Goal: Task Accomplishment & Management: Complete application form

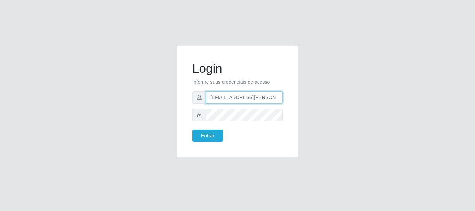
click at [267, 100] on input "geyse.liane@gmail.com" at bounding box center [244, 97] width 77 height 12
type input "g"
type input "edherlandson.santos@nordestao.com.br"
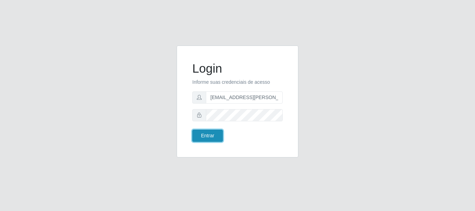
click at [208, 134] on button "Entrar" at bounding box center [207, 136] width 31 height 12
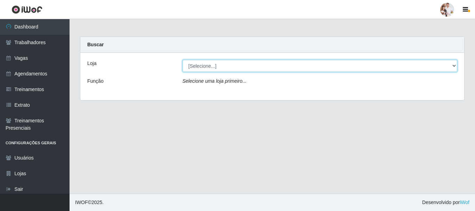
click at [454, 66] on select "[Selecione...] SuperFácil Atacado - Rodoviária" at bounding box center [319, 66] width 275 height 12
select select "400"
click at [182, 60] on select "[Selecione...] SuperFácil Atacado - Rodoviária" at bounding box center [319, 66] width 275 height 12
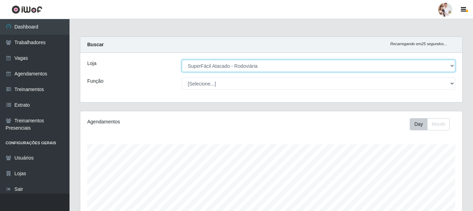
scroll to position [144, 382]
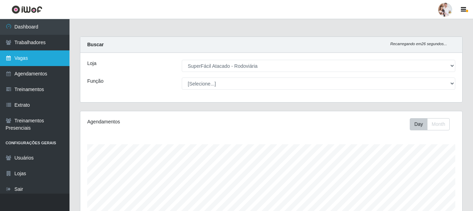
click at [39, 58] on link "Vagas" at bounding box center [34, 58] width 69 height 16
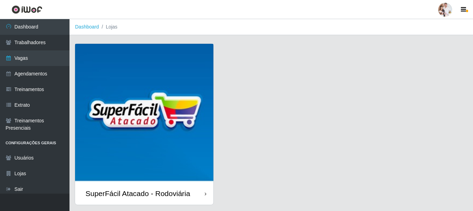
click at [186, 99] on img at bounding box center [144, 113] width 138 height 138
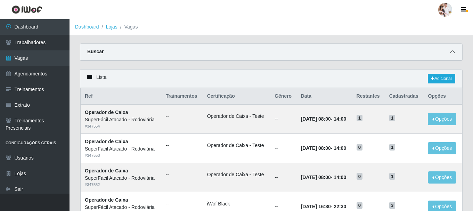
click at [453, 54] on icon at bounding box center [452, 51] width 5 height 5
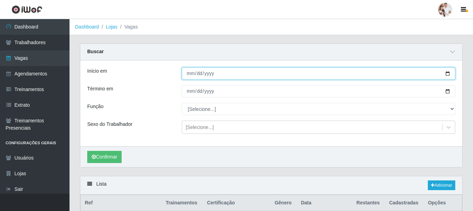
click at [448, 74] on input "Início em" at bounding box center [318, 73] width 273 height 12
type input "[DATE]"
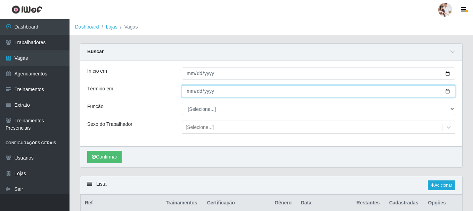
click at [448, 92] on input "Término em" at bounding box center [318, 91] width 273 height 12
type input "[DATE]"
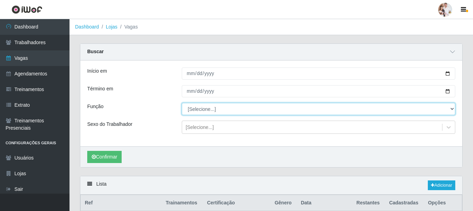
click at [452, 110] on select "[Selecione...] Balconista de Padaria Balconista de Padaria + Balconista de Pada…" at bounding box center [318, 109] width 273 height 12
select select "22"
click at [182, 103] on select "[Selecione...] Balconista de Padaria Balconista de Padaria + Balconista de Pada…" at bounding box center [318, 109] width 273 height 12
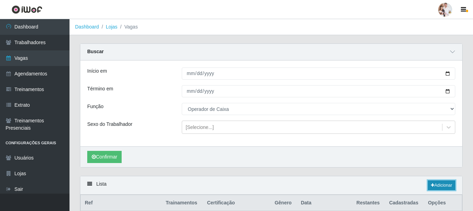
click at [439, 185] on link "Adicionar" at bounding box center [441, 185] width 27 height 10
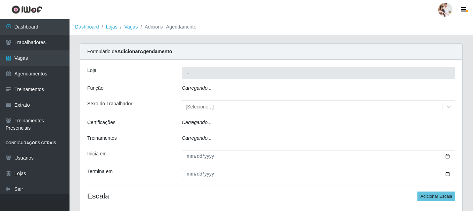
type input "SuperFácil Atacado - Rodoviária"
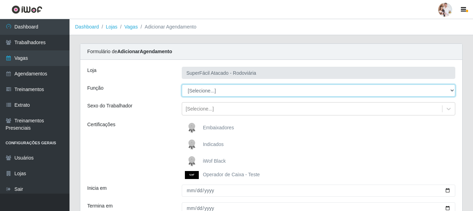
click at [452, 89] on select "[Selecione...] Balconista de Padaria Balconista de Padaria + Balconista de Pada…" at bounding box center [318, 90] width 273 height 12
select select "22"
click at [182, 84] on select "[Selecione...] Balconista de Padaria Balconista de Padaria + Balconista de Pada…" at bounding box center [318, 90] width 273 height 12
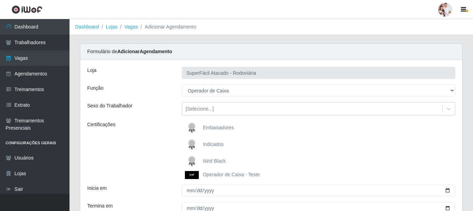
click at [193, 159] on img at bounding box center [193, 161] width 17 height 14
click at [0, 0] on input "iWof Black" at bounding box center [0, 0] width 0 height 0
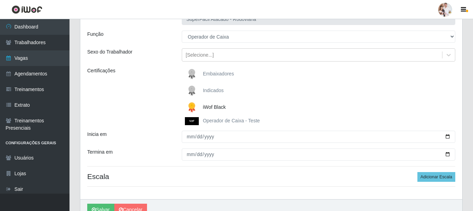
scroll to position [69, 0]
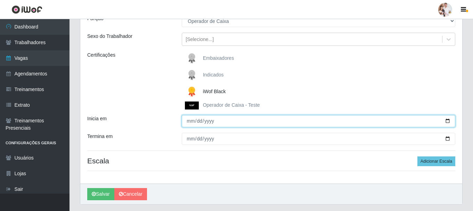
click at [449, 123] on input "Inicia em" at bounding box center [318, 121] width 273 height 12
type input "[DATE]"
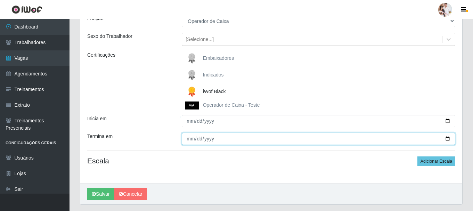
click at [447, 139] on input "Termina em" at bounding box center [318, 139] width 273 height 12
type input "[DATE]"
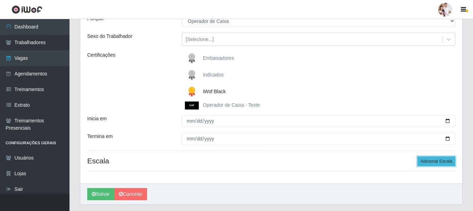
click at [445, 163] on button "Adicionar Escala" at bounding box center [436, 161] width 38 height 10
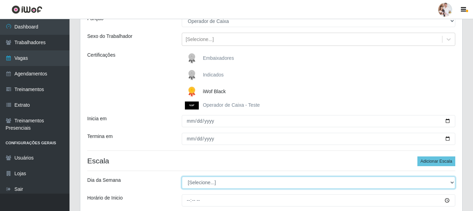
click at [451, 182] on select "[Selecione...] Segunda Terça Quarta Quinta Sexta Sábado Domingo" at bounding box center [318, 183] width 273 height 12
select select "1"
click at [182, 177] on select "[Selecione...] Segunda Terça Quarta Quinta Sexta Sábado Domingo" at bounding box center [318, 183] width 273 height 12
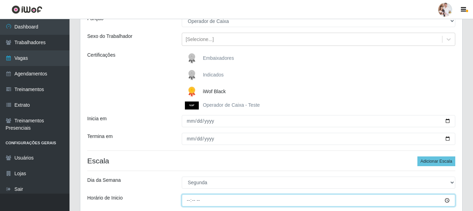
click at [189, 201] on input "Horário de Inicio" at bounding box center [318, 200] width 273 height 12
type input "08:00"
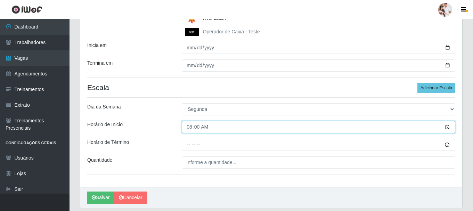
scroll to position [166, 0]
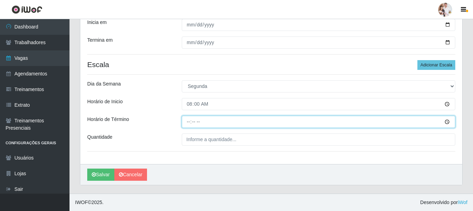
click at [186, 123] on input "Horário de Término" at bounding box center [318, 122] width 273 height 12
type input "14:00"
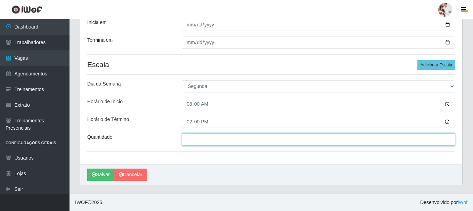
click at [187, 137] on input "___" at bounding box center [318, 139] width 273 height 12
type input "2__"
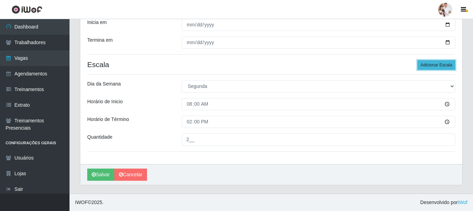
click at [437, 64] on button "Adicionar Escala" at bounding box center [436, 65] width 38 height 10
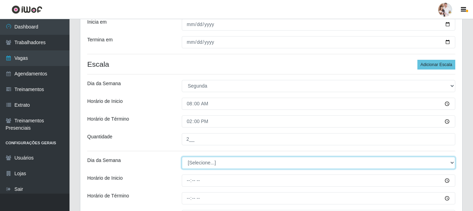
click at [451, 164] on select "[Selecione...] Segunda Terça Quarta Quinta Sexta Sábado Domingo" at bounding box center [318, 163] width 273 height 12
select select "1"
click at [182, 157] on select "[Selecione...] Segunda Terça Quarta Quinta Sexta Sábado Domingo" at bounding box center [318, 163] width 273 height 12
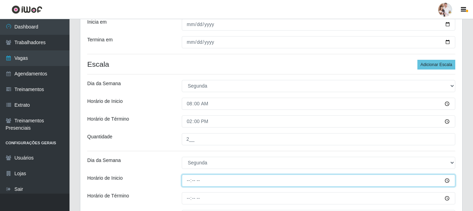
click at [187, 182] on input "Horário de Inicio" at bounding box center [318, 180] width 273 height 12
type input "11:00"
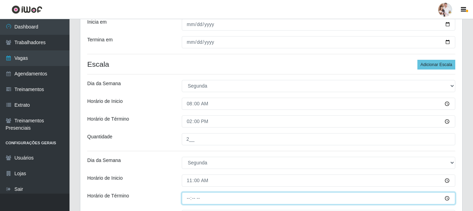
click at [187, 198] on input "Horário de Término" at bounding box center [318, 198] width 273 height 12
type input "17:00"
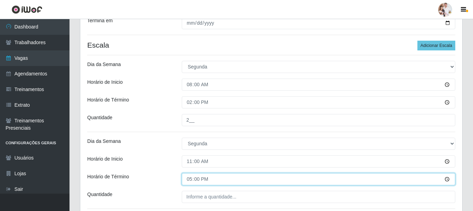
scroll to position [201, 0]
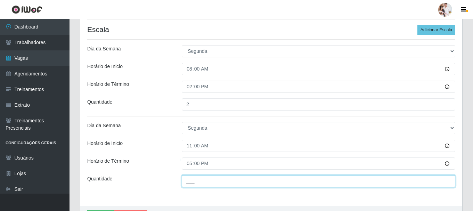
click at [198, 181] on input "___" at bounding box center [318, 181] width 273 height 12
type input "2__"
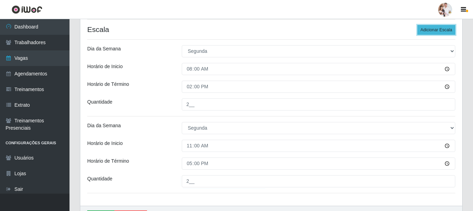
click at [436, 32] on button "Adicionar Escala" at bounding box center [436, 30] width 38 height 10
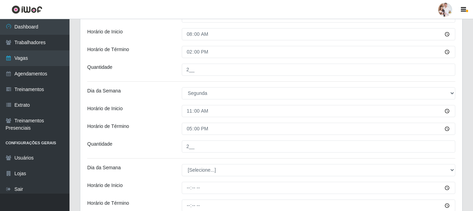
scroll to position [270, 0]
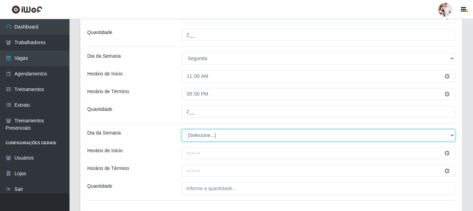
click at [450, 135] on select "[Selecione...] Segunda Terça Quarta Quinta Sexta Sábado Domingo" at bounding box center [318, 135] width 273 height 12
select select "1"
click at [182, 129] on select "[Selecione...] Segunda Terça Quarta Quinta Sexta Sábado Domingo" at bounding box center [318, 135] width 273 height 12
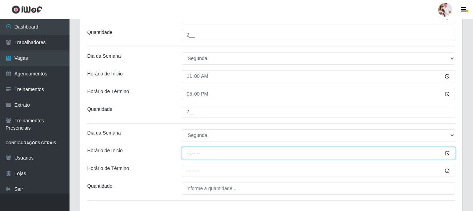
click at [188, 154] on input "Horário de Inicio" at bounding box center [318, 153] width 273 height 12
type input "16:30"
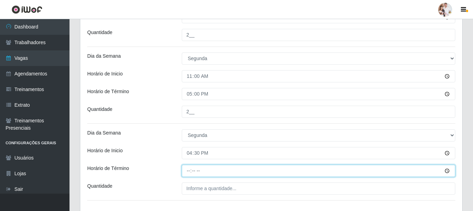
click at [189, 172] on input "Horário de Término" at bounding box center [318, 171] width 273 height 12
type input "22:30"
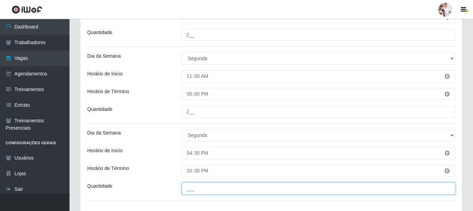
click at [188, 189] on input "___" at bounding box center [318, 188] width 273 height 12
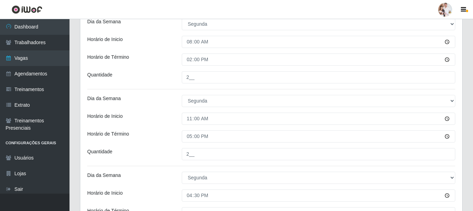
scroll to position [181, 0]
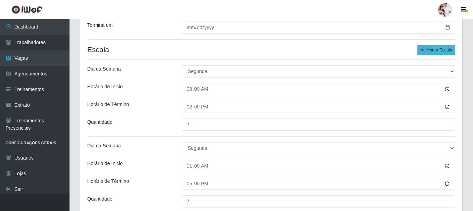
type input "5__"
click at [439, 51] on button "Adicionar Escala" at bounding box center [436, 50] width 38 height 10
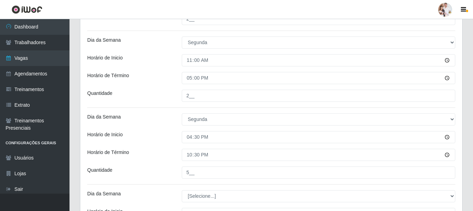
scroll to position [320, 0]
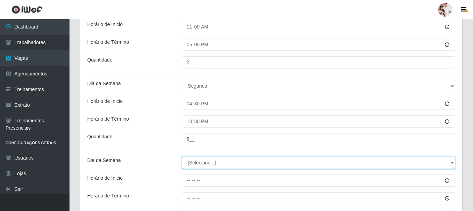
click at [450, 162] on select "[Selecione...] Segunda Terça Quarta Quinta Sexta Sábado Domingo" at bounding box center [318, 163] width 273 height 12
select select "2"
click at [182, 157] on select "[Selecione...] Segunda Terça Quarta Quinta Sexta Sábado Domingo" at bounding box center [318, 163] width 273 height 12
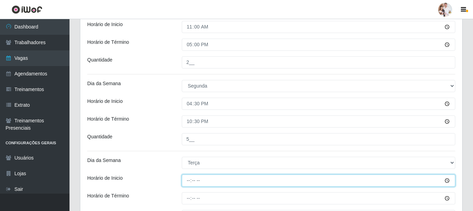
click at [189, 181] on input "Horário de Inicio" at bounding box center [318, 180] width 273 height 12
type input "08:00"
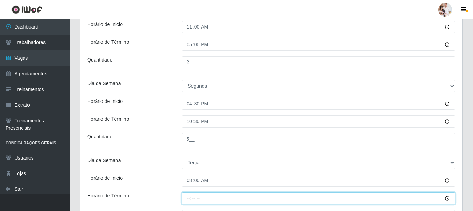
click at [187, 199] on input "Horário de Término" at bounding box center [318, 198] width 273 height 12
type input "14:00"
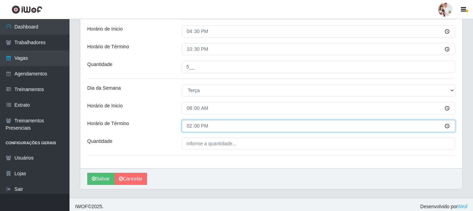
scroll to position [396, 0]
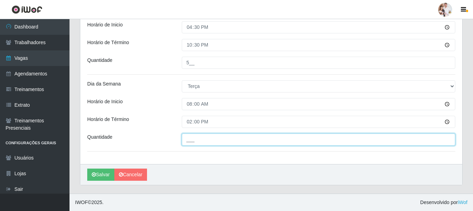
click at [198, 141] on input "___" at bounding box center [318, 139] width 273 height 12
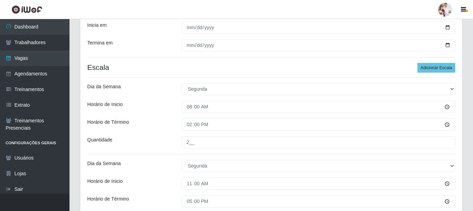
scroll to position [153, 0]
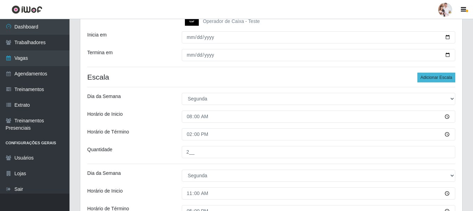
type input "2__"
click at [447, 78] on button "Adicionar Escala" at bounding box center [436, 78] width 38 height 10
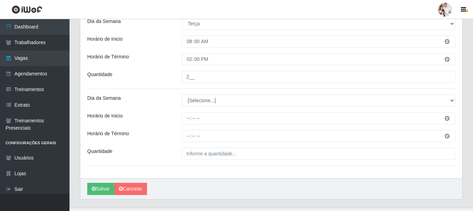
scroll to position [466, 0]
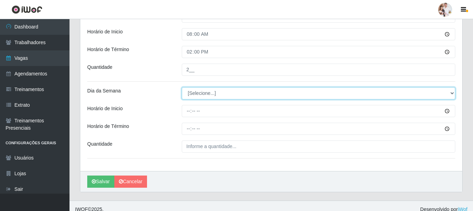
click at [450, 92] on select "[Selecione...] Segunda Terça Quarta Quinta Sexta Sábado Domingo" at bounding box center [318, 93] width 273 height 12
select select "2"
click at [182, 87] on select "[Selecione...] Segunda Terça Quarta Quinta Sexta Sábado Domingo" at bounding box center [318, 93] width 273 height 12
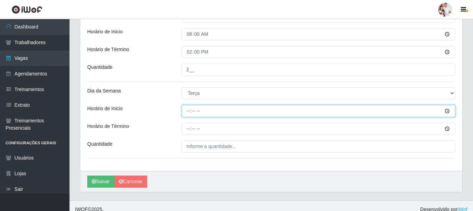
click at [188, 112] on input "Horário de Inicio" at bounding box center [318, 111] width 273 height 12
type input "11:00"
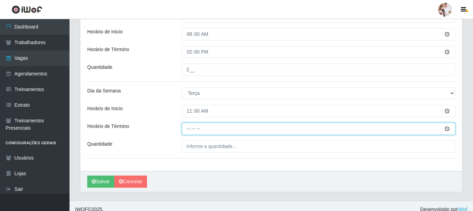
click at [188, 131] on input "Horário de Término" at bounding box center [318, 129] width 273 height 12
type input "17:00"
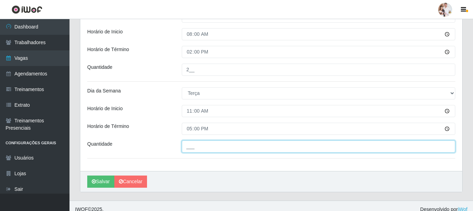
click at [186, 150] on input "___" at bounding box center [318, 146] width 273 height 12
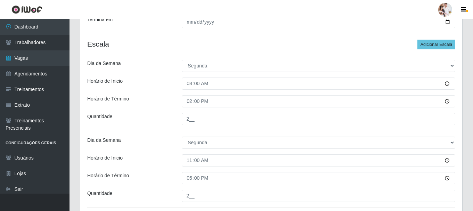
scroll to position [118, 0]
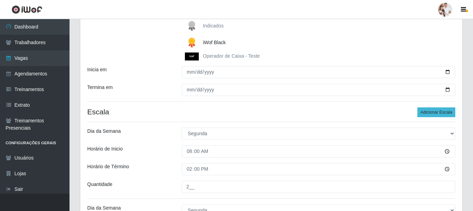
type input "2__"
click at [441, 112] on button "Adicionar Escala" at bounding box center [436, 112] width 38 height 10
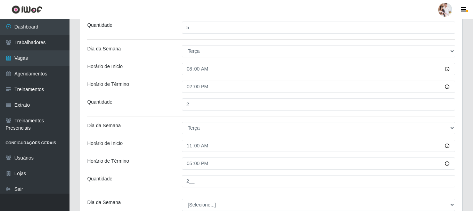
scroll to position [501, 0]
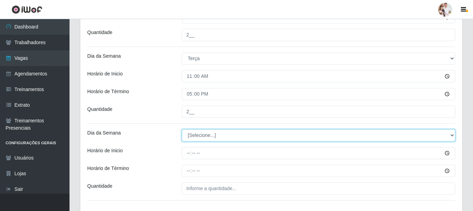
click at [450, 134] on select "[Selecione...] Segunda Terça Quarta Quinta Sexta Sábado Domingo" at bounding box center [318, 135] width 273 height 12
select select "2"
click at [182, 129] on select "[Selecione...] Segunda Terça Quarta Quinta Sexta Sábado Domingo" at bounding box center [318, 135] width 273 height 12
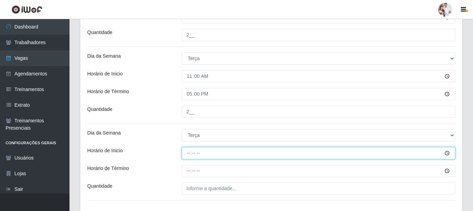
click at [189, 154] on input "Horário de Inicio" at bounding box center [318, 153] width 273 height 12
type input "16:30"
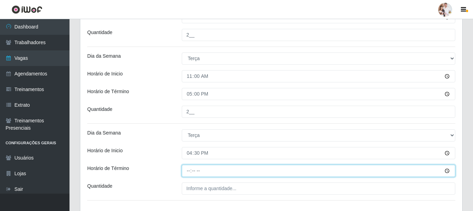
click at [187, 173] on input "Horário de Término" at bounding box center [318, 171] width 273 height 12
type input "22:30"
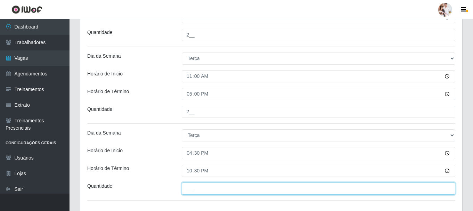
click at [193, 190] on input "___" at bounding box center [318, 188] width 273 height 12
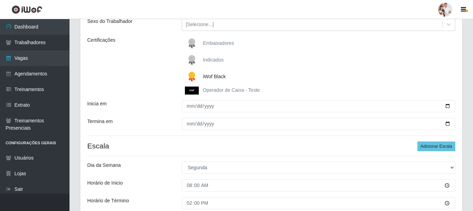
scroll to position [84, 0]
type input "5__"
click at [436, 148] on button "Adicionar Escala" at bounding box center [436, 147] width 38 height 10
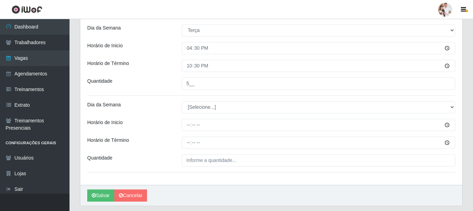
scroll to position [627, 0]
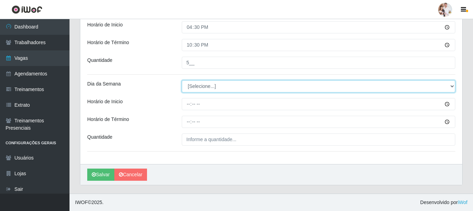
click at [452, 87] on select "[Selecione...] Segunda Terça Quarta Quinta Sexta Sábado Domingo" at bounding box center [318, 86] width 273 height 12
select select "3"
click at [182, 80] on select "[Selecione...] Segunda Terça Quarta Quinta Sexta Sábado Domingo" at bounding box center [318, 86] width 273 height 12
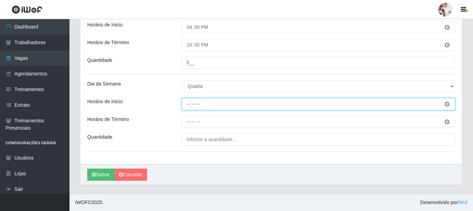
click at [187, 105] on input "Horário de Inicio" at bounding box center [318, 104] width 273 height 12
type input "08:00"
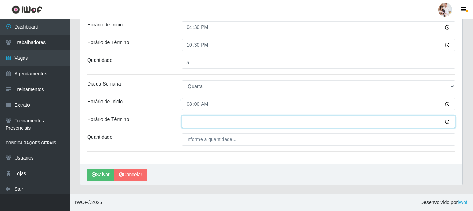
click at [189, 121] on input "Horário de Término" at bounding box center [318, 122] width 273 height 12
type input "14:00"
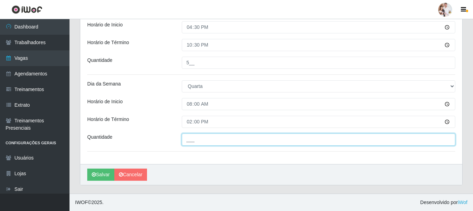
click at [191, 138] on input "___" at bounding box center [318, 139] width 273 height 12
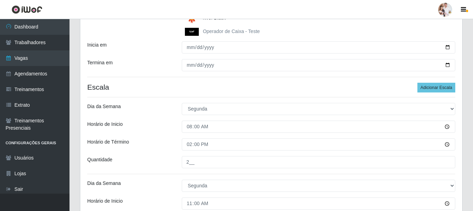
scroll to position [140, 0]
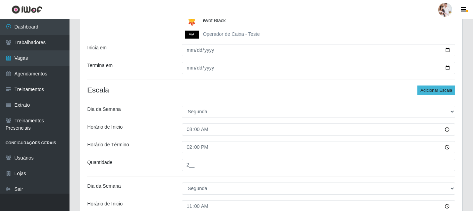
type input "2__"
click at [438, 89] on button "Adicionar Escala" at bounding box center [436, 90] width 38 height 10
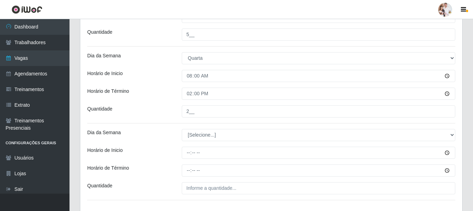
scroll to position [662, 0]
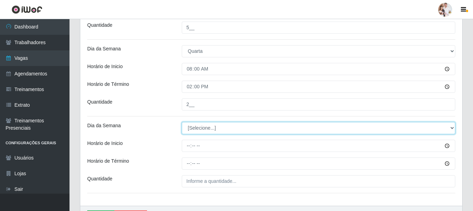
click at [451, 129] on select "[Selecione...] Segunda Terça Quarta Quinta Sexta Sábado Domingo" at bounding box center [318, 128] width 273 height 12
select select "3"
click at [182, 122] on select "[Selecione...] Segunda Terça Quarta Quinta Sexta Sábado Domingo" at bounding box center [318, 128] width 273 height 12
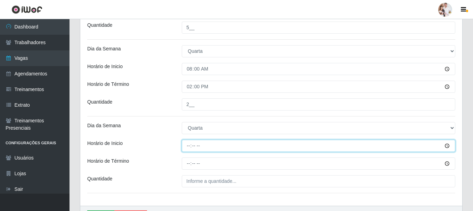
click at [220, 149] on input "Horário de Inicio" at bounding box center [318, 146] width 273 height 12
type input "11:00"
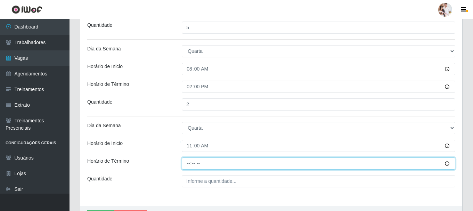
click at [208, 167] on input "Horário de Término" at bounding box center [318, 163] width 273 height 12
type input "17:00"
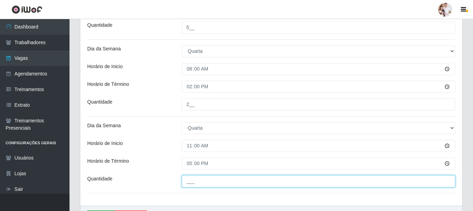
click at [213, 181] on input "___" at bounding box center [318, 181] width 273 height 12
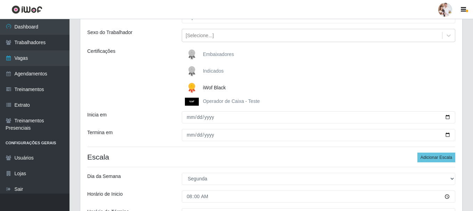
scroll to position [71, 0]
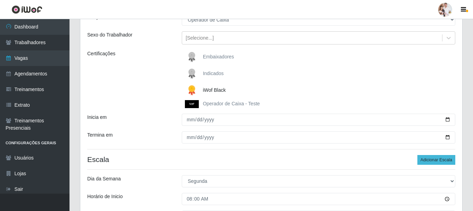
type input "2__"
click at [437, 159] on button "Adicionar Escala" at bounding box center [436, 160] width 38 height 10
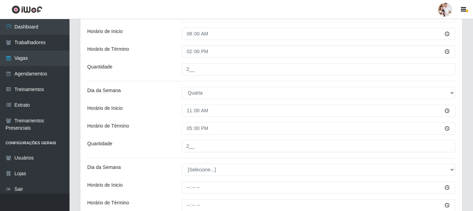
scroll to position [731, 0]
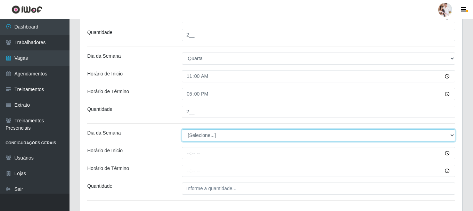
click at [452, 136] on select "[Selecione...] Segunda Terça Quarta Quinta Sexta Sábado Domingo" at bounding box center [318, 135] width 273 height 12
select select "3"
click at [182, 129] on select "[Selecione...] Segunda Terça Quarta Quinta Sexta Sábado Domingo" at bounding box center [318, 135] width 273 height 12
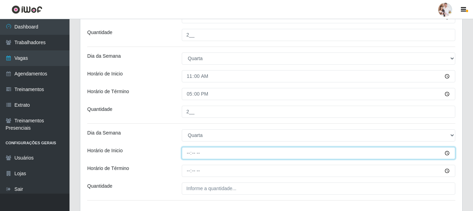
click at [289, 154] on input "Horário de Inicio" at bounding box center [318, 153] width 273 height 12
type input "16:30"
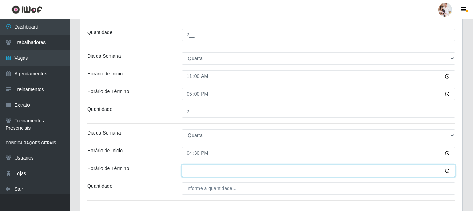
click at [279, 169] on input "Horário de Término" at bounding box center [318, 171] width 273 height 12
type input "22:30"
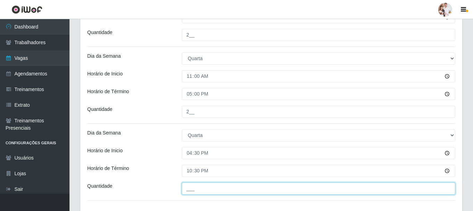
click at [275, 186] on input "___" at bounding box center [318, 188] width 273 height 12
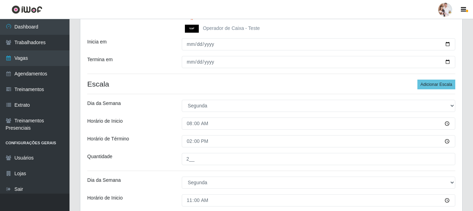
scroll to position [106, 0]
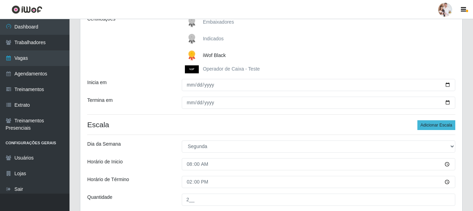
type input "5__"
click at [436, 124] on button "Adicionar Escala" at bounding box center [436, 125] width 38 height 10
click at [442, 126] on button "Adicionar Escala" at bounding box center [436, 125] width 38 height 10
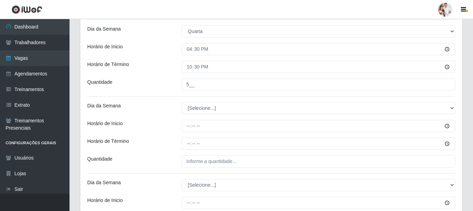
scroll to position [835, 0]
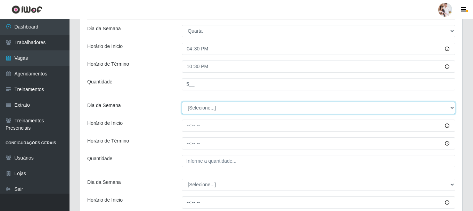
click at [453, 108] on select "[Selecione...] Segunda Terça Quarta Quinta Sexta Sábado Domingo" at bounding box center [318, 108] width 273 height 12
select select "4"
click at [182, 102] on select "[Selecione...] Segunda Terça Quarta Quinta Sexta Sábado Domingo" at bounding box center [318, 108] width 273 height 12
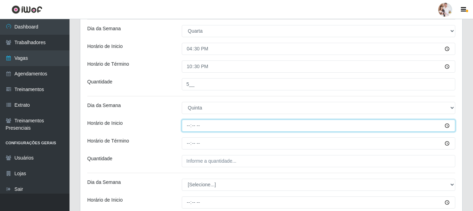
click at [190, 127] on input "Horário de Inicio" at bounding box center [318, 126] width 273 height 12
type input "08:00"
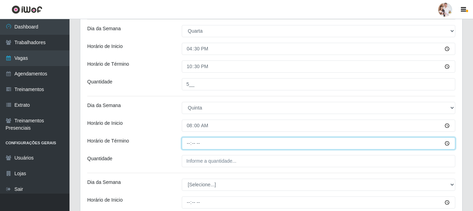
click at [190, 144] on input "Horário de Término" at bounding box center [318, 143] width 273 height 12
type input "14:00"
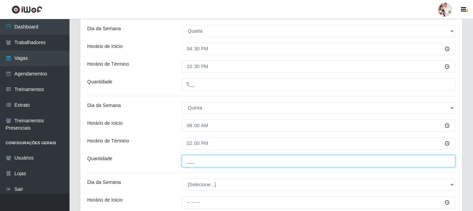
click at [193, 161] on input "___" at bounding box center [318, 161] width 273 height 12
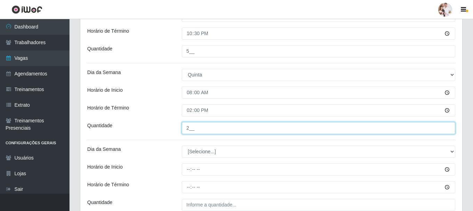
scroll to position [905, 0]
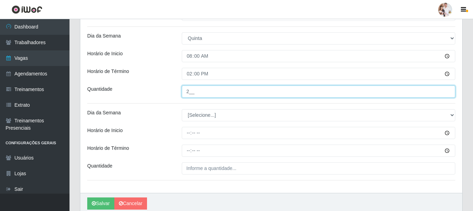
type input "2__"
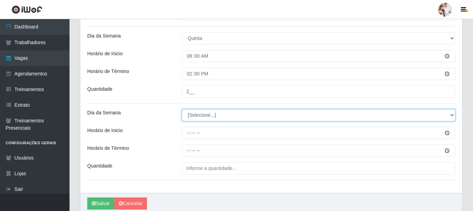
click at [453, 114] on select "[Selecione...] Segunda Terça Quarta Quinta Sexta Sábado Domingo" at bounding box center [318, 115] width 273 height 12
select select "4"
click at [182, 109] on select "[Selecione...] Segunda Terça Quarta Quinta Sexta Sábado Domingo" at bounding box center [318, 115] width 273 height 12
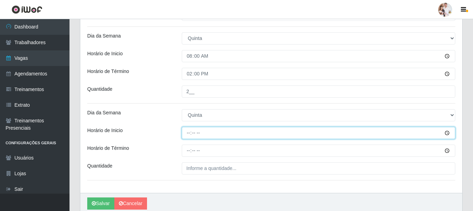
click at [198, 136] on input "Horário de Inicio" at bounding box center [318, 133] width 273 height 12
type input "11:00"
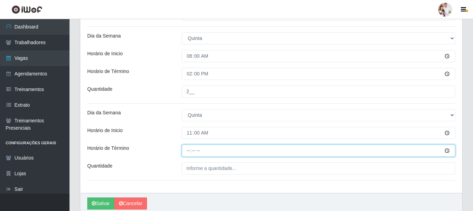
click at [186, 151] on input "Horário de Término" at bounding box center [318, 151] width 273 height 12
type input "17:00"
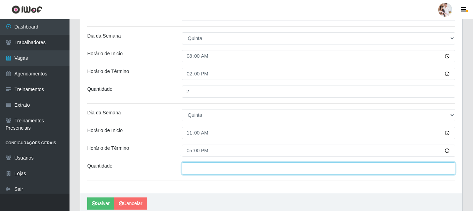
click at [191, 170] on input "___" at bounding box center [318, 168] width 273 height 12
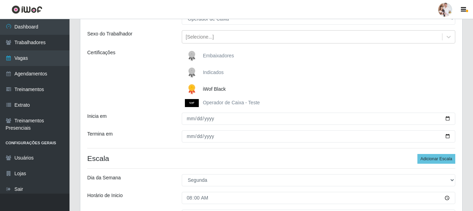
scroll to position [71, 0]
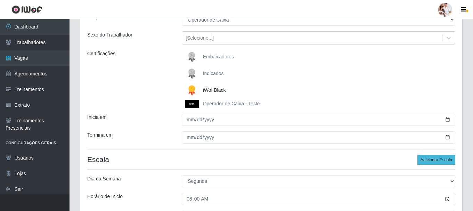
type input "2__"
click at [434, 158] on button "Adicionar Escala" at bounding box center [436, 160] width 38 height 10
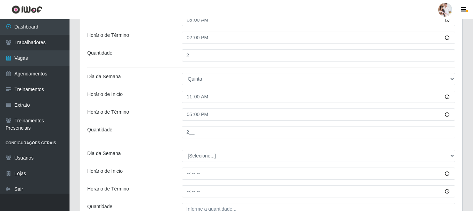
scroll to position [974, 0]
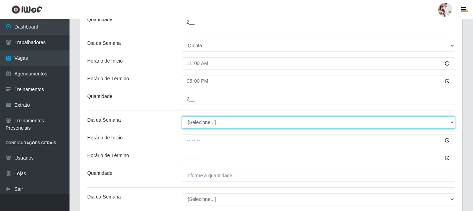
click at [452, 122] on select "[Selecione...] Segunda Terça Quarta Quinta Sexta Sábado Domingo" at bounding box center [318, 122] width 273 height 12
select select "4"
click at [182, 116] on select "[Selecione...] Segunda Terça Quarta Quinta Sexta Sábado Domingo" at bounding box center [318, 122] width 273 height 12
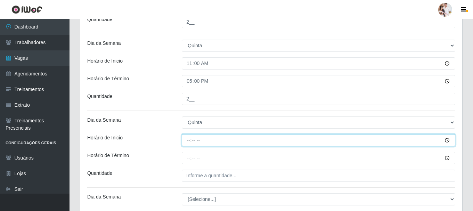
click at [191, 140] on input "Horário de Inicio" at bounding box center [318, 140] width 273 height 12
type input "16:30"
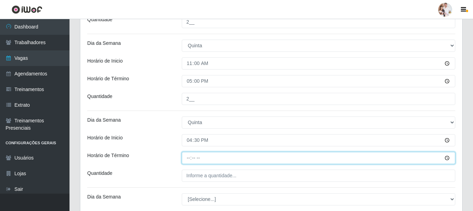
click at [192, 158] on input "Horário de Término" at bounding box center [318, 158] width 273 height 12
type input "22:30"
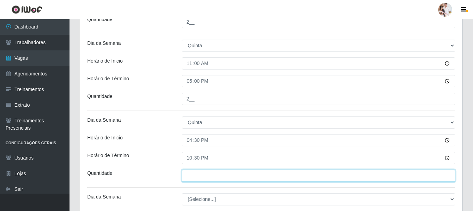
click at [187, 180] on input "___" at bounding box center [318, 176] width 273 height 12
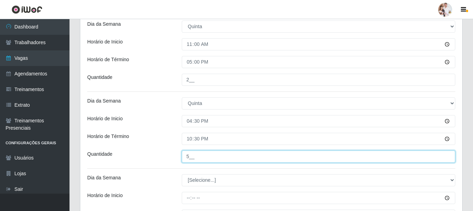
scroll to position [1009, 0]
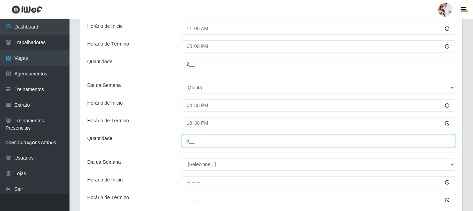
type input "5__"
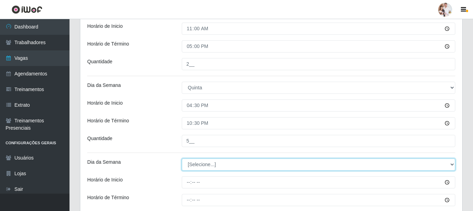
click at [451, 165] on select "[Selecione...] Segunda Terça Quarta Quinta Sexta Sábado Domingo" at bounding box center [318, 164] width 273 height 12
click at [182, 158] on select "[Selecione...] Segunda Terça Quarta Quinta Sexta Sábado Domingo" at bounding box center [318, 164] width 273 height 12
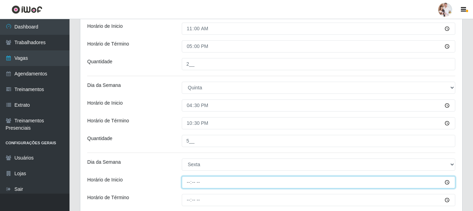
click at [188, 180] on input "Horário de Inicio" at bounding box center [318, 182] width 273 height 12
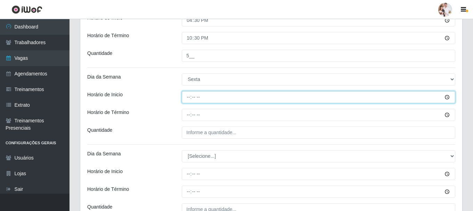
scroll to position [1113, 0]
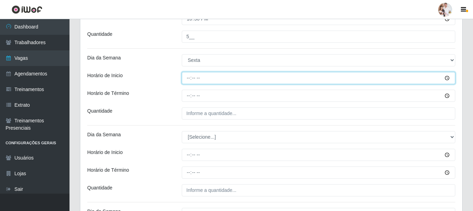
click at [188, 81] on input "Horário de Inicio" at bounding box center [318, 78] width 273 height 12
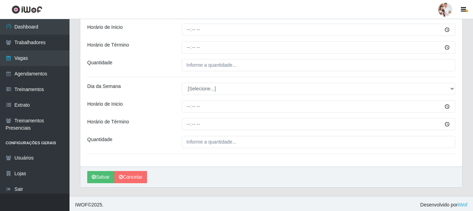
scroll to position [1241, 0]
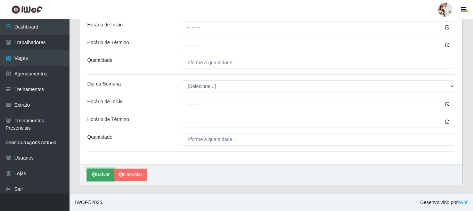
click at [105, 177] on button "Salvar" at bounding box center [100, 175] width 27 height 12
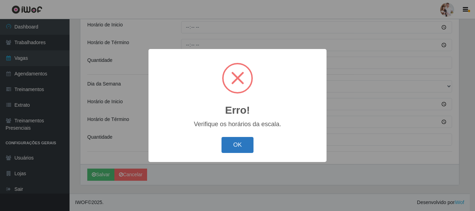
click at [239, 148] on button "OK" at bounding box center [237, 145] width 32 height 16
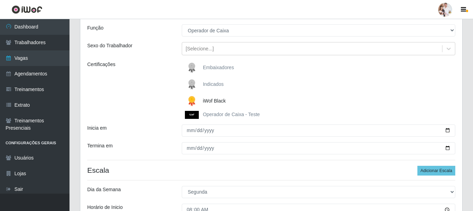
scroll to position [60, 0]
click at [186, 116] on img at bounding box center [193, 115] width 17 height 8
click at [0, 0] on input "Operador de Caixa - Teste" at bounding box center [0, 0] width 0 height 0
click at [194, 100] on img at bounding box center [193, 102] width 17 height 14
click at [0, 0] on input "iWof Black" at bounding box center [0, 0] width 0 height 0
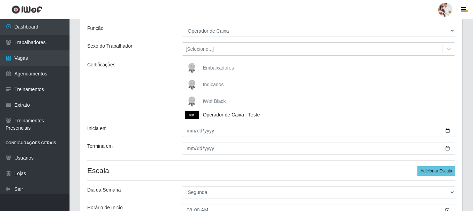
click at [194, 100] on img at bounding box center [193, 102] width 17 height 14
click at [0, 0] on input "iWof Black" at bounding box center [0, 0] width 0 height 0
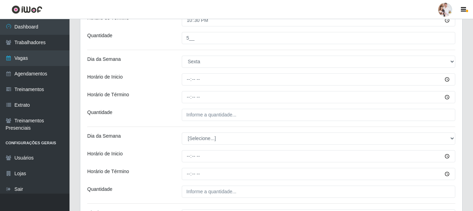
scroll to position [1077, 0]
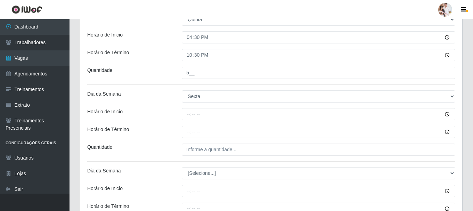
click at [170, 93] on div "Dia da Semana" at bounding box center [129, 96] width 95 height 12
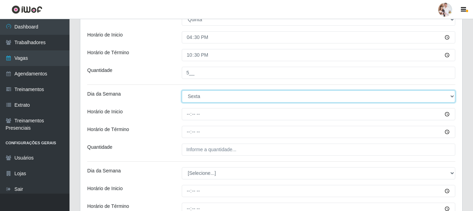
click at [449, 98] on select "[Selecione...] Segunda Terça Quarta Quinta Sexta Sábado Domingo" at bounding box center [318, 96] width 273 height 12
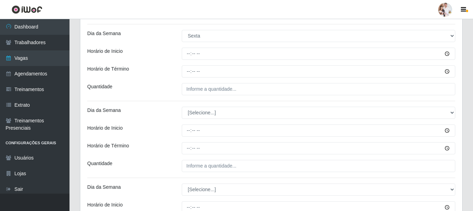
scroll to position [1241, 0]
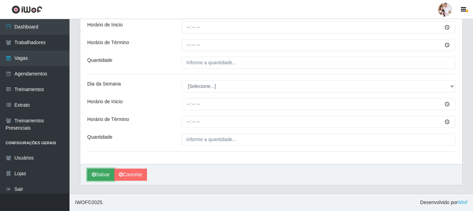
click at [104, 176] on button "Salvar" at bounding box center [100, 175] width 27 height 12
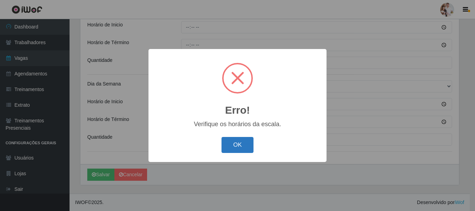
click at [240, 150] on button "OK" at bounding box center [237, 145] width 32 height 16
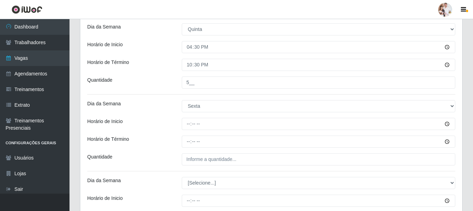
scroll to position [1033, 0]
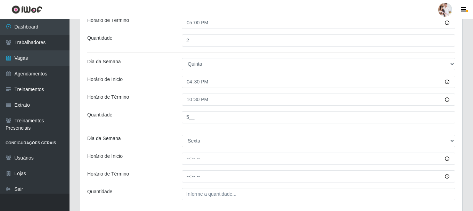
click at [109, 142] on label"] "Dia da Semana" at bounding box center [104, 138] width 34 height 7
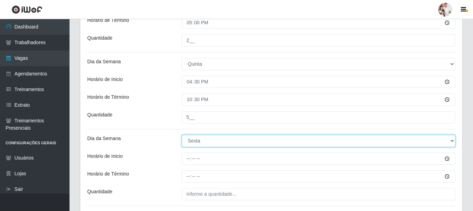
click at [182, 142] on select "[Selecione...] Segunda Terça Quarta Quinta Sexta Sábado Domingo" at bounding box center [318, 141] width 273 height 12
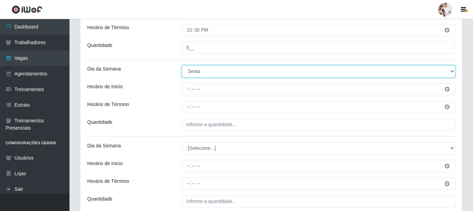
scroll to position [1241, 0]
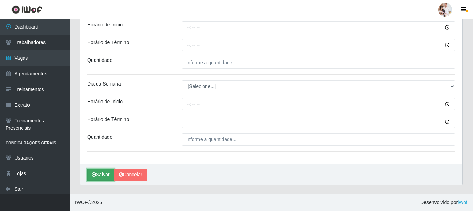
click at [103, 174] on button "Salvar" at bounding box center [100, 175] width 27 height 12
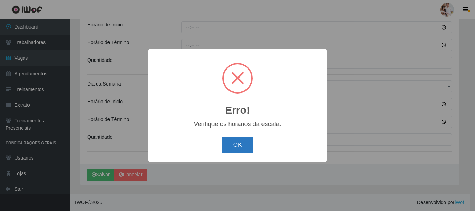
click at [235, 148] on button "OK" at bounding box center [237, 145] width 32 height 16
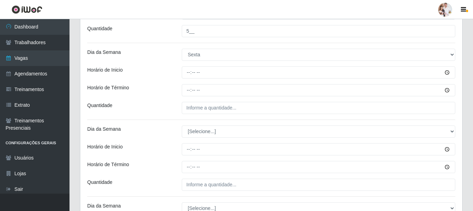
scroll to position [1102, 0]
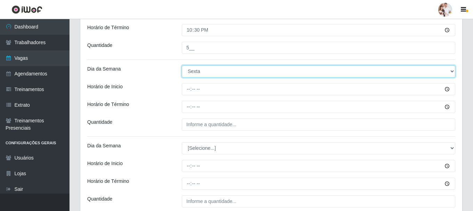
click at [450, 71] on select "[Selecione...] Segunda Terça Quarta Quinta Sexta Sábado Domingo" at bounding box center [318, 71] width 273 height 12
select select "[Selecione...]"
click at [182, 65] on select "[Selecione...] Segunda Terça Quarta Quinta Sexta Sábado Domingo" at bounding box center [318, 71] width 273 height 12
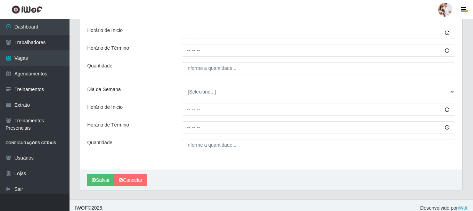
scroll to position [1241, 0]
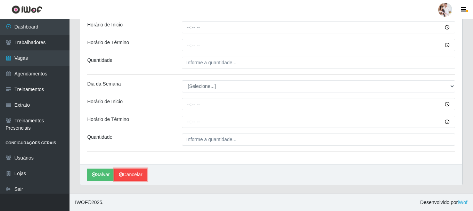
click at [141, 175] on link "Cancelar" at bounding box center [130, 175] width 33 height 12
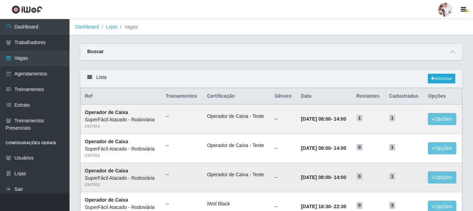
click at [341, 177] on time "14:00" at bounding box center [340, 177] width 13 height 6
click at [451, 52] on icon at bounding box center [452, 51] width 5 height 5
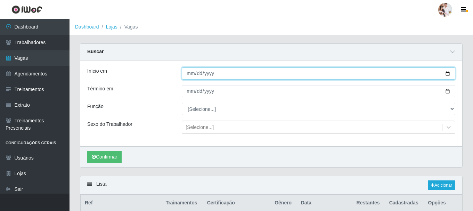
click at [449, 74] on input "Início em" at bounding box center [318, 73] width 273 height 12
type input "[DATE]"
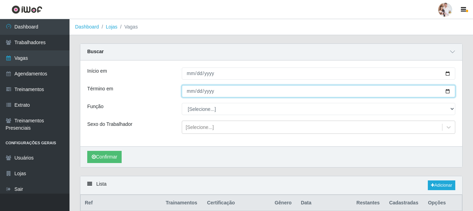
click at [449, 93] on input "Término em" at bounding box center [318, 91] width 273 height 12
type input "[DATE]"
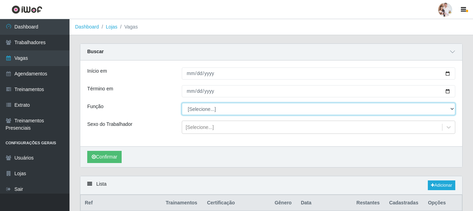
click at [452, 110] on select "[Selecione...] Balconista de Padaria Balconista de Padaria + Balconista de Pada…" at bounding box center [318, 109] width 273 height 12
select select "22"
click at [182, 103] on select "[Selecione...] Balconista de Padaria Balconista de Padaria + Balconista de Pada…" at bounding box center [318, 109] width 273 height 12
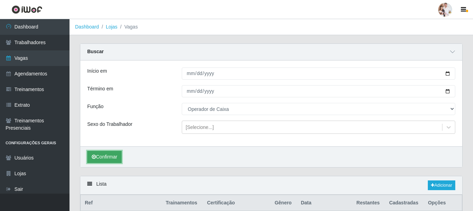
click at [107, 156] on button "Confirmar" at bounding box center [104, 157] width 34 height 12
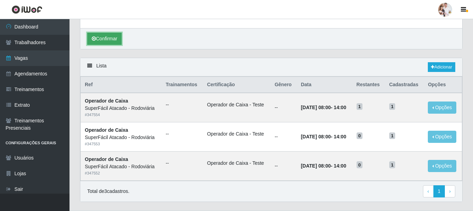
scroll to position [135, 0]
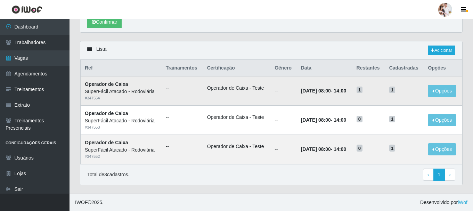
click at [223, 89] on li "Operador de Caixa - Teste" at bounding box center [236, 87] width 59 height 7
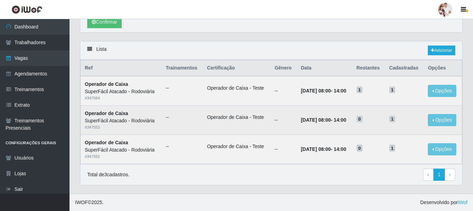
click at [256, 118] on li "Operador de Caixa - Teste" at bounding box center [236, 117] width 59 height 7
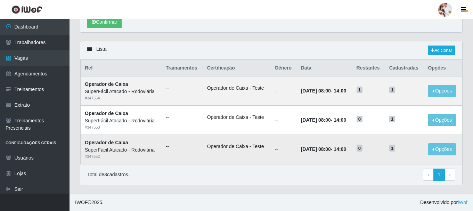
click at [243, 144] on li "Operador de Caixa - Teste" at bounding box center [236, 146] width 59 height 7
click at [447, 90] on button "Opções" at bounding box center [442, 91] width 28 height 12
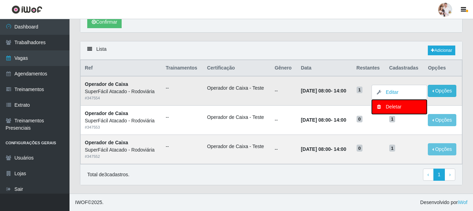
click at [383, 110] on div "Deletar" at bounding box center [399, 106] width 41 height 7
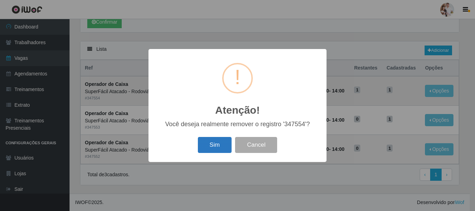
click at [215, 149] on button "Sim" at bounding box center [215, 145] width 34 height 16
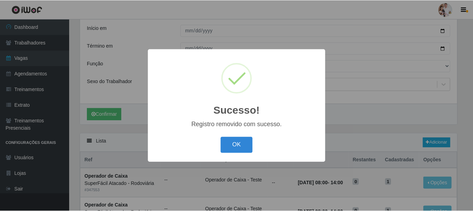
scroll to position [106, 0]
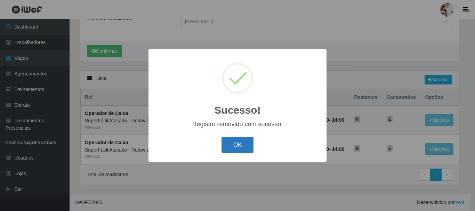
click at [227, 142] on button "OK" at bounding box center [237, 145] width 32 height 16
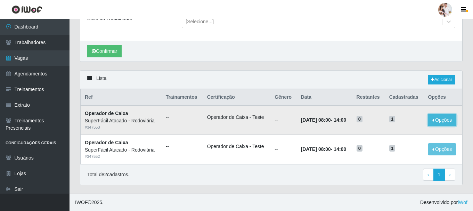
click at [433, 119] on button "Opções" at bounding box center [442, 120] width 28 height 12
click at [437, 118] on button "Opções" at bounding box center [442, 120] width 28 height 12
click at [434, 119] on button "Opções" at bounding box center [442, 120] width 28 height 12
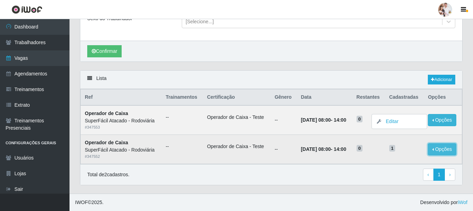
click at [435, 149] on button "Opções" at bounding box center [442, 149] width 28 height 12
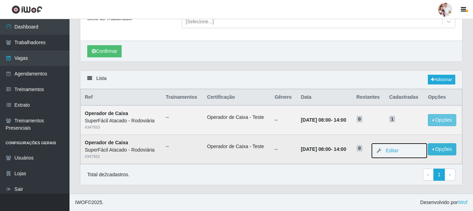
click at [403, 149] on button "Editar" at bounding box center [399, 151] width 55 height 14
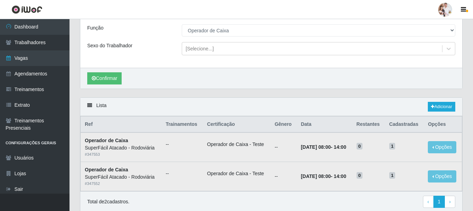
scroll to position [0, 0]
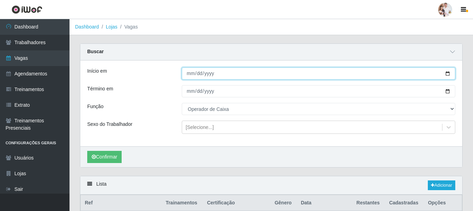
click at [447, 73] on input "[DATE]" at bounding box center [318, 73] width 273 height 12
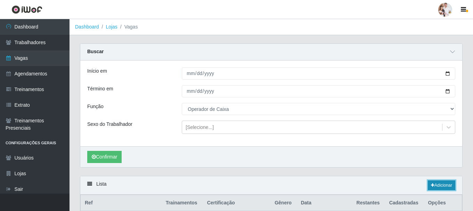
click at [442, 186] on link "Adicionar" at bounding box center [441, 185] width 27 height 10
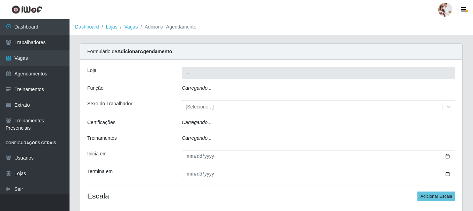
type input "SuperFácil Atacado - Rodoviária"
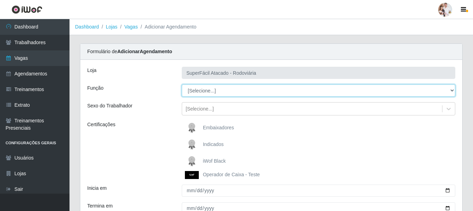
click at [452, 91] on select "[Selecione...] Balconista de Padaria Balconista de Padaria + Balconista de Pada…" at bounding box center [318, 90] width 273 height 12
select select "22"
click at [182, 84] on select "[Selecione...] Balconista de Padaria Balconista de Padaria + Balconista de Pada…" at bounding box center [318, 90] width 273 height 12
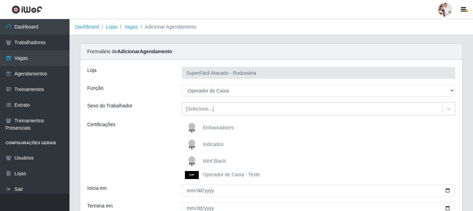
click at [193, 159] on img at bounding box center [193, 161] width 17 height 14
click at [0, 0] on input "iWof Black" at bounding box center [0, 0] width 0 height 0
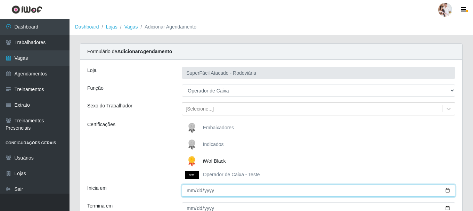
click at [444, 190] on input "Inicia em" at bounding box center [318, 191] width 273 height 12
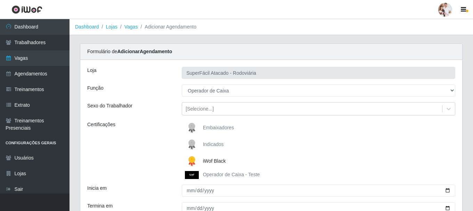
drag, startPoint x: 352, startPoint y: 153, endPoint x: 357, endPoint y: 152, distance: 5.8
click at [352, 153] on div "Embaixadores Indicados iWof Black Operador de Caixa - Teste" at bounding box center [319, 150] width 284 height 58
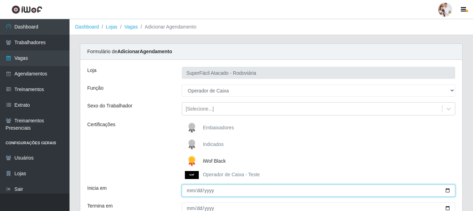
click at [447, 191] on input "Inicia em" at bounding box center [318, 191] width 273 height 12
type input "[DATE]"
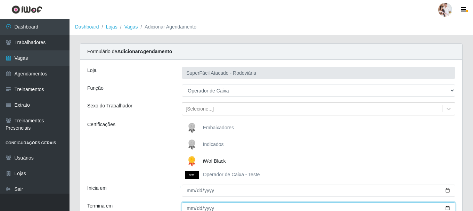
click at [447, 208] on input "Termina em" at bounding box center [318, 208] width 273 height 12
type input "[DATE]"
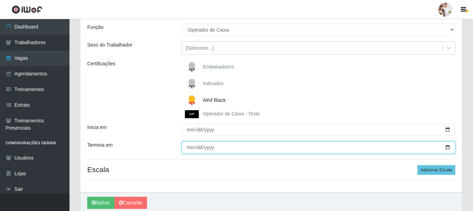
scroll to position [69, 0]
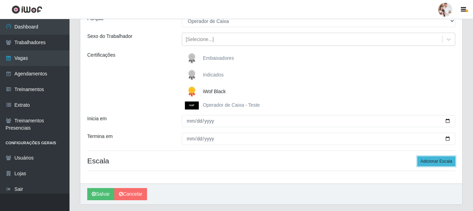
click at [436, 161] on button "Adicionar Escala" at bounding box center [436, 161] width 38 height 10
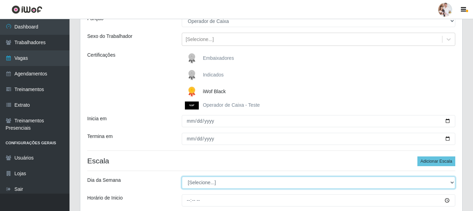
click at [452, 184] on select "[Selecione...] Segunda Terça Quarta Quinta Sexta Sábado Domingo" at bounding box center [318, 183] width 273 height 12
select select "3"
click at [182, 177] on select "[Selecione...] Segunda Terça Quarta Quinta Sexta Sábado Domingo" at bounding box center [318, 183] width 273 height 12
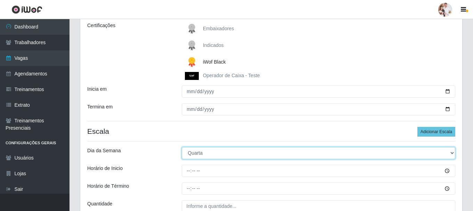
scroll to position [139, 0]
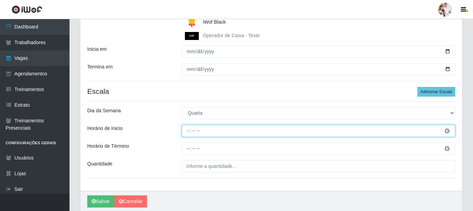
click at [189, 132] on input "Horário de Inicio" at bounding box center [318, 131] width 273 height 12
type input "08:00"
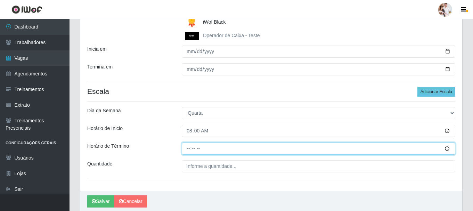
click at [188, 150] on input "Horário de Término" at bounding box center [318, 148] width 273 height 12
type input "14:00"
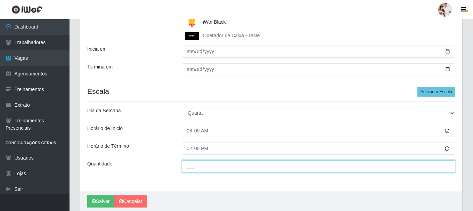
click at [208, 166] on input "___" at bounding box center [318, 166] width 273 height 12
type input "1__"
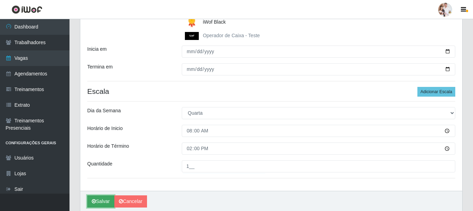
click at [100, 203] on button "Salvar" at bounding box center [100, 201] width 27 height 12
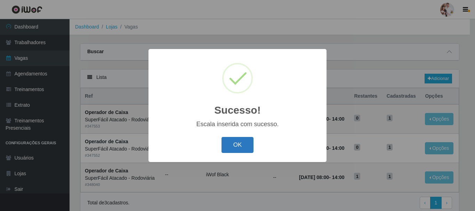
click at [250, 142] on button "OK" at bounding box center [237, 145] width 32 height 16
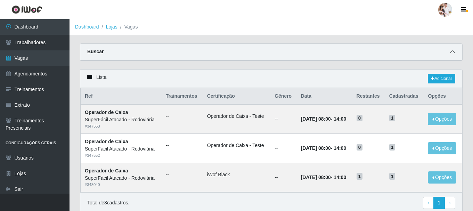
click at [454, 52] on icon at bounding box center [452, 51] width 5 height 5
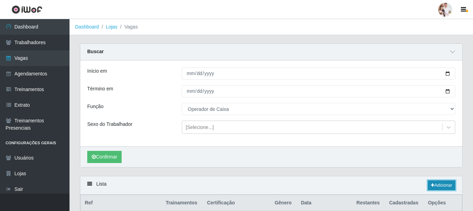
click at [441, 186] on link "Adicionar" at bounding box center [441, 185] width 27 height 10
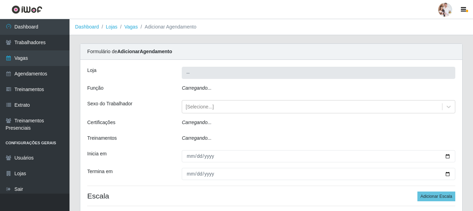
type input "SuperFácil Atacado - Rodoviária"
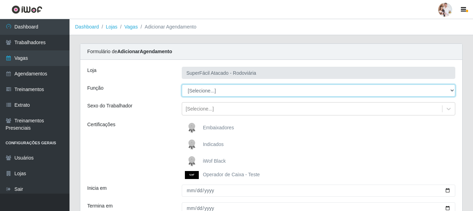
click at [452, 90] on select "[Selecione...] Balconista de Padaria Balconista de Padaria + Balconista de Pada…" at bounding box center [318, 90] width 273 height 12
select select "22"
click at [182, 84] on select "[Selecione...] Balconista de Padaria Balconista de Padaria + Balconista de Pada…" at bounding box center [318, 90] width 273 height 12
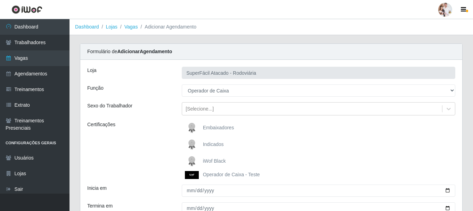
click at [190, 157] on img at bounding box center [193, 161] width 17 height 14
click at [0, 0] on input "iWof Black" at bounding box center [0, 0] width 0 height 0
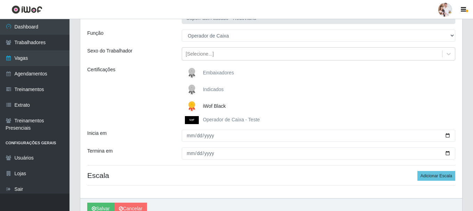
scroll to position [69, 0]
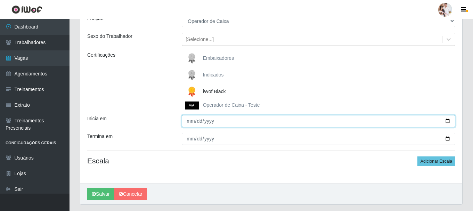
click at [448, 121] on input "Inicia em" at bounding box center [318, 121] width 273 height 12
type input "[DATE]"
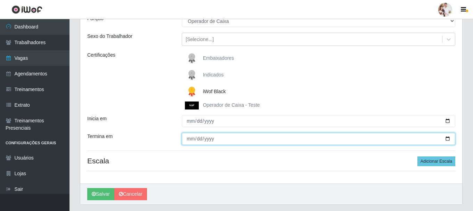
click at [449, 140] on input "Termina em" at bounding box center [318, 139] width 273 height 12
type input "[DATE]"
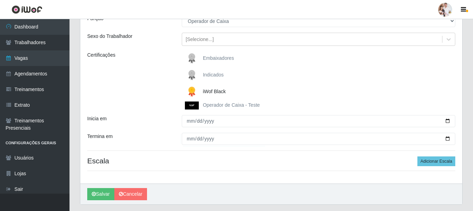
click at [193, 89] on img at bounding box center [193, 92] width 17 height 14
click at [0, 0] on input "iWof Black" at bounding box center [0, 0] width 0 height 0
click at [192, 89] on img at bounding box center [193, 92] width 17 height 14
click at [0, 0] on input "iWof Black" at bounding box center [0, 0] width 0 height 0
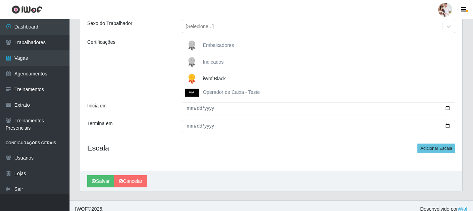
scroll to position [89, 0]
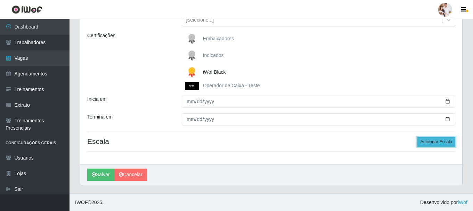
click at [428, 142] on button "Adicionar Escala" at bounding box center [436, 142] width 38 height 10
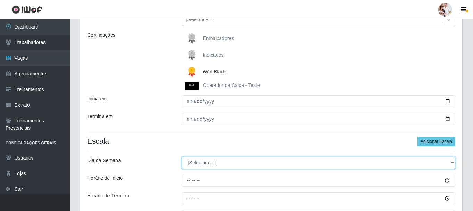
click at [451, 162] on select "[Selecione...] Segunda Terça Quarta Quinta Sexta Sábado Domingo" at bounding box center [318, 163] width 273 height 12
click at [182, 157] on select "[Selecione...] Segunda Terça Quarta Quinta Sexta Sábado Domingo" at bounding box center [318, 163] width 273 height 12
click at [451, 163] on select "[Selecione...] Segunda Terça Quarta Quinta Sexta Sábado Domingo" at bounding box center [318, 163] width 273 height 12
select select "3"
click at [182, 157] on select "[Selecione...] Segunda Terça Quarta Quinta Sexta Sábado Domingo" at bounding box center [318, 163] width 273 height 12
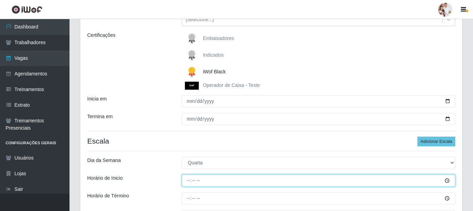
click at [186, 180] on input "Horário de Inicio" at bounding box center [318, 180] width 273 height 12
type input "11:00"
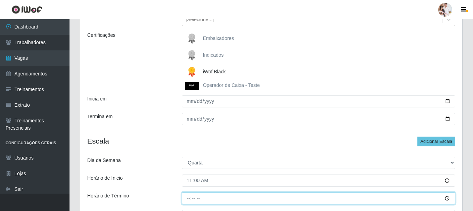
click at [189, 199] on input "Horário de Término" at bounding box center [318, 198] width 273 height 12
type input "17:00"
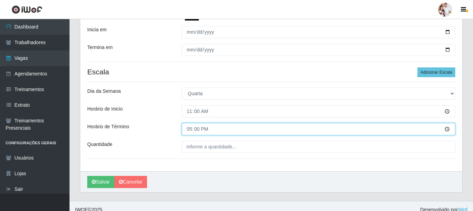
scroll to position [159, 0]
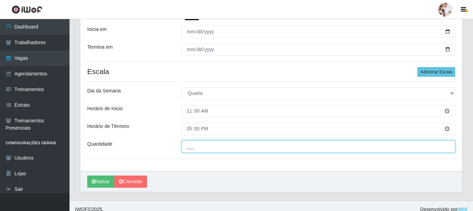
click at [189, 145] on input "___" at bounding box center [318, 146] width 273 height 12
type input "2__"
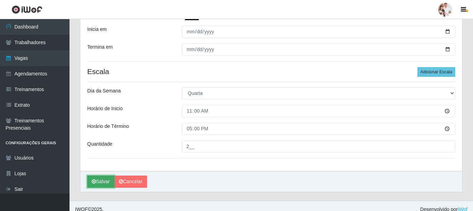
click at [99, 181] on button "Salvar" at bounding box center [100, 181] width 27 height 12
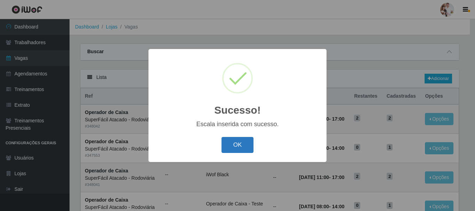
click at [232, 144] on button "OK" at bounding box center [237, 145] width 32 height 16
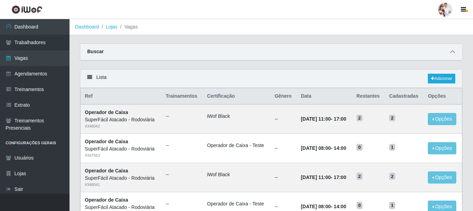
click at [451, 52] on icon at bounding box center [452, 51] width 5 height 5
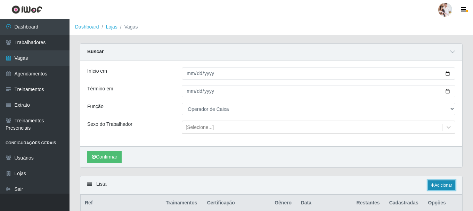
click at [443, 185] on link "Adicionar" at bounding box center [441, 185] width 27 height 10
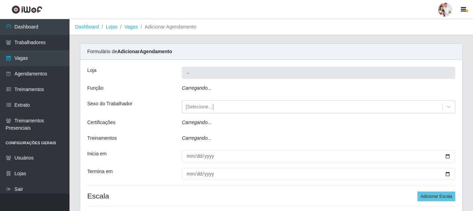
type input "SuperFácil Atacado - Rodoviária"
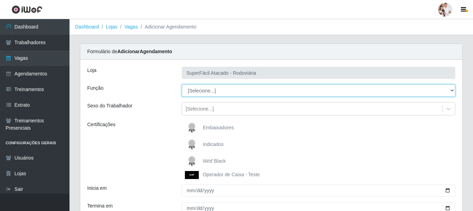
click at [450, 90] on select "[Selecione...] Balconista de Padaria Balconista de Padaria + Balconista de Pada…" at bounding box center [318, 90] width 273 height 12
select select "22"
click at [182, 84] on select "[Selecione...] Balconista de Padaria Balconista de Padaria + Balconista de Pada…" at bounding box center [318, 90] width 273 height 12
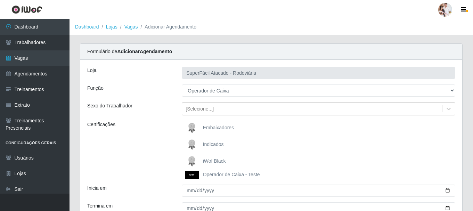
click at [191, 158] on img at bounding box center [193, 161] width 17 height 14
click at [0, 0] on input "iWof Black" at bounding box center [0, 0] width 0 height 0
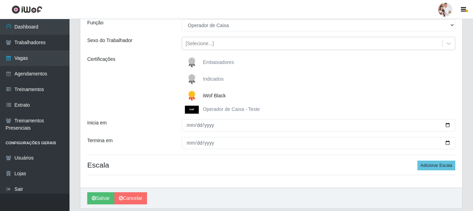
scroll to position [69, 0]
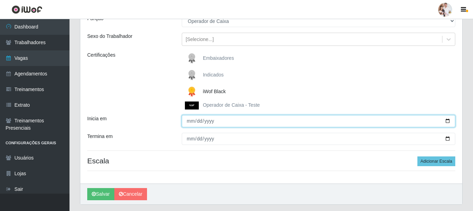
click at [448, 122] on input "Inicia em" at bounding box center [318, 121] width 273 height 12
type input "[DATE]"
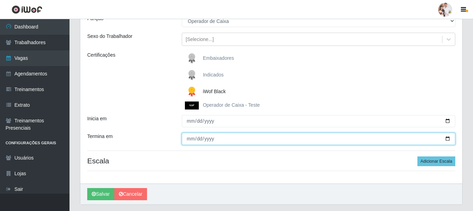
click at [448, 139] on input "Termina em" at bounding box center [318, 139] width 273 height 12
type input "[DATE]"
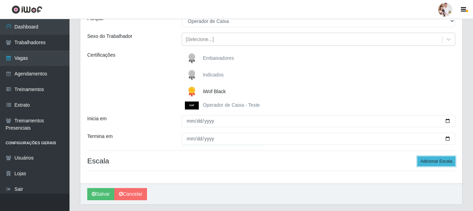
click at [434, 161] on button "Adicionar Escala" at bounding box center [436, 161] width 38 height 10
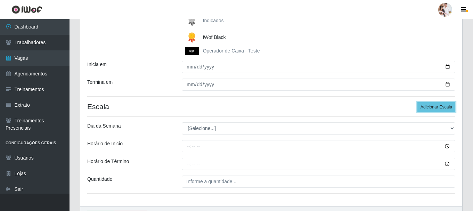
scroll to position [139, 0]
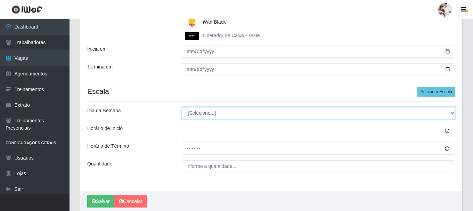
click at [452, 113] on select "[Selecione...] Segunda Terça Quarta Quinta Sexta Sábado Domingo" at bounding box center [318, 113] width 273 height 12
select select "3"
click at [182, 107] on select "[Selecione...] Segunda Terça Quarta Quinta Sexta Sábado Domingo" at bounding box center [318, 113] width 273 height 12
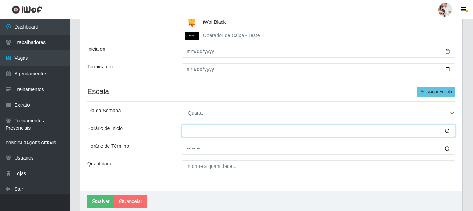
click at [188, 133] on input "Horário de Inicio" at bounding box center [318, 131] width 273 height 12
type input "16:30"
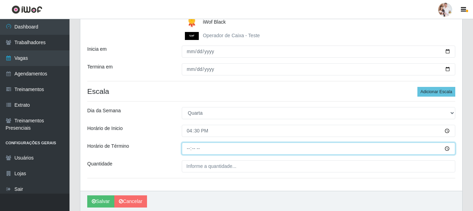
click at [186, 150] on input "Horário de Término" at bounding box center [318, 148] width 273 height 12
type input "22:30"
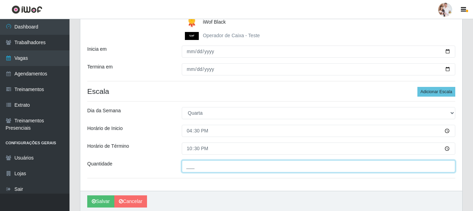
click at [189, 167] on input "___" at bounding box center [318, 166] width 273 height 12
type input "5__"
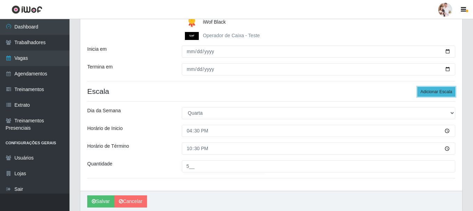
click at [428, 92] on button "Adicionar Escala" at bounding box center [436, 92] width 38 height 10
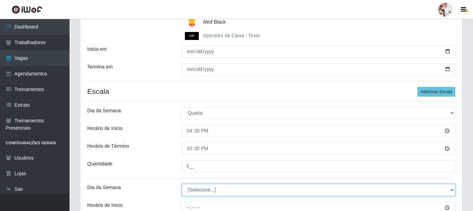
click at [451, 190] on select "[Selecione...] Segunda Terça Quarta Quinta Sexta Sábado Domingo" at bounding box center [318, 190] width 273 height 12
select select "1"
click at [182, 184] on select "[Selecione...] Segunda Terça Quarta Quinta Sexta Sábado Domingo" at bounding box center [318, 190] width 273 height 12
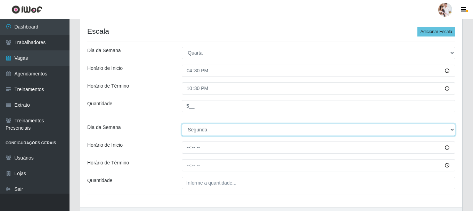
scroll to position [208, 0]
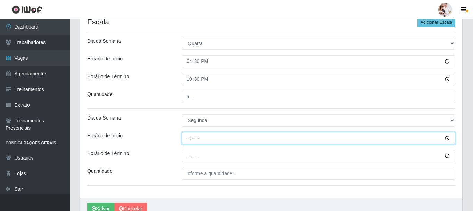
click at [187, 141] on input "Horário de Inicio" at bounding box center [318, 138] width 273 height 12
type input "08:00"
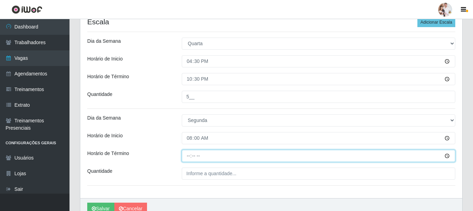
click at [188, 156] on input "Horário de Término" at bounding box center [318, 156] width 273 height 12
type input "14:00"
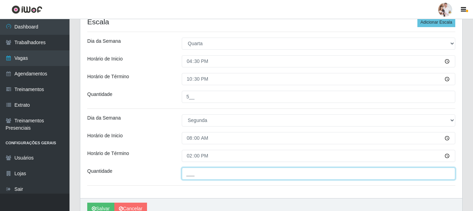
click at [193, 177] on input "___" at bounding box center [318, 173] width 273 height 12
type input "2__"
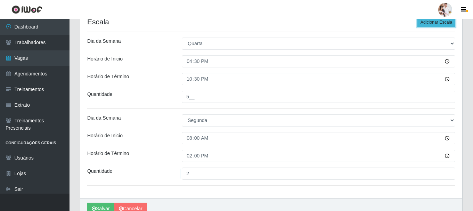
click at [448, 22] on button "Adicionar Escala" at bounding box center [436, 22] width 38 height 10
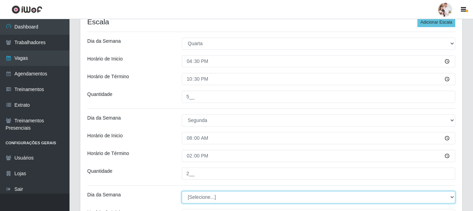
click at [451, 197] on select "[Selecione...] Segunda Terça Quarta Quinta Sexta Sábado Domingo" at bounding box center [318, 197] width 273 height 12
select select "1"
click at [182, 191] on select "[Selecione...] Segunda Terça Quarta Quinta Sexta Sábado Domingo" at bounding box center [318, 197] width 273 height 12
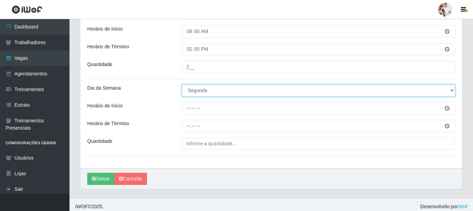
scroll to position [320, 0]
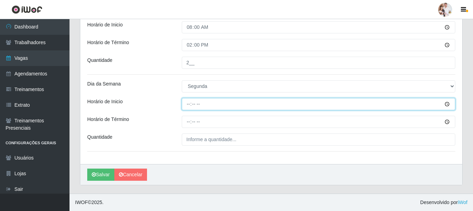
click at [189, 105] on input "Horário de Inicio" at bounding box center [318, 104] width 273 height 12
type input "11:00"
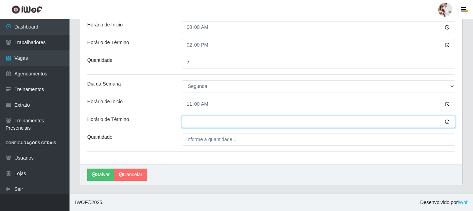
click at [187, 121] on input "Horário de Término" at bounding box center [318, 122] width 273 height 12
type input "17:00"
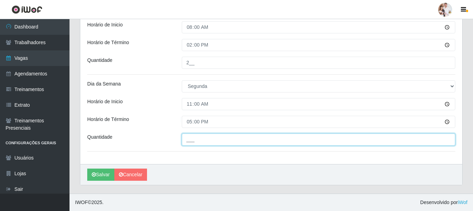
click at [190, 138] on input "___" at bounding box center [318, 139] width 273 height 12
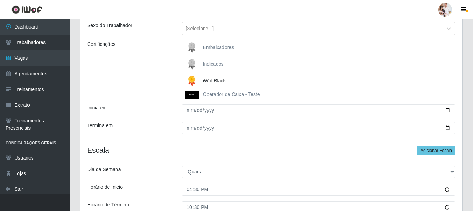
scroll to position [76, 0]
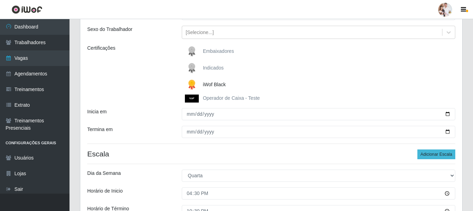
type input "2__"
click at [440, 152] on button "Adicionar Escala" at bounding box center [436, 154] width 38 height 10
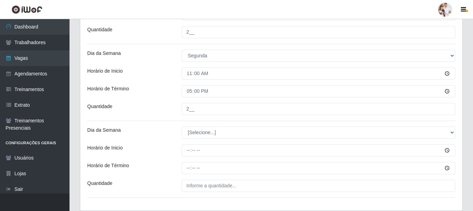
scroll to position [354, 0]
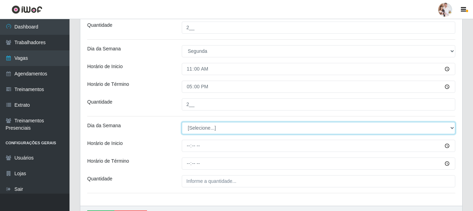
click at [452, 129] on select "[Selecione...] Segunda Terça Quarta Quinta Sexta Sábado Domingo" at bounding box center [318, 128] width 273 height 12
select select "1"
click at [182, 122] on select "[Selecione...] Segunda Terça Quarta Quinta Sexta Sábado Domingo" at bounding box center [318, 128] width 273 height 12
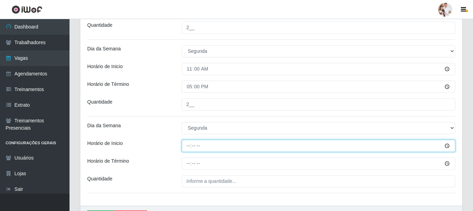
click at [188, 147] on input "Horário de Inicio" at bounding box center [318, 146] width 273 height 12
type input "16:30"
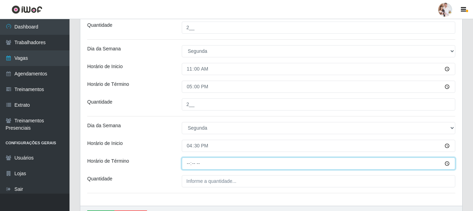
click at [190, 163] on input "Horário de Término" at bounding box center [318, 163] width 273 height 12
type input "22:30"
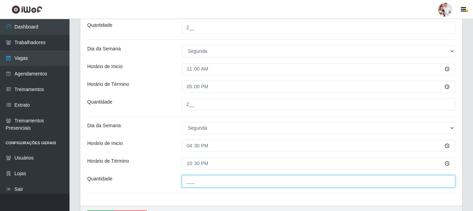
click at [190, 186] on input "___" at bounding box center [318, 181] width 273 height 12
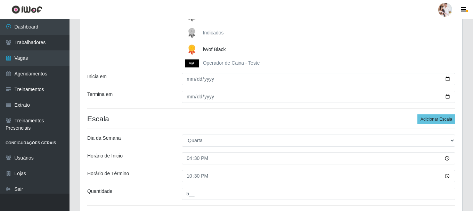
scroll to position [111, 0]
type input "5__"
click at [423, 121] on button "Adicionar Escala" at bounding box center [436, 120] width 38 height 10
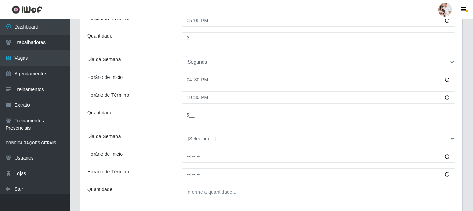
scroll to position [459, 0]
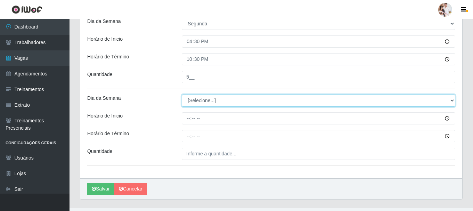
click at [452, 101] on select "[Selecione...] Segunda Terça Quarta Quinta Sexta Sábado Domingo" at bounding box center [318, 101] width 273 height 12
select select "2"
click at [182, 95] on select "[Selecione...] Segunda Terça Quarta Quinta Sexta Sábado Domingo" at bounding box center [318, 101] width 273 height 12
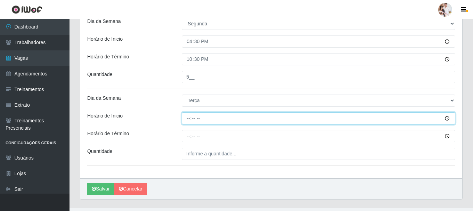
click at [188, 118] on input "Horário de Inicio" at bounding box center [318, 118] width 273 height 12
type input "08:00"
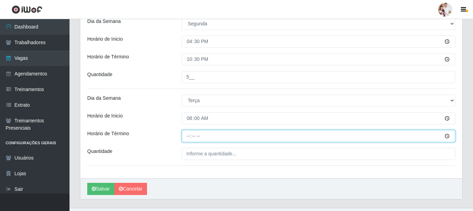
click at [187, 138] on input "Horário de Término" at bounding box center [318, 136] width 273 height 12
type input "14:00"
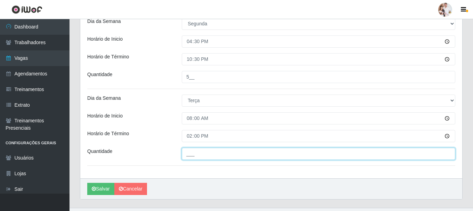
click at [185, 155] on input "___" at bounding box center [318, 154] width 273 height 12
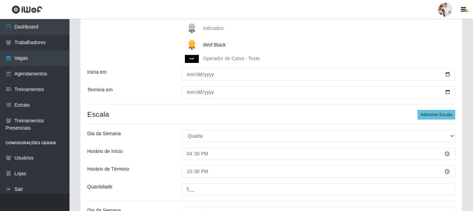
scroll to position [111, 0]
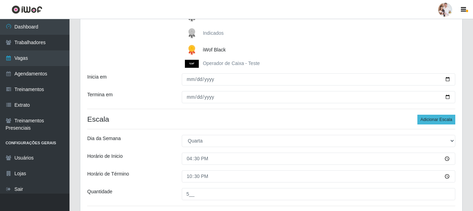
type input "2__"
click at [422, 119] on button "Adicionar Escala" at bounding box center [436, 120] width 38 height 10
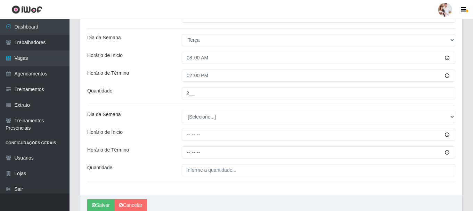
scroll to position [528, 0]
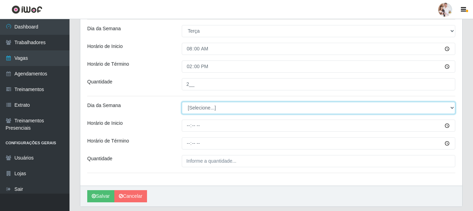
click at [450, 106] on select "[Selecione...] Segunda Terça Quarta Quinta Sexta Sábado Domingo" at bounding box center [318, 108] width 273 height 12
select select "2"
click at [182, 102] on select "[Selecione...] Segunda Terça Quarta Quinta Sexta Sábado Domingo" at bounding box center [318, 108] width 273 height 12
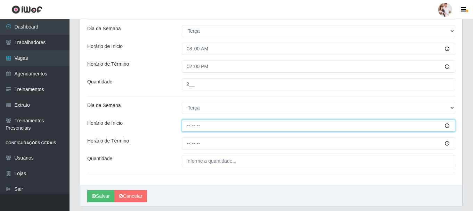
click at [189, 125] on input "Horário de Inicio" at bounding box center [318, 126] width 273 height 12
click at [189, 125] on input "10:00" at bounding box center [318, 126] width 273 height 12
type input "11:00"
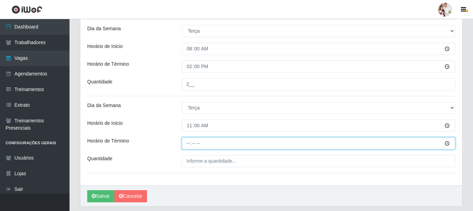
click at [188, 144] on input "Horário de Término" at bounding box center [318, 143] width 273 height 12
type input "17:00"
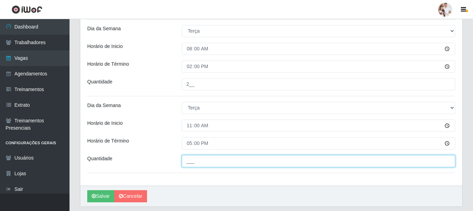
click at [186, 162] on input "___" at bounding box center [318, 161] width 273 height 12
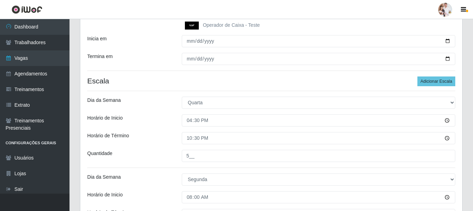
scroll to position [146, 0]
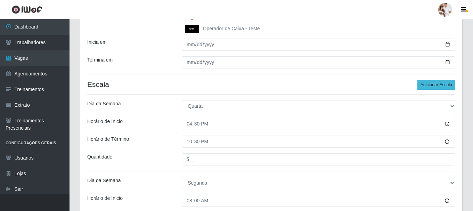
type input "2__"
click at [442, 84] on button "Adicionar Escala" at bounding box center [436, 85] width 38 height 10
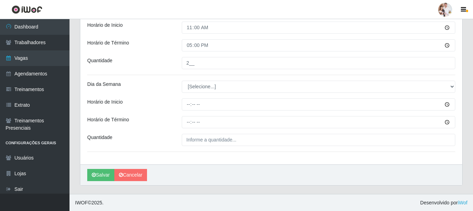
scroll to position [627, 0]
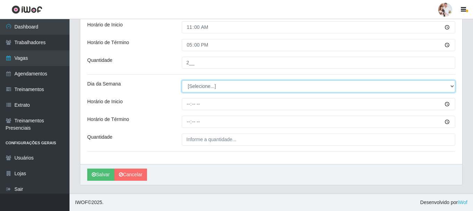
click at [451, 88] on select "[Selecione...] Segunda Terça Quarta Quinta Sexta Sábado Domingo" at bounding box center [318, 86] width 273 height 12
select select "2"
click at [182, 80] on select "[Selecione...] Segunda Terça Quarta Quinta Sexta Sábado Domingo" at bounding box center [318, 86] width 273 height 12
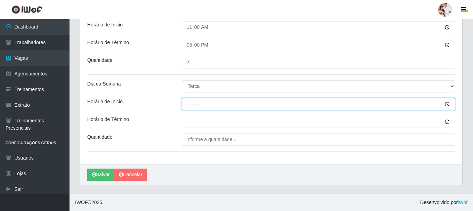
click at [187, 103] on input "Horário de Inicio" at bounding box center [318, 104] width 273 height 12
type input "16:30"
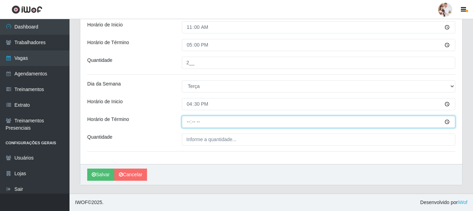
click at [189, 122] on input "Horário de Término" at bounding box center [318, 122] width 273 height 12
type input "22:30"
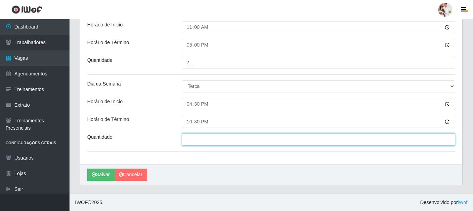
click at [202, 141] on input "___" at bounding box center [318, 139] width 273 height 12
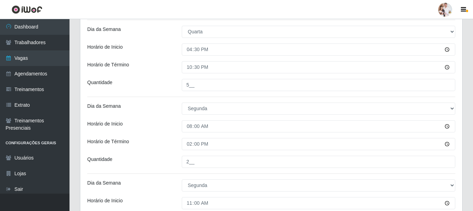
scroll to position [106, 0]
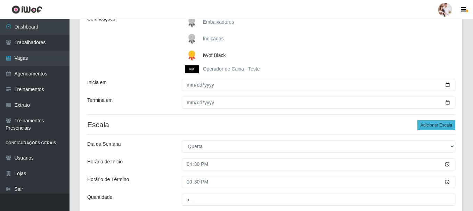
type input "5__"
click at [433, 128] on button "Adicionar Escala" at bounding box center [436, 125] width 38 height 10
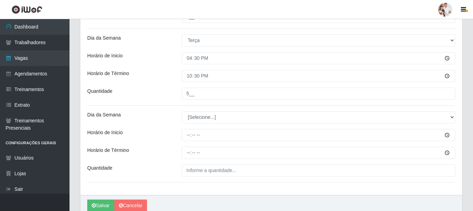
scroll to position [696, 0]
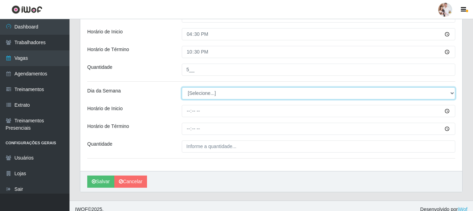
click at [452, 95] on select "[Selecione...] Segunda Terça Quarta Quinta Sexta Sábado Domingo" at bounding box center [318, 93] width 273 height 12
select select "4"
click at [182, 87] on select "[Selecione...] Segunda Terça Quarta Quinta Sexta Sábado Domingo" at bounding box center [318, 93] width 273 height 12
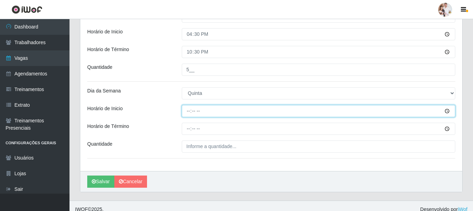
click at [218, 111] on input "Horário de Inicio" at bounding box center [318, 111] width 273 height 12
type input "08:00"
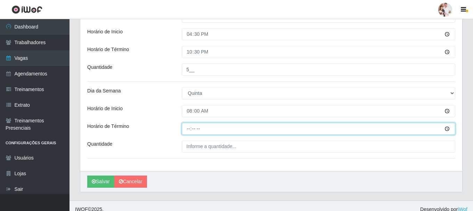
click at [192, 131] on input "Horário de Término" at bounding box center [318, 129] width 273 height 12
type input "14:00"
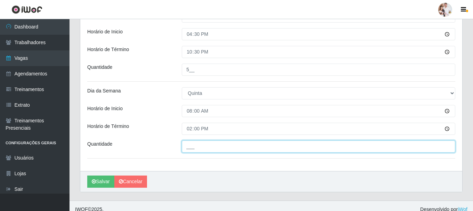
click at [194, 149] on input "___" at bounding box center [318, 146] width 273 height 12
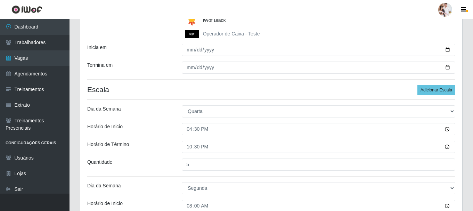
scroll to position [140, 0]
type input "1__"
click at [447, 89] on button "Adicionar Escala" at bounding box center [436, 90] width 38 height 10
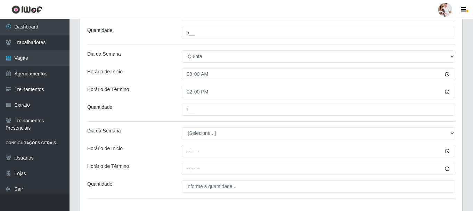
scroll to position [766, 0]
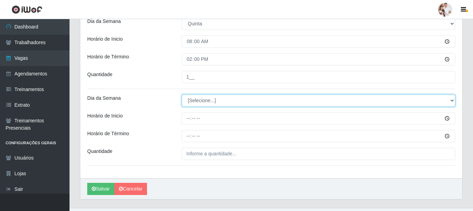
click at [451, 102] on select "[Selecione...] Segunda Terça Quarta Quinta Sexta Sábado Domingo" at bounding box center [318, 101] width 273 height 12
select select "4"
click at [182, 95] on select "[Selecione...] Segunda Terça Quarta Quinta Sexta Sábado Domingo" at bounding box center [318, 101] width 273 height 12
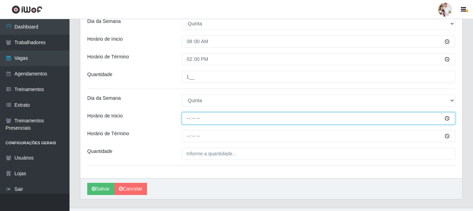
click at [188, 118] on input "Horário de Inicio" at bounding box center [318, 118] width 273 height 12
type input "11:00"
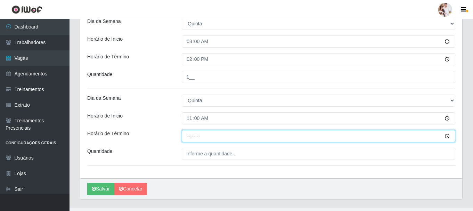
click at [187, 137] on input "Horário de Término" at bounding box center [318, 136] width 273 height 12
type input "17:00"
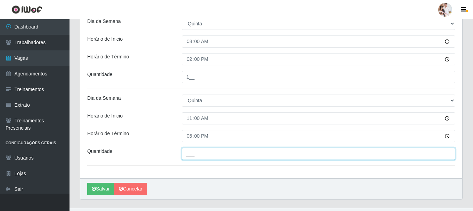
click at [203, 153] on input "___" at bounding box center [318, 154] width 273 height 12
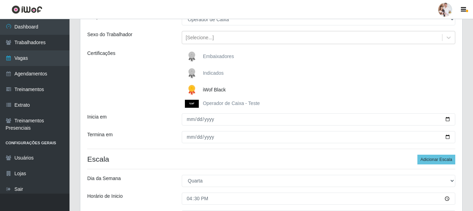
scroll to position [71, 0]
type input "2__"
click at [437, 158] on button "Adicionar Escala" at bounding box center [436, 160] width 38 height 10
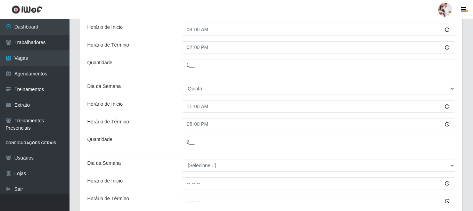
scroll to position [857, 0]
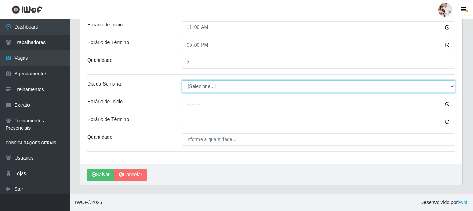
click at [453, 87] on select "[Selecione...] Segunda Terça Quarta Quinta Sexta Sábado Domingo" at bounding box center [318, 86] width 273 height 12
select select "4"
click at [182, 80] on select "[Selecione...] Segunda Terça Quarta Quinta Sexta Sábado Domingo" at bounding box center [318, 86] width 273 height 12
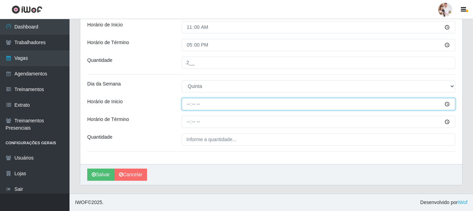
click at [186, 105] on input "Horário de Inicio" at bounding box center [318, 104] width 273 height 12
type input "16:30"
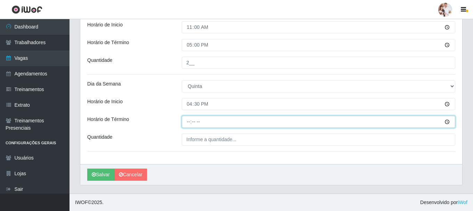
click at [187, 122] on input "Horário de Término" at bounding box center [318, 122] width 273 height 12
type input "22:30"
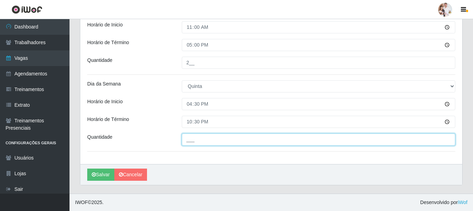
click at [194, 138] on input "___" at bounding box center [318, 139] width 273 height 12
type input "5__"
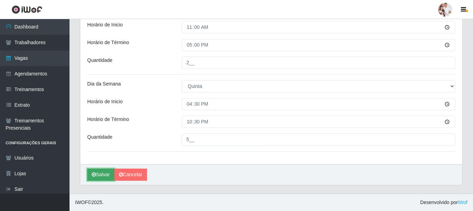
click at [105, 173] on button "Salvar" at bounding box center [100, 175] width 27 height 12
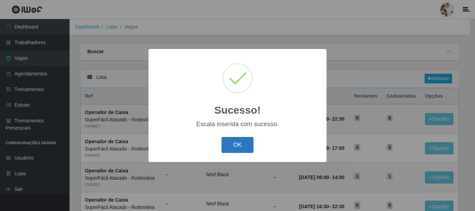
click at [248, 144] on button "OK" at bounding box center [237, 145] width 32 height 16
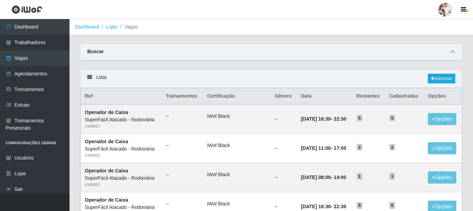
click at [451, 52] on icon at bounding box center [452, 51] width 5 height 5
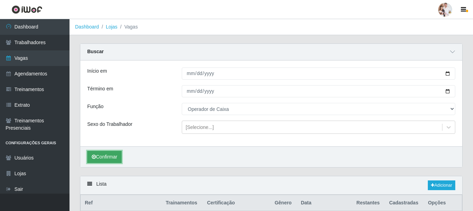
click at [108, 156] on button "Confirmar" at bounding box center [104, 157] width 34 height 12
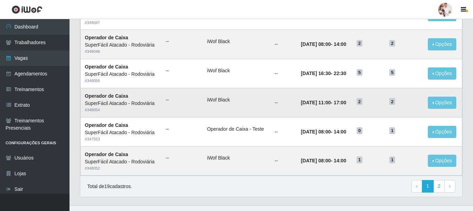
scroll to position [485, 0]
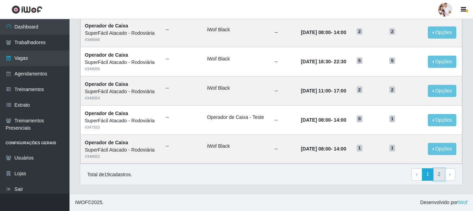
click at [442, 175] on link "2" at bounding box center [439, 174] width 12 height 13
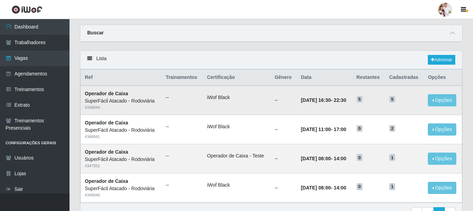
scroll to position [35, 0]
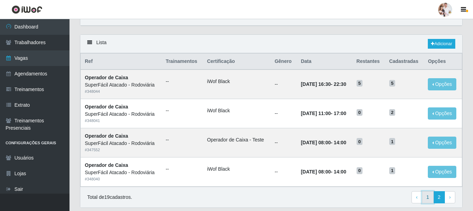
click at [427, 199] on link "1" at bounding box center [428, 197] width 12 height 13
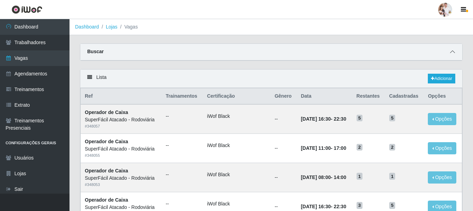
click at [453, 52] on icon at bounding box center [452, 51] width 5 height 5
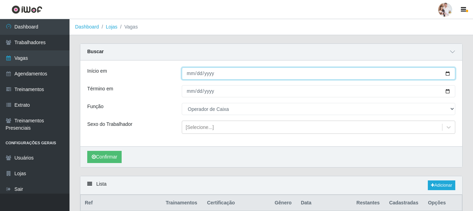
click at [447, 75] on input "[DATE]" at bounding box center [318, 73] width 273 height 12
type input "[DATE]"
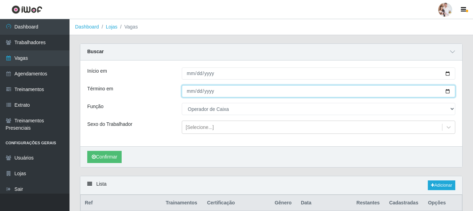
click at [449, 91] on input "[DATE]" at bounding box center [318, 91] width 273 height 12
type input "[DATE]"
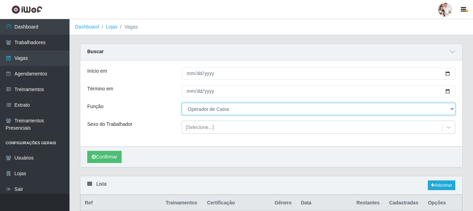
click at [451, 110] on select "[Selecione...] Balconista de Padaria Balconista de Padaria + Balconista de Pada…" at bounding box center [318, 109] width 273 height 12
select select "73"
click at [182, 103] on select "[Selecione...] Balconista de Padaria Balconista de Padaria + Balconista de Pada…" at bounding box center [318, 109] width 273 height 12
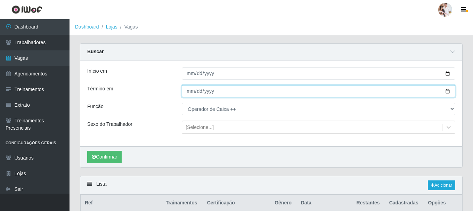
click at [445, 90] on input "[DATE]" at bounding box center [318, 91] width 273 height 12
type input "[DATE]"
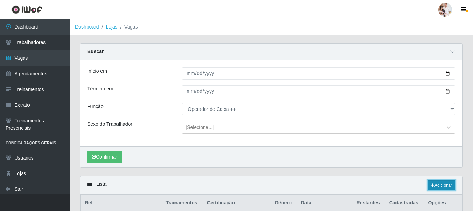
click at [440, 183] on link "Adicionar" at bounding box center [441, 185] width 27 height 10
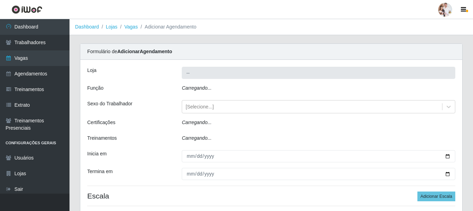
type input "SuperFácil Atacado - Rodoviária"
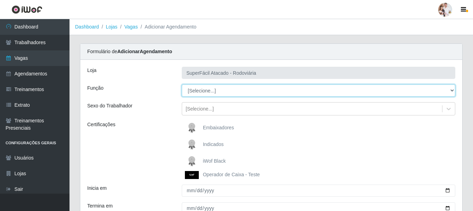
click at [450, 89] on select "[Selecione...] Balconista de Padaria Balconista de Padaria + Balconista de Pada…" at bounding box center [318, 90] width 273 height 12
select select "73"
click at [182, 84] on select "[Selecione...] Balconista de Padaria Balconista de Padaria + Balconista de Pada…" at bounding box center [318, 90] width 273 height 12
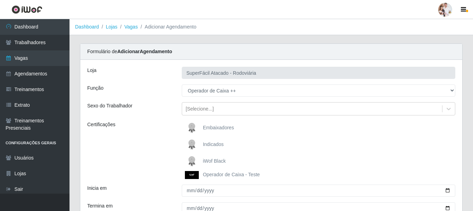
click at [191, 159] on img at bounding box center [193, 161] width 17 height 14
click at [0, 0] on input "iWof Black" at bounding box center [0, 0] width 0 height 0
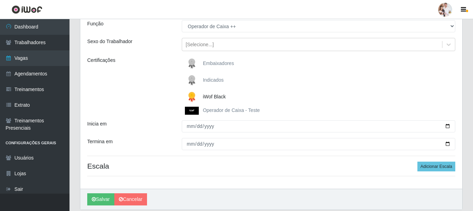
scroll to position [69, 0]
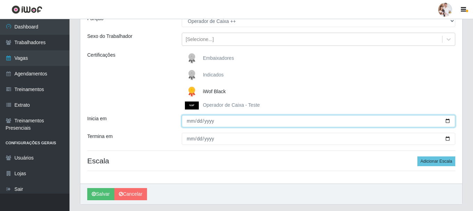
click at [446, 122] on input "Inicia em" at bounding box center [318, 121] width 273 height 12
type input "[DATE]"
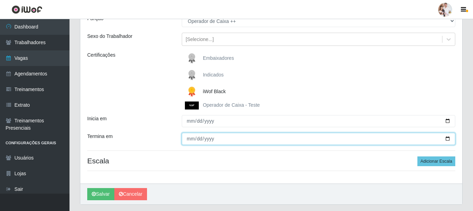
click at [447, 137] on input "Termina em" at bounding box center [318, 139] width 273 height 12
type input "[DATE]"
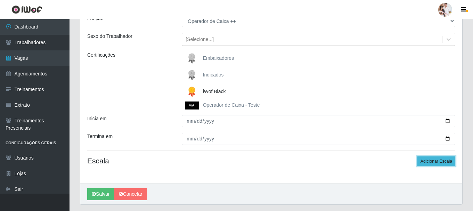
click at [432, 161] on button "Adicionar Escala" at bounding box center [436, 161] width 38 height 10
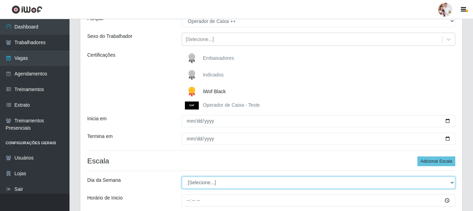
click at [452, 183] on select "[Selecione...] Segunda Terça Quarta Quinta Sexta Sábado Domingo" at bounding box center [318, 183] width 273 height 12
select select "5"
click at [182, 177] on select "[Selecione...] Segunda Terça Quarta Quinta Sexta Sábado Domingo" at bounding box center [318, 183] width 273 height 12
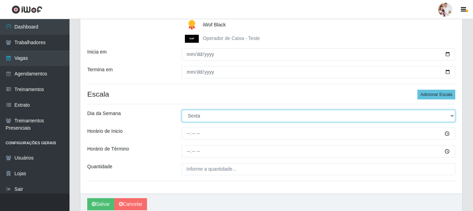
scroll to position [139, 0]
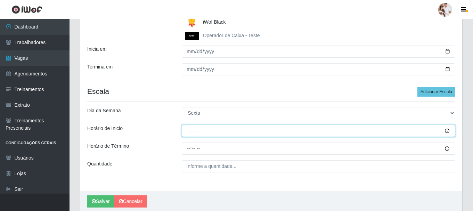
click at [187, 131] on input "Horário de Inicio" at bounding box center [318, 131] width 273 height 12
type input "07:00"
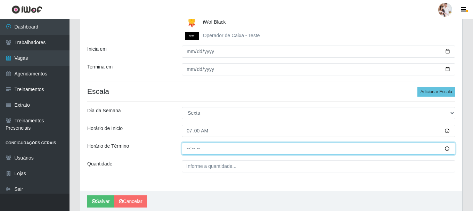
click at [189, 151] on input "Horário de Término" at bounding box center [318, 148] width 273 height 12
type input "13:00"
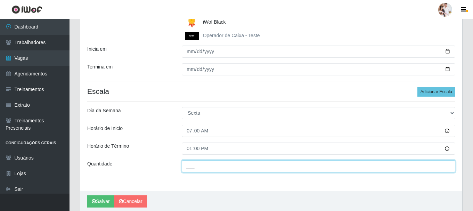
click at [189, 167] on input "___" at bounding box center [318, 166] width 273 height 12
type input "3__"
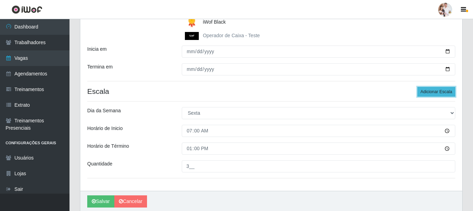
click at [444, 92] on button "Adicionar Escala" at bounding box center [436, 92] width 38 height 10
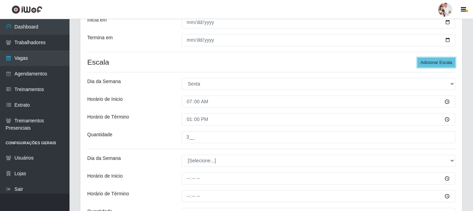
scroll to position [208, 0]
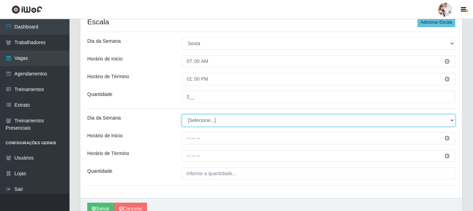
click at [450, 121] on select "[Selecione...] Segunda Terça Quarta Quinta Sexta Sábado Domingo" at bounding box center [318, 120] width 273 height 12
select select "5"
click at [182, 114] on select "[Selecione...] Segunda Terça Quarta Quinta Sexta Sábado Domingo" at bounding box center [318, 120] width 273 height 12
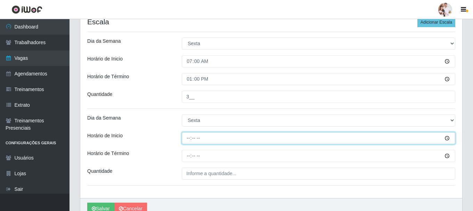
click at [189, 139] on input "Horário de Inicio" at bounding box center [318, 138] width 273 height 12
type input "08:00"
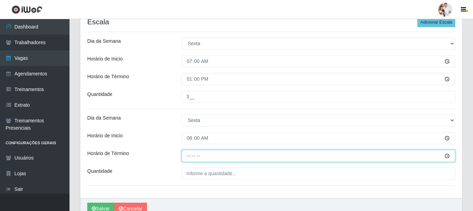
click at [189, 157] on input "Horário de Término" at bounding box center [318, 156] width 273 height 12
type input "14:00"
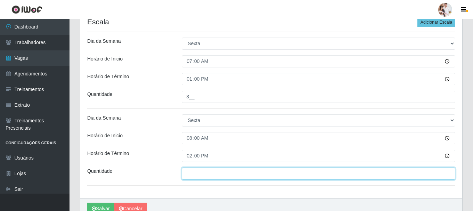
click at [194, 174] on input "___" at bounding box center [318, 173] width 273 height 12
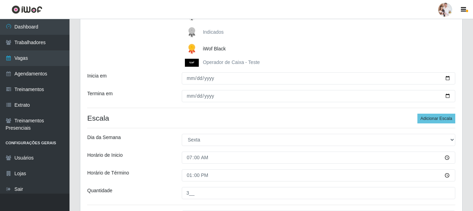
scroll to position [69, 0]
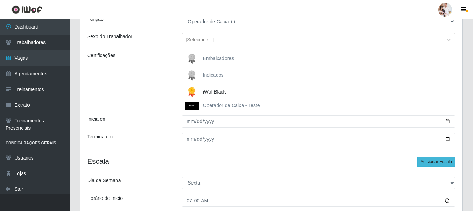
type input "2__"
click at [445, 161] on button "Adicionar Escala" at bounding box center [436, 162] width 38 height 10
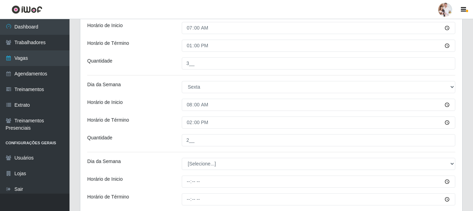
scroll to position [243, 0]
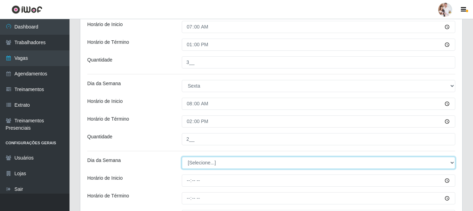
click at [454, 163] on select "[Selecione...] Segunda Terça Quarta Quinta Sexta Sábado Domingo" at bounding box center [318, 163] width 273 height 12
select select "5"
click at [182, 157] on select "[Selecione...] Segunda Terça Quarta Quinta Sexta Sábado Domingo" at bounding box center [318, 163] width 273 height 12
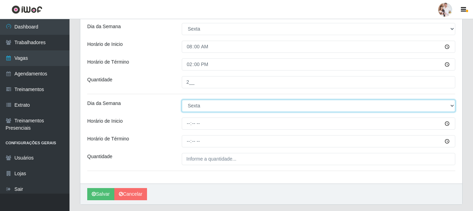
scroll to position [320, 0]
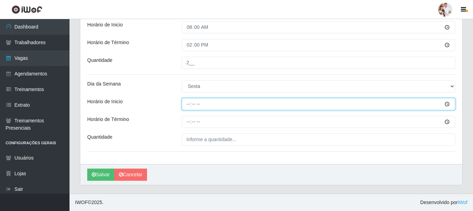
click at [186, 108] on input "Horário de Inicio" at bounding box center [318, 104] width 273 height 12
type input "11:00"
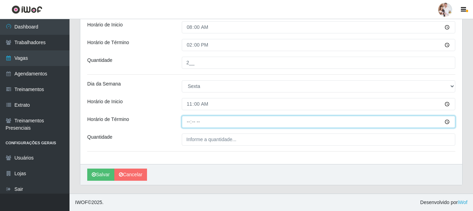
click at [188, 121] on input "Horário de Término" at bounding box center [318, 122] width 273 height 12
type input "17:00"
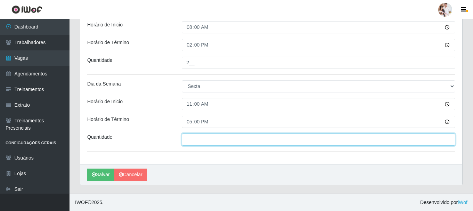
click at [190, 143] on input "___" at bounding box center [318, 139] width 273 height 12
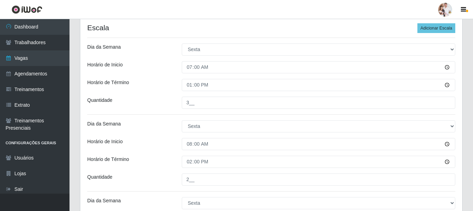
scroll to position [181, 0]
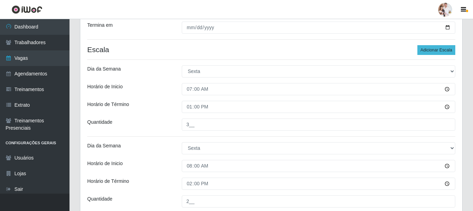
type input "2__"
click at [437, 48] on button "Adicionar Escala" at bounding box center [436, 50] width 38 height 10
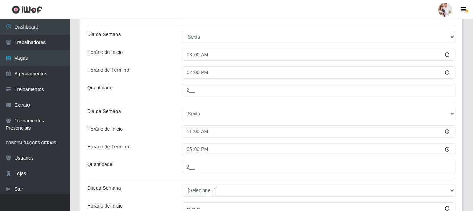
scroll to position [320, 0]
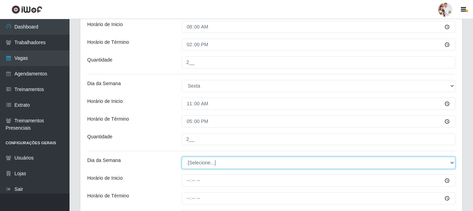
click at [453, 162] on select "[Selecione...] Segunda Terça Quarta Quinta Sexta Sábado Domingo" at bounding box center [318, 163] width 273 height 12
select select "5"
click at [182, 157] on select "[Selecione...] Segunda Terça Quarta Quinta Sexta Sábado Domingo" at bounding box center [318, 163] width 273 height 12
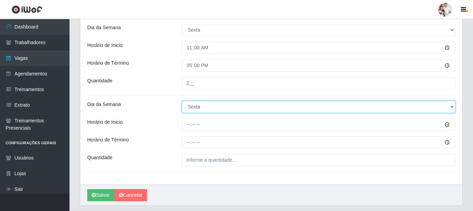
scroll to position [389, 0]
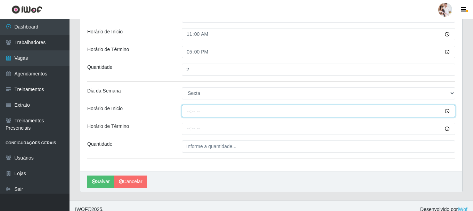
click at [190, 114] on input "Horário de Inicio" at bounding box center [318, 111] width 273 height 12
type input "15:00"
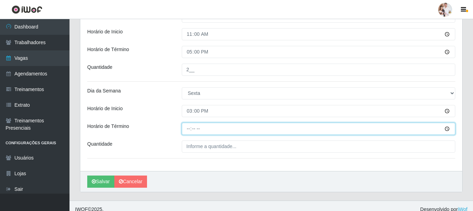
click at [187, 130] on input "Horário de Término" at bounding box center [318, 129] width 273 height 12
type input "21:00"
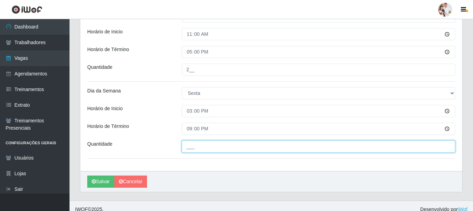
click at [193, 147] on input "___" at bounding box center [318, 146] width 273 height 12
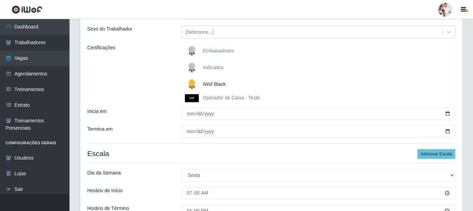
scroll to position [76, 0]
type input "2__"
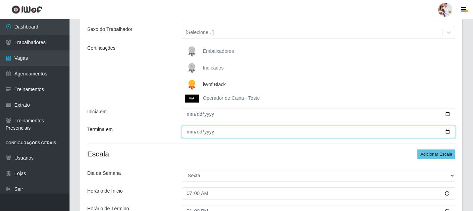
click at [447, 132] on input "[DATE]" at bounding box center [318, 132] width 273 height 12
type input "[DATE]"
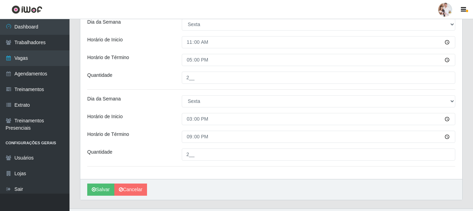
scroll to position [396, 0]
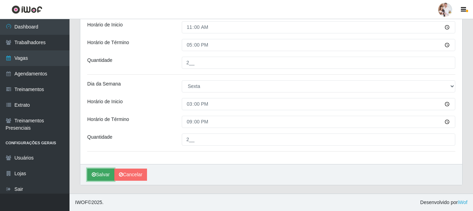
click at [106, 175] on button "Salvar" at bounding box center [100, 175] width 27 height 12
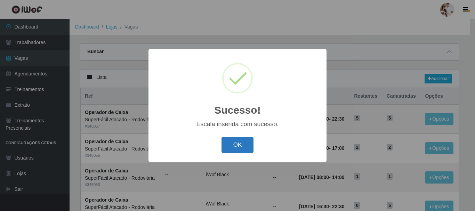
click at [236, 150] on button "OK" at bounding box center [237, 145] width 32 height 16
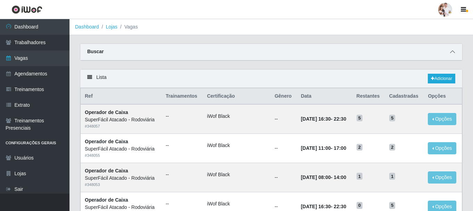
click at [451, 53] on icon at bounding box center [452, 51] width 5 height 5
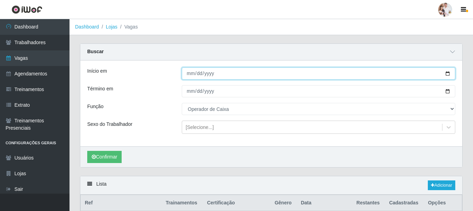
click at [445, 75] on input "[DATE]" at bounding box center [318, 73] width 273 height 12
type input "[DATE]"
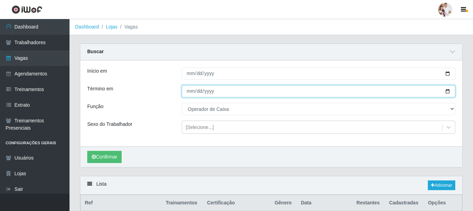
click at [449, 92] on input "[DATE]" at bounding box center [318, 91] width 273 height 12
click at [447, 90] on input "[DATE]" at bounding box center [318, 91] width 273 height 12
type input "[DATE]"
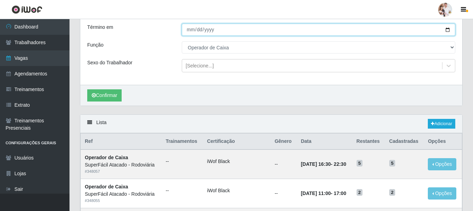
scroll to position [69, 0]
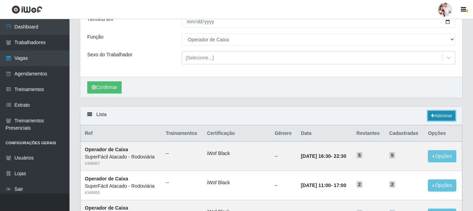
click at [440, 113] on link "Adicionar" at bounding box center [441, 116] width 27 height 10
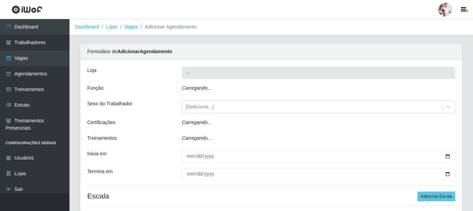
type input "SuperFácil Atacado - Rodoviária"
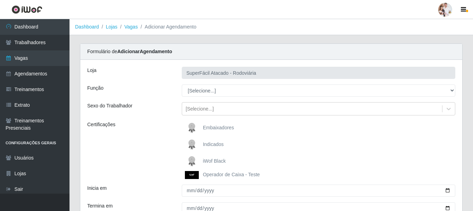
click at [190, 157] on img at bounding box center [193, 161] width 17 height 14
click at [0, 0] on input "iWof Black" at bounding box center [0, 0] width 0 height 0
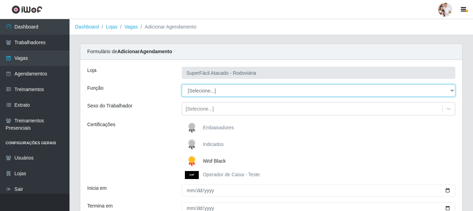
click at [451, 89] on select "[Selecione...] Balconista de Padaria Balconista de Padaria + Balconista de Pada…" at bounding box center [318, 90] width 273 height 12
select select "72"
click at [182, 84] on select "[Selecione...] Balconista de Padaria Balconista de Padaria + Balconista de Pada…" at bounding box center [318, 90] width 273 height 12
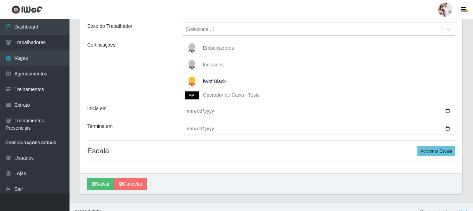
scroll to position [89, 0]
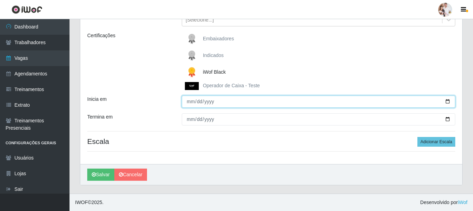
click at [446, 103] on input "Inicia em" at bounding box center [318, 102] width 273 height 12
type input "[DATE]"
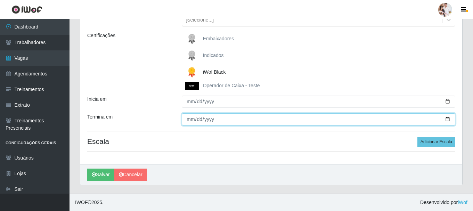
click at [448, 117] on input "Termina em" at bounding box center [318, 119] width 273 height 12
type input "[DATE]"
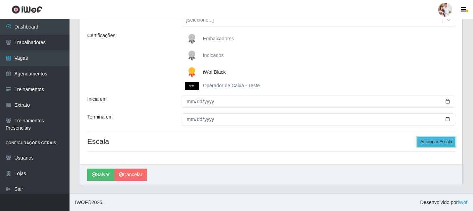
click at [445, 141] on button "Adicionar Escala" at bounding box center [436, 142] width 38 height 10
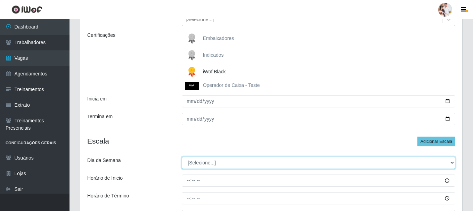
click at [451, 164] on select "[Selecione...] Segunda Terça Quarta Quinta Sexta Sábado Domingo" at bounding box center [318, 163] width 273 height 12
select select "6"
click at [182, 157] on select "[Selecione...] Segunda Terça Quarta Quinta Sexta Sábado Domingo" at bounding box center [318, 163] width 273 height 12
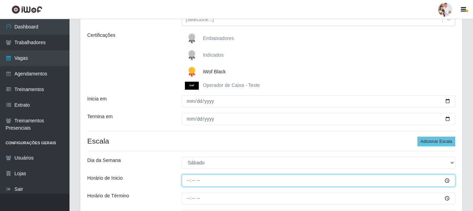
click at [190, 179] on input "Horário de Inicio" at bounding box center [318, 180] width 273 height 12
type input "07:00"
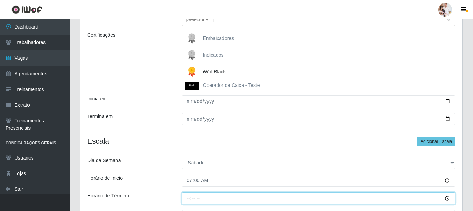
click at [188, 199] on input "Horário de Término" at bounding box center [318, 198] width 273 height 12
type input "13:00"
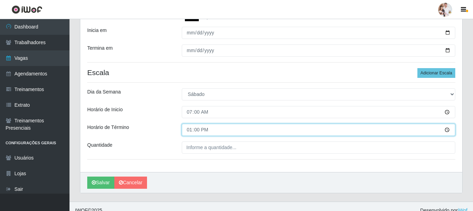
scroll to position [159, 0]
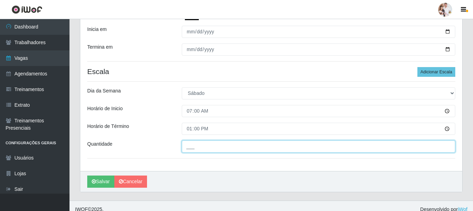
click at [229, 147] on input "___" at bounding box center [318, 146] width 273 height 12
type input "2__"
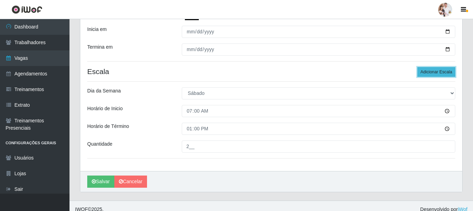
click at [437, 74] on button "Adicionar Escala" at bounding box center [436, 72] width 38 height 10
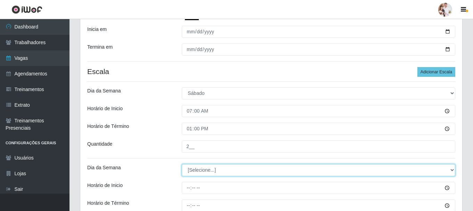
click at [450, 170] on select "[Selecione...] Segunda Terça Quarta Quinta Sexta Sábado Domingo" at bounding box center [318, 170] width 273 height 12
select select "6"
click at [182, 164] on select "[Selecione...] Segunda Terça Quarta Quinta Sexta Sábado Domingo" at bounding box center [318, 170] width 273 height 12
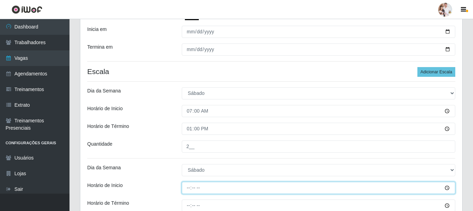
click at [187, 189] on input "Horário de Inicio" at bounding box center [318, 188] width 273 height 12
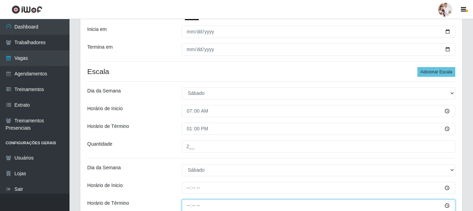
click at [189, 208] on input "Horário de Término" at bounding box center [318, 205] width 273 height 12
type input "14:00"
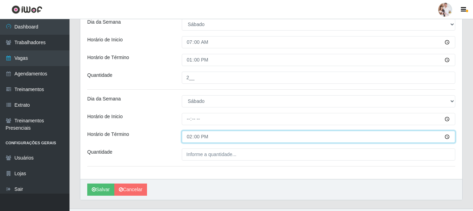
scroll to position [228, 0]
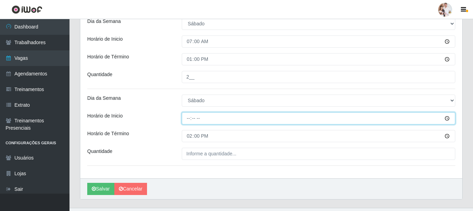
click at [197, 119] on input "Horário de Inicio" at bounding box center [318, 118] width 273 height 12
type input "08:00"
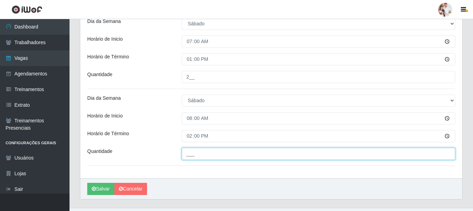
click at [196, 152] on input "___" at bounding box center [318, 154] width 273 height 12
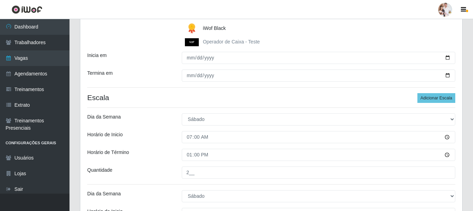
scroll to position [124, 0]
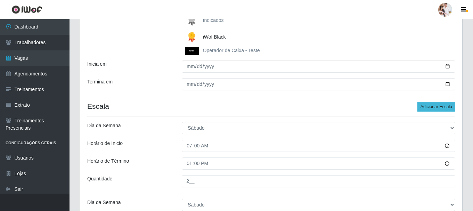
type input "2__"
click at [436, 106] on button "Adicionar Escala" at bounding box center [436, 107] width 38 height 10
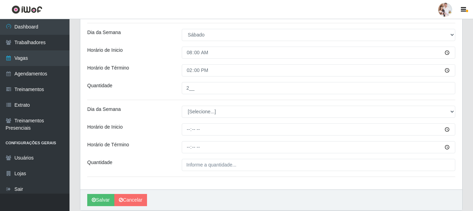
scroll to position [298, 0]
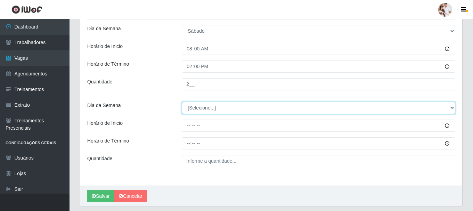
click at [450, 108] on select "[Selecione...] Segunda Terça Quarta Quinta Sexta Sábado Domingo" at bounding box center [318, 108] width 273 height 12
select select "6"
click at [182, 102] on select "[Selecione...] Segunda Terça Quarta Quinta Sexta Sábado Domingo" at bounding box center [318, 108] width 273 height 12
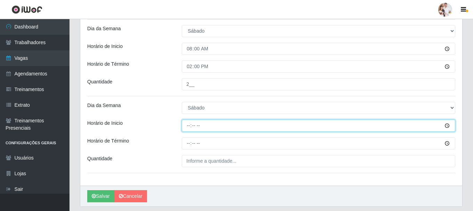
click at [185, 127] on input "Horário de Inicio" at bounding box center [318, 126] width 273 height 12
type input "11:00"
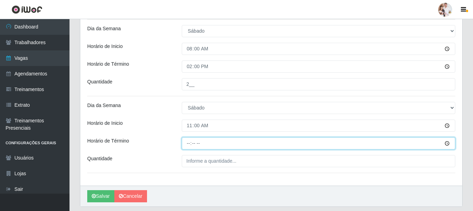
click at [187, 143] on input "Horário de Término" at bounding box center [318, 143] width 273 height 12
type input "17:00"
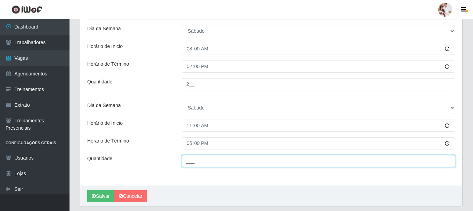
click at [190, 163] on input "___" at bounding box center [318, 161] width 273 height 12
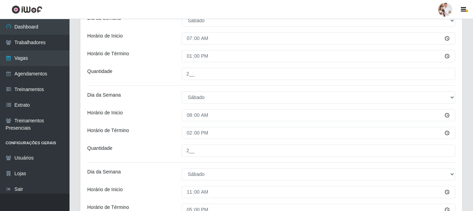
scroll to position [194, 0]
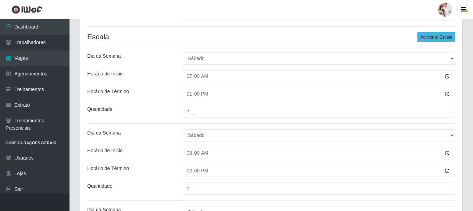
type input "2__"
click at [431, 38] on button "Adicionar Escala" at bounding box center [436, 37] width 38 height 10
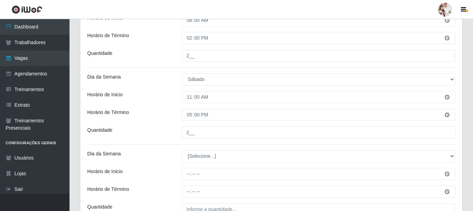
scroll to position [367, 0]
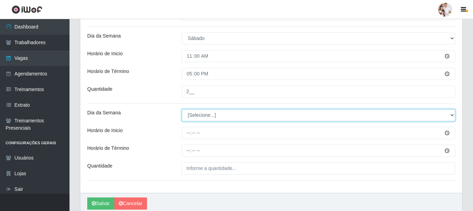
click at [452, 115] on select "[Selecione...] Segunda Terça Quarta Quinta Sexta Sábado Domingo" at bounding box center [318, 115] width 273 height 12
select select "6"
click at [182, 109] on select "[Selecione...] Segunda Terça Quarta Quinta Sexta Sábado Domingo" at bounding box center [318, 115] width 273 height 12
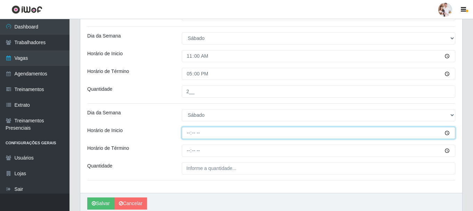
click at [190, 134] on input "Horário de Inicio" at bounding box center [318, 133] width 273 height 12
type input "16:30"
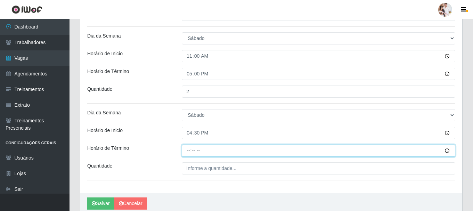
click at [187, 151] on input "Horário de Término" at bounding box center [318, 151] width 273 height 12
type input "22:30"
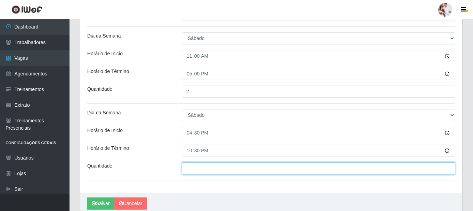
click at [190, 170] on input "___" at bounding box center [318, 168] width 273 height 12
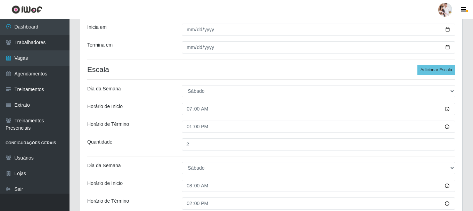
scroll to position [159, 0]
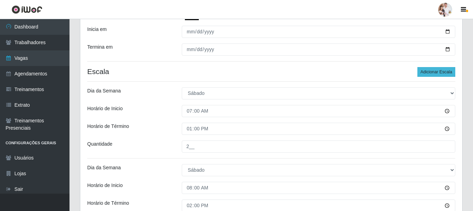
type input "3__"
click at [436, 72] on button "Adicionar Escala" at bounding box center [436, 72] width 38 height 10
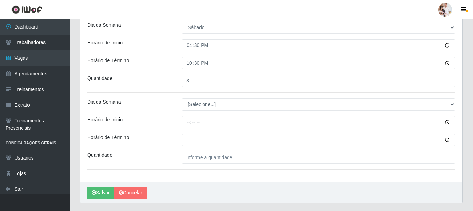
scroll to position [472, 0]
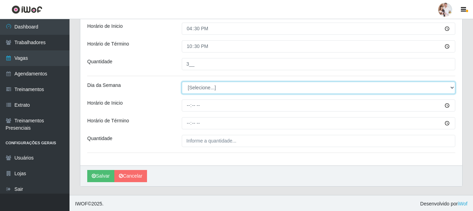
click at [453, 89] on select "[Selecione...] Segunda Terça Quarta Quinta Sexta Sábado Domingo" at bounding box center [318, 88] width 273 height 12
select select "0"
click at [182, 82] on select "[Selecione...] Segunda Terça Quarta Quinta Sexta Sábado Domingo" at bounding box center [318, 88] width 273 height 12
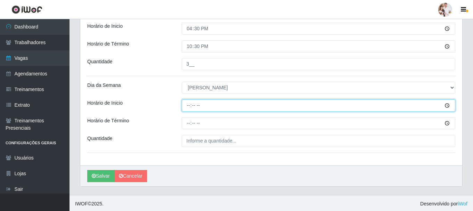
click at [190, 107] on input "Horário de Inicio" at bounding box center [318, 105] width 273 height 12
type input "07:00"
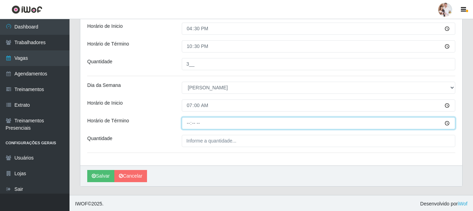
click at [187, 124] on input "Horário de Término" at bounding box center [318, 123] width 273 height 12
type input "13:00"
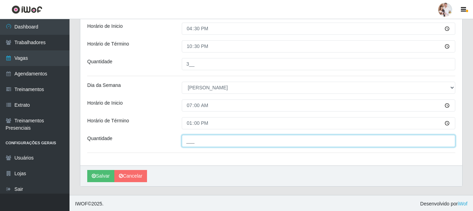
click at [187, 142] on input "___" at bounding box center [318, 141] width 273 height 12
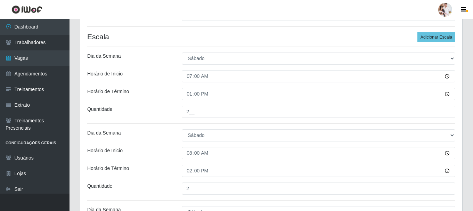
scroll to position [55, 0]
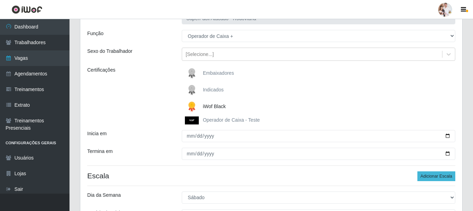
type input "3__"
click at [419, 176] on button "Adicionar Escala" at bounding box center [436, 176] width 38 height 10
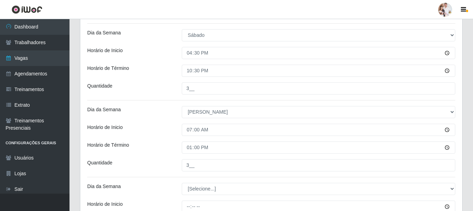
scroll to position [506, 0]
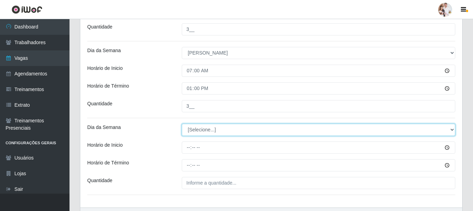
click at [452, 130] on select "[Selecione...] Segunda Terça Quarta Quinta Sexta Sábado Domingo" at bounding box center [318, 130] width 273 height 12
select select "0"
click at [182, 124] on select "[Selecione...] Segunda Terça Quarta Quinta Sexta Sábado Domingo" at bounding box center [318, 130] width 273 height 12
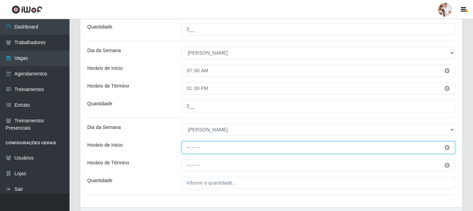
click at [189, 148] on input "Horário de Inicio" at bounding box center [318, 147] width 273 height 12
type input "08:00"
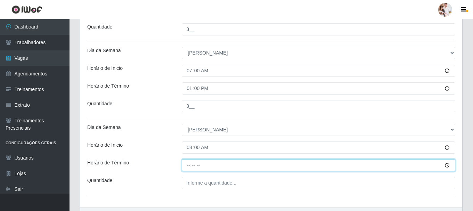
click at [189, 169] on input "Horário de Término" at bounding box center [318, 165] width 273 height 12
type input "14:00"
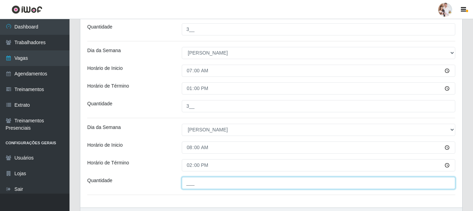
click at [187, 188] on input "___" at bounding box center [318, 183] width 273 height 12
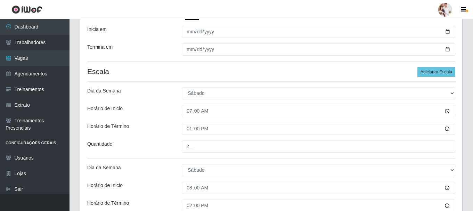
scroll to position [55, 0]
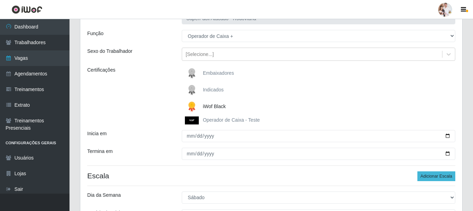
type input "3__"
click at [430, 179] on button "Adicionar Escala" at bounding box center [436, 176] width 38 height 10
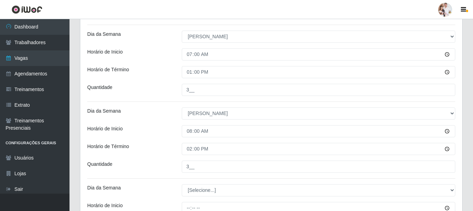
scroll to position [576, 0]
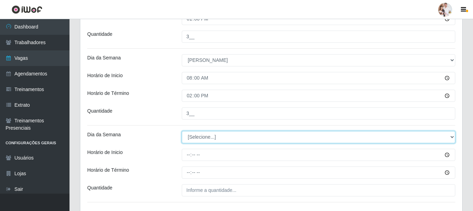
click at [453, 138] on select "[Selecione...] Segunda Terça Quarta Quinta Sexta Sábado Domingo" at bounding box center [318, 137] width 273 height 12
select select "0"
click at [182, 131] on select "[Selecione...] Segunda Terça Quarta Quinta Sexta Sábado Domingo" at bounding box center [318, 137] width 273 height 12
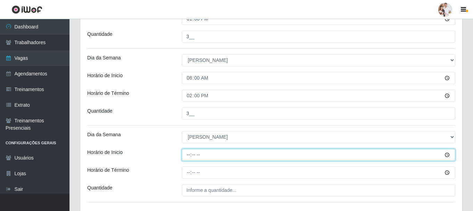
click at [186, 156] on input "Horário de Inicio" at bounding box center [318, 155] width 273 height 12
type input "11:00"
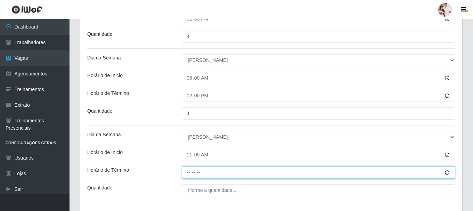
click at [189, 173] on input "Horário de Término" at bounding box center [318, 172] width 273 height 12
type input "17:00"
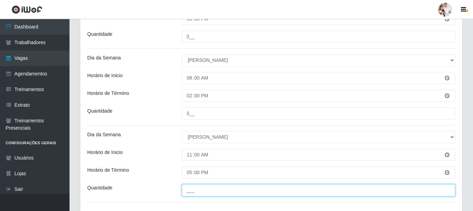
click at [189, 189] on input "___" at bounding box center [318, 190] width 273 height 12
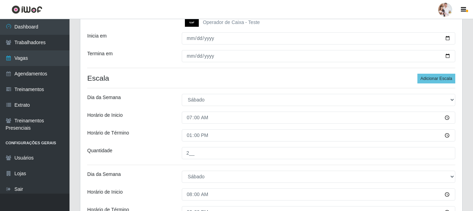
scroll to position [124, 0]
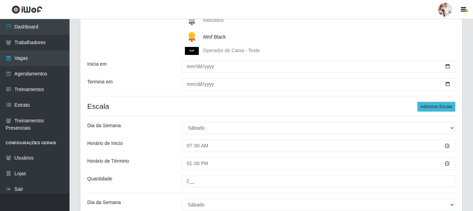
type input "2__"
click at [441, 107] on button "Adicionar Escala" at bounding box center [436, 107] width 38 height 10
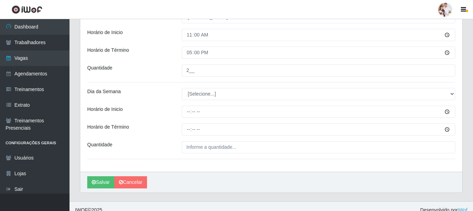
scroll to position [704, 0]
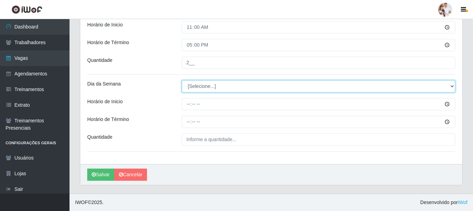
click at [451, 87] on select "[Selecione...] Segunda Terça Quarta Quinta Sexta Sábado Domingo" at bounding box center [318, 86] width 273 height 12
select select "0"
click at [182, 80] on select "[Selecione...] Segunda Terça Quarta Quinta Sexta Sábado Domingo" at bounding box center [318, 86] width 273 height 12
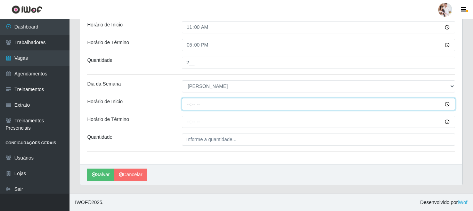
click at [188, 104] on input "Horário de Inicio" at bounding box center [318, 104] width 273 height 12
type input "15:00"
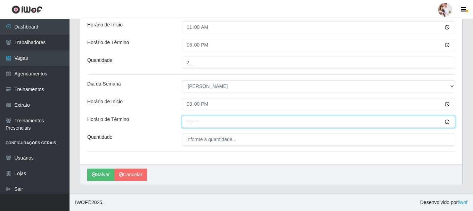
click at [186, 123] on input "Horário de Término" at bounding box center [318, 122] width 273 height 12
type input "21:00"
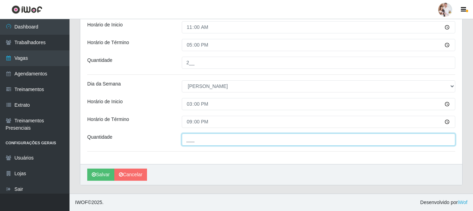
click at [188, 144] on input "___" at bounding box center [318, 139] width 273 height 12
type input "2__"
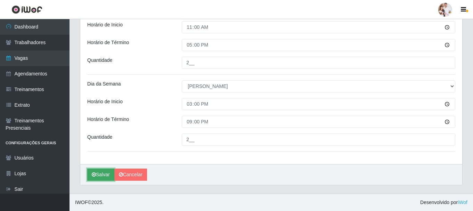
click at [104, 175] on button "Salvar" at bounding box center [100, 175] width 27 height 12
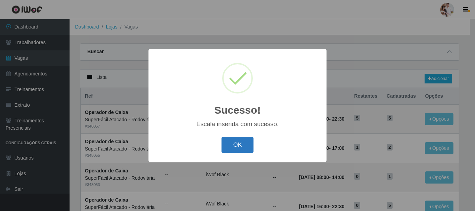
click at [236, 149] on button "OK" at bounding box center [237, 145] width 32 height 16
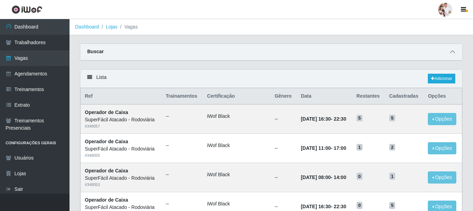
click at [453, 54] on icon at bounding box center [452, 51] width 5 height 5
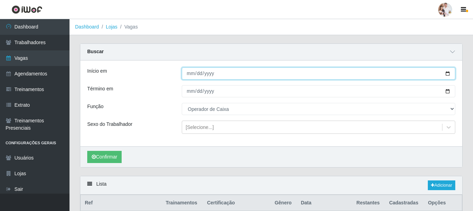
click at [446, 77] on input "[DATE]" at bounding box center [318, 73] width 273 height 12
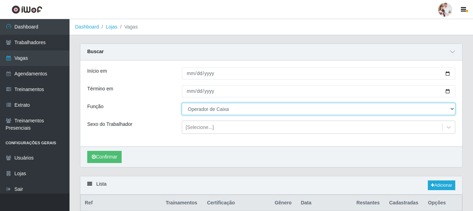
click at [452, 109] on select "[Selecione...] Balconista de Padaria Balconista de Padaria + Balconista de Pada…" at bounding box center [318, 109] width 273 height 12
select select "1"
click at [182, 103] on select "[Selecione...] Balconista de Padaria Balconista de Padaria + Balconista de Pada…" at bounding box center [318, 109] width 273 height 12
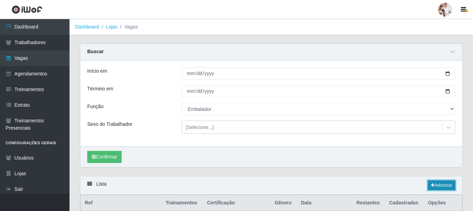
click at [439, 185] on link "Adicionar" at bounding box center [441, 185] width 27 height 10
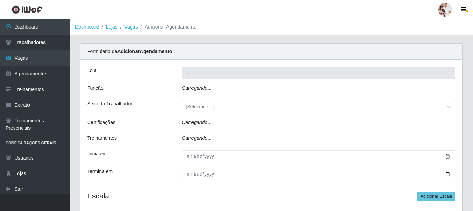
type input "SuperFácil Atacado - Rodoviária"
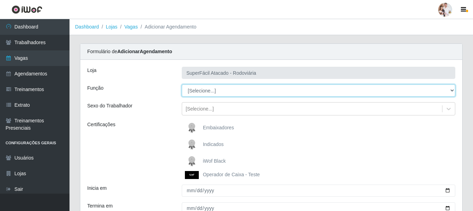
click at [453, 91] on select "[Selecione...] Balconista de Padaria Balconista de Padaria + Balconista de Pada…" at bounding box center [318, 90] width 273 height 12
select select "1"
click at [182, 84] on select "[Selecione...] Balconista de Padaria Balconista de Padaria + Balconista de Pada…" at bounding box center [318, 90] width 273 height 12
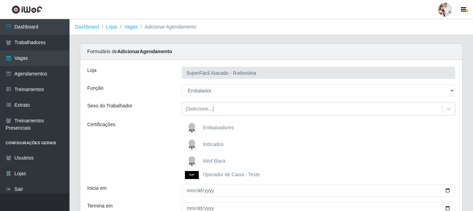
click at [192, 158] on img at bounding box center [193, 161] width 17 height 14
click at [0, 0] on input "iWof Black" at bounding box center [0, 0] width 0 height 0
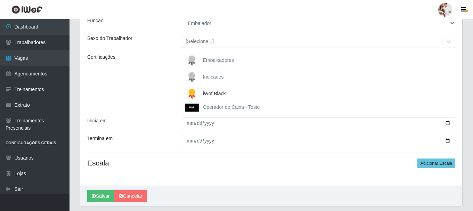
scroll to position [69, 0]
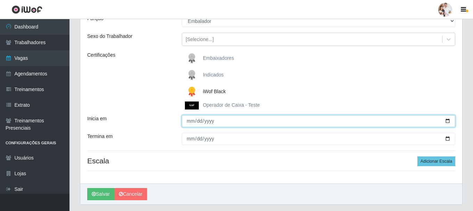
click at [448, 123] on input "Inicia em" at bounding box center [318, 121] width 273 height 12
type input "[DATE]"
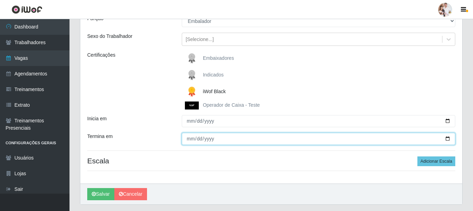
click at [447, 139] on input "Termina em" at bounding box center [318, 139] width 273 height 12
type input "[DATE]"
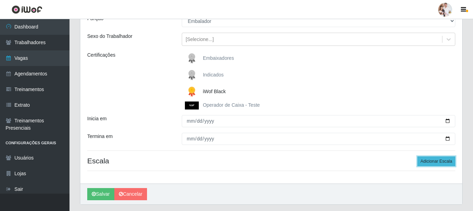
click at [432, 161] on button "Adicionar Escala" at bounding box center [436, 161] width 38 height 10
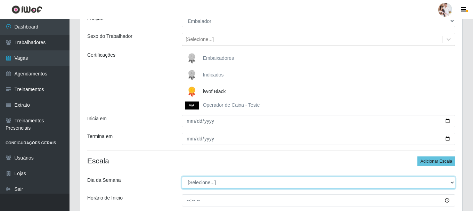
click at [451, 184] on select "[Selecione...] Segunda Terça Quarta Quinta Sexta Sábado Domingo" at bounding box center [318, 183] width 273 height 12
select select "3"
click at [182, 177] on select "[Selecione...] Segunda Terça Quarta Quinta Sexta Sábado Domingo" at bounding box center [318, 183] width 273 height 12
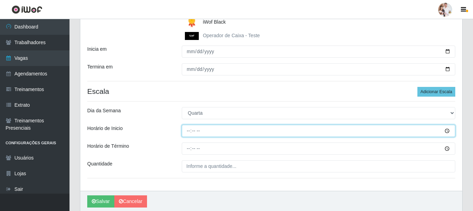
click at [189, 132] on input "Horário de Inicio" at bounding box center [318, 131] width 273 height 12
type input "11:00"
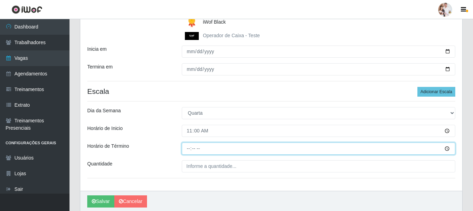
click at [186, 150] on input "Horário de Término" at bounding box center [318, 148] width 273 height 12
type input "17:00"
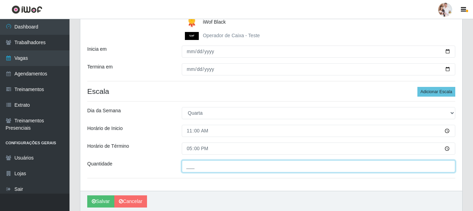
click at [186, 168] on input "___" at bounding box center [318, 166] width 273 height 12
type input "1__"
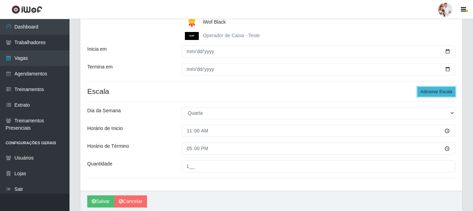
click at [424, 91] on button "Adicionar Escala" at bounding box center [436, 92] width 38 height 10
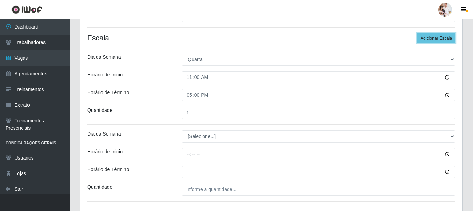
scroll to position [243, 0]
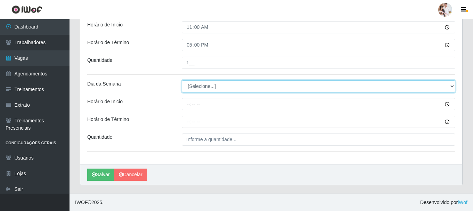
click at [451, 85] on select "[Selecione...] Segunda Terça Quarta Quinta Sexta Sábado Domingo" at bounding box center [318, 86] width 273 height 12
select select "3"
click at [182, 80] on select "[Selecione...] Segunda Terça Quarta Quinta Sexta Sábado Domingo" at bounding box center [318, 86] width 273 height 12
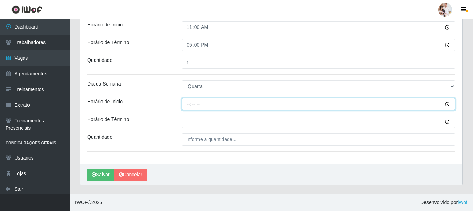
click at [187, 106] on input "Horário de Inicio" at bounding box center [318, 104] width 273 height 12
type input "16:30"
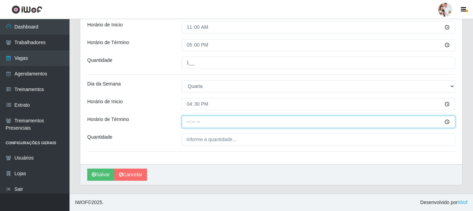
click at [187, 124] on input "Horário de Término" at bounding box center [318, 122] width 273 height 12
type input "22:30"
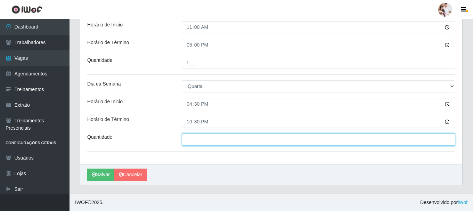
click at [218, 140] on input "___" at bounding box center [318, 139] width 273 height 12
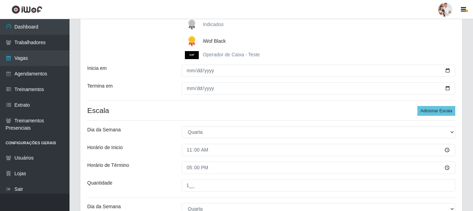
scroll to position [104, 0]
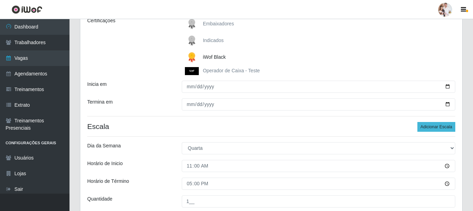
type input "4__"
click at [437, 127] on button "Adicionar Escala" at bounding box center [436, 127] width 38 height 10
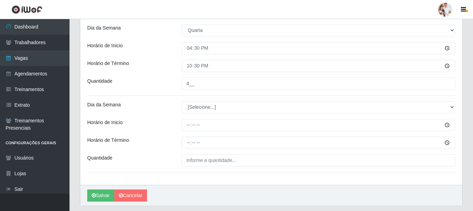
scroll to position [312, 0]
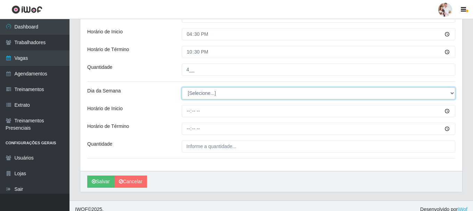
click at [451, 95] on select "[Selecione...] Segunda Terça Quarta Quinta Sexta Sábado Domingo" at bounding box center [318, 93] width 273 height 12
select select "4"
click at [182, 87] on select "[Selecione...] Segunda Terça Quarta Quinta Sexta Sábado Domingo" at bounding box center [318, 93] width 273 height 12
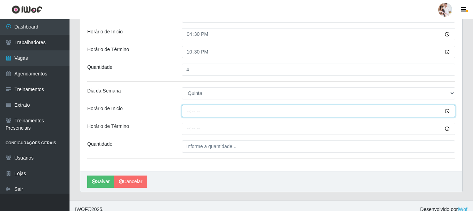
click at [189, 110] on input "Horário de Inicio" at bounding box center [318, 111] width 273 height 12
type input "08:00"
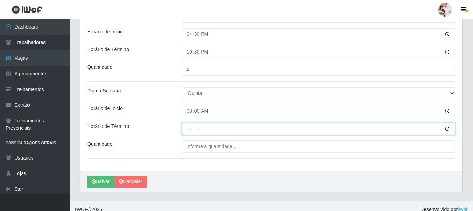
click at [189, 130] on input "Horário de Término" at bounding box center [318, 129] width 273 height 12
type input "14:00"
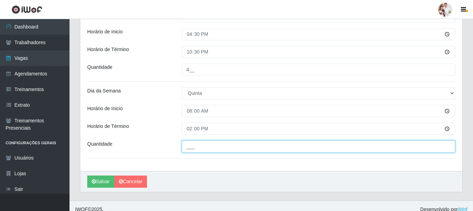
click at [190, 147] on input "___" at bounding box center [318, 146] width 273 height 12
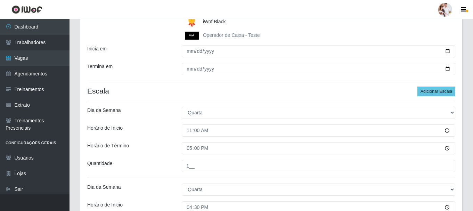
scroll to position [139, 0]
type input "1__"
click at [426, 93] on button "Adicionar Escala" at bounding box center [436, 92] width 38 height 10
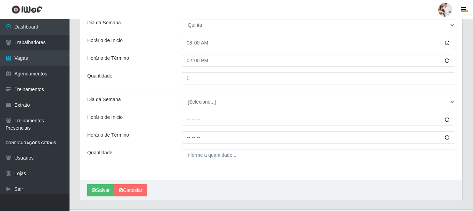
scroll to position [382, 0]
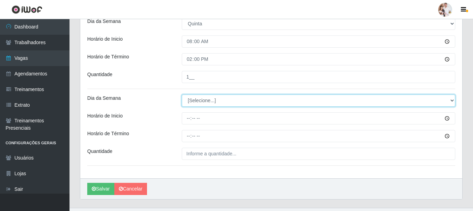
click at [452, 101] on select "[Selecione...] Segunda Terça Quarta Quinta Sexta Sábado Domingo" at bounding box center [318, 101] width 273 height 12
select select "4"
click at [182, 95] on select "[Selecione...] Segunda Terça Quarta Quinta Sexta Sábado Domingo" at bounding box center [318, 101] width 273 height 12
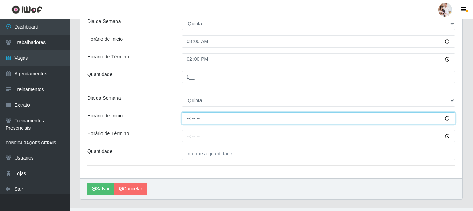
click at [186, 120] on input "Horário de Inicio" at bounding box center [318, 118] width 273 height 12
type input "11:00"
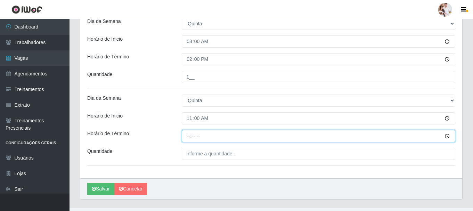
click at [189, 139] on input "Horário de Término" at bounding box center [318, 136] width 273 height 12
type input "17:00"
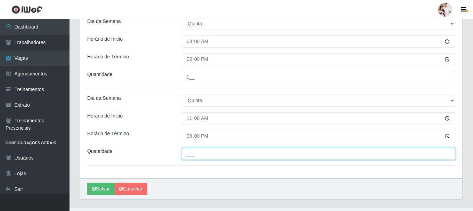
click at [190, 154] on input "___" at bounding box center [318, 154] width 273 height 12
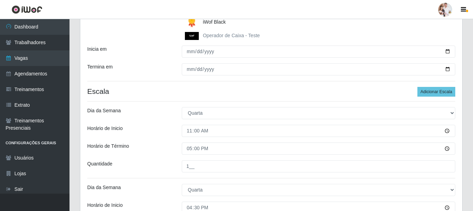
scroll to position [139, 0]
type input "1__"
click at [426, 95] on button "Adicionar Escala" at bounding box center [436, 92] width 38 height 10
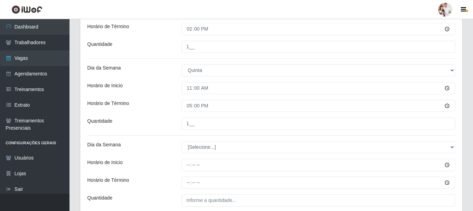
scroll to position [417, 0]
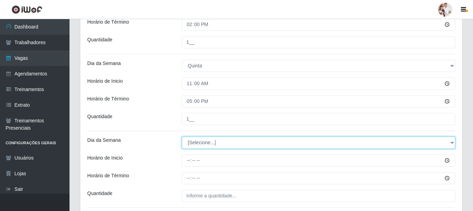
click at [452, 143] on select "[Selecione...] Segunda Terça Quarta Quinta Sexta Sábado Domingo" at bounding box center [318, 143] width 273 height 12
select select "4"
click at [182, 137] on select "[Selecione...] Segunda Terça Quarta Quinta Sexta Sábado Domingo" at bounding box center [318, 143] width 273 height 12
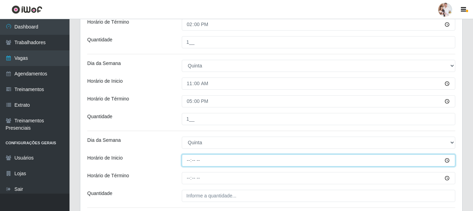
click at [189, 161] on input "Horário de Inicio" at bounding box center [318, 160] width 273 height 12
type input "16:30"
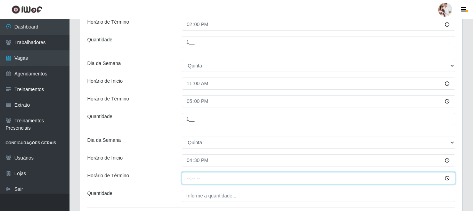
click at [188, 178] on input "Horário de Término" at bounding box center [318, 178] width 273 height 12
type input "22:30"
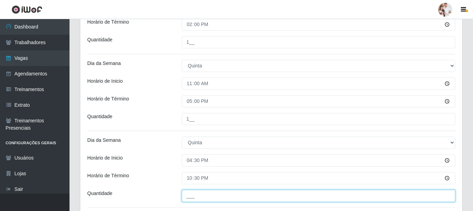
click at [191, 195] on input "___" at bounding box center [318, 196] width 273 height 12
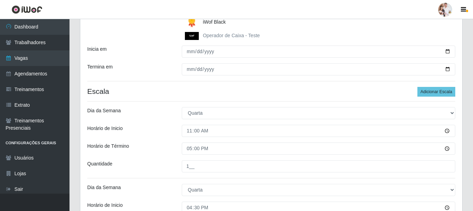
scroll to position [139, 0]
type input "4__"
click at [423, 91] on button "Adicionar Escala" at bounding box center [436, 92] width 38 height 10
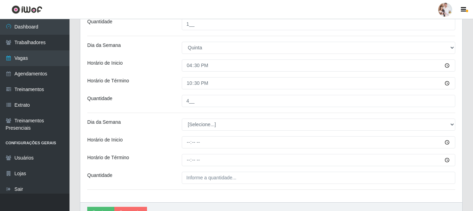
scroll to position [521, 0]
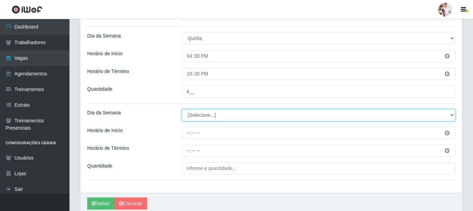
click at [452, 117] on select "[Selecione...] Segunda Terça Quarta Quinta Sexta Sábado Domingo" at bounding box center [318, 115] width 273 height 12
click at [182, 109] on select "[Selecione...] Segunda Terça Quarta Quinta Sexta Sábado Domingo" at bounding box center [318, 115] width 273 height 12
click at [450, 115] on select "[Selecione...] Segunda Terça Quarta Quinta Sexta Sábado Domingo" at bounding box center [318, 115] width 273 height 12
select select "1"
click at [182, 109] on select "[Selecione...] Segunda Terça Quarta Quinta Sexta Sábado Domingo" at bounding box center [318, 115] width 273 height 12
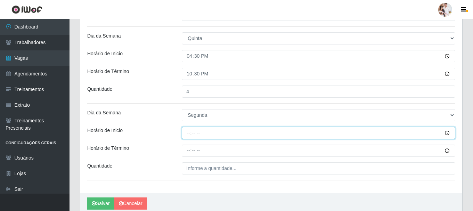
click at [190, 135] on input "Horário de Inicio" at bounding box center [318, 133] width 273 height 12
type input "08:00"
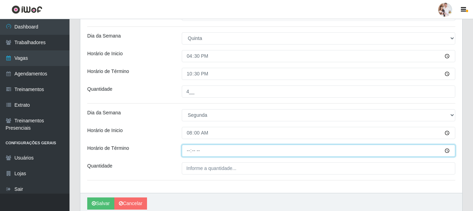
click at [188, 152] on input "Horário de Término" at bounding box center [318, 151] width 273 height 12
type input "14:00"
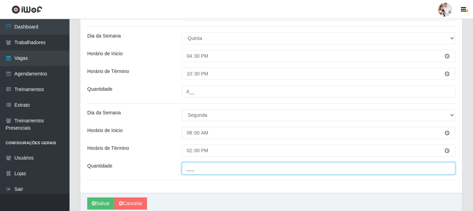
click at [195, 171] on input "___" at bounding box center [318, 168] width 273 height 12
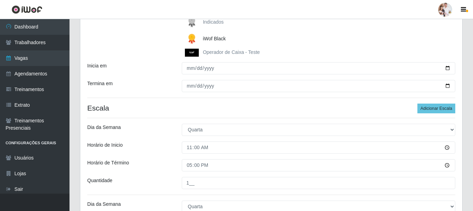
scroll to position [104, 0]
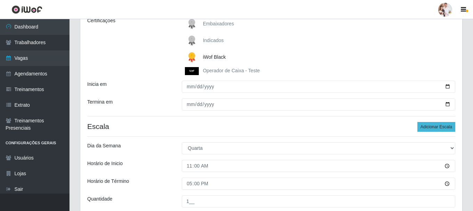
type input "2__"
click at [428, 127] on button "Adicionar Escala" at bounding box center [436, 127] width 38 height 10
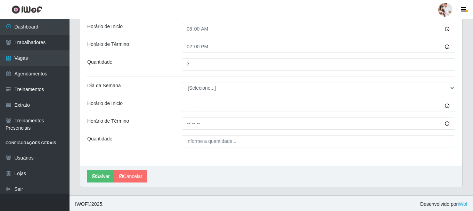
scroll to position [625, 0]
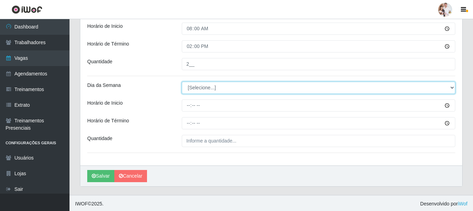
click at [452, 88] on select "[Selecione...] Segunda Terça Quarta Quinta Sexta Sábado Domingo" at bounding box center [318, 88] width 273 height 12
select select "1"
click at [182, 82] on select "[Selecione...] Segunda Terça Quarta Quinta Sexta Sábado Domingo" at bounding box center [318, 88] width 273 height 12
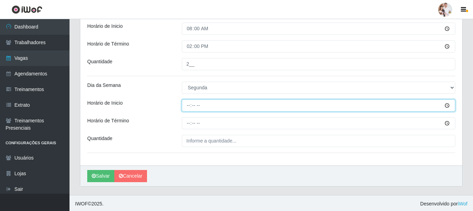
click at [187, 105] on input "Horário de Inicio" at bounding box center [318, 105] width 273 height 12
type input "16:30"
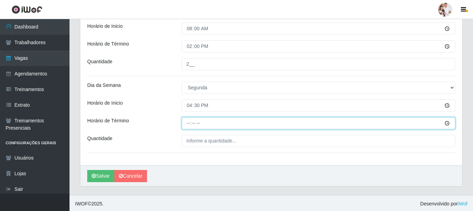
click at [184, 125] on input "Horário de Término" at bounding box center [318, 123] width 273 height 12
type input "22:30"
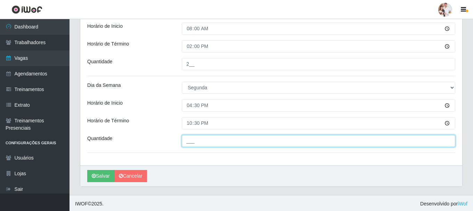
click at [187, 142] on input "___" at bounding box center [318, 141] width 273 height 12
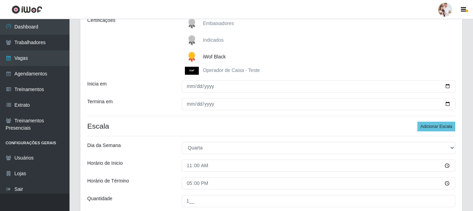
scroll to position [104, 0]
type input "4__"
click at [424, 125] on button "Adicionar Escala" at bounding box center [436, 127] width 38 height 10
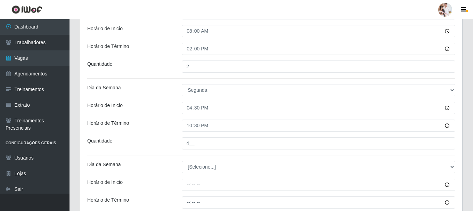
scroll to position [625, 0]
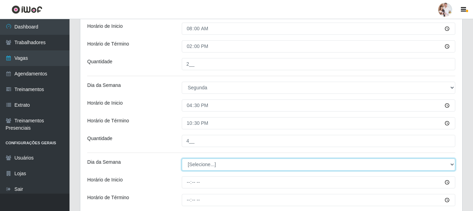
click at [450, 164] on select "[Selecione...] Segunda Terça Quarta Quinta Sexta Sábado Domingo" at bounding box center [318, 164] width 273 height 12
click at [182, 158] on select "[Selecione...] Segunda Terça Quarta Quinta Sexta Sábado Domingo" at bounding box center [318, 164] width 273 height 12
click at [452, 163] on select "[Selecione...] Segunda Terça Quarta Quinta Sexta Sábado Domingo" at bounding box center [318, 164] width 273 height 12
select select "2"
click at [182, 158] on select "[Selecione...] Segunda Terça Quarta Quinta Sexta Sábado Domingo" at bounding box center [318, 164] width 273 height 12
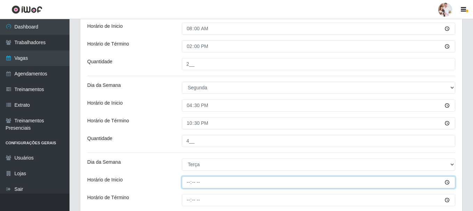
click at [188, 184] on input "Horário de Inicio" at bounding box center [318, 182] width 273 height 12
type input "08:00"
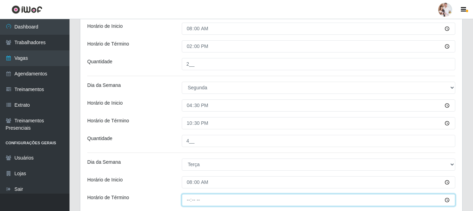
click at [189, 201] on input "Horário de Término" at bounding box center [318, 200] width 273 height 12
type input "14:00"
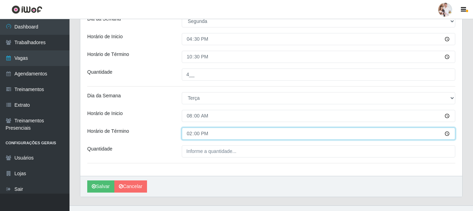
scroll to position [695, 0]
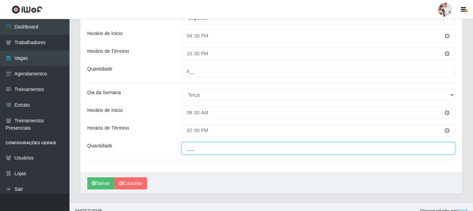
click at [205, 150] on input "___" at bounding box center [318, 148] width 273 height 12
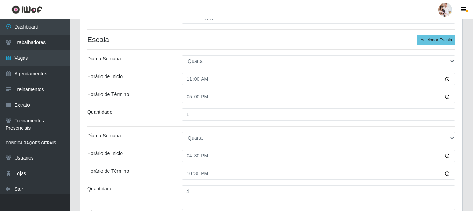
scroll to position [173, 0]
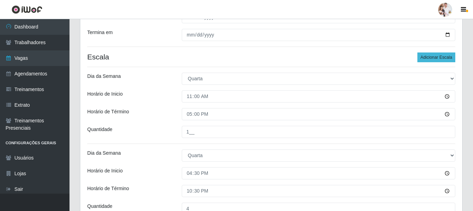
type input "2__"
click at [436, 58] on button "Adicionar Escala" at bounding box center [436, 57] width 38 height 10
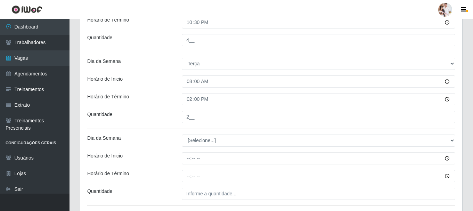
scroll to position [729, 0]
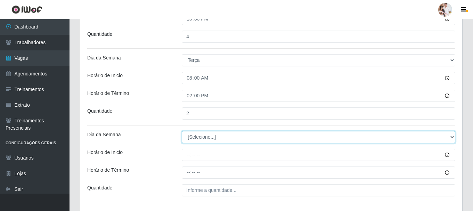
click at [453, 139] on select "[Selecione...] Segunda Terça Quarta Quinta Sexta Sábado Domingo" at bounding box center [318, 137] width 273 height 12
select select "2"
click at [182, 131] on select "[Selecione...] Segunda Terça Quarta Quinta Sexta Sábado Domingo" at bounding box center [318, 137] width 273 height 12
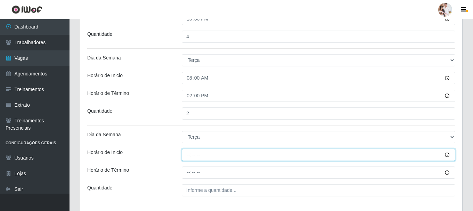
click at [185, 155] on input "Horário de Inicio" at bounding box center [318, 155] width 273 height 12
type input "16:30"
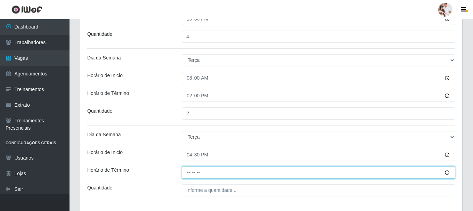
click at [186, 173] on input "Horário de Término" at bounding box center [318, 172] width 273 height 12
type input "22:30"
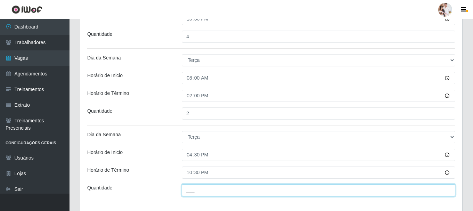
click at [189, 193] on input "___" at bounding box center [318, 190] width 273 height 12
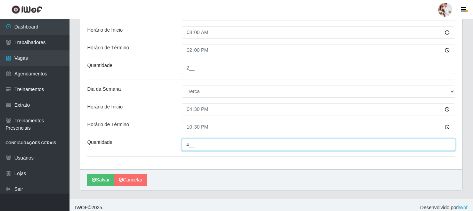
scroll to position [780, 0]
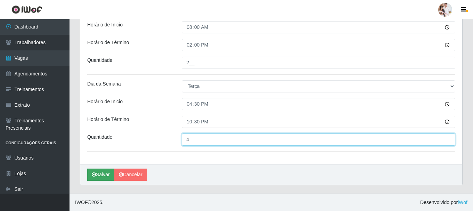
type input "4__"
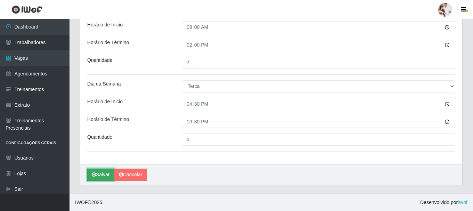
click at [105, 174] on button "Salvar" at bounding box center [100, 175] width 27 height 12
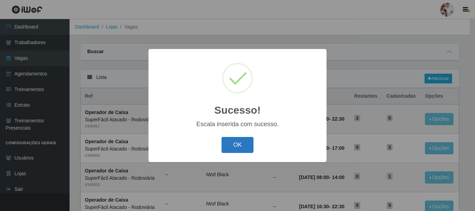
click at [234, 149] on button "OK" at bounding box center [237, 145] width 32 height 16
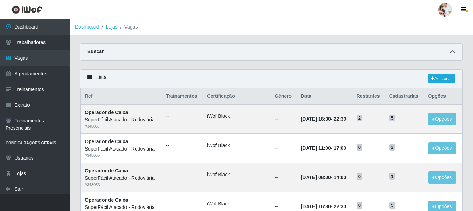
click at [452, 52] on icon at bounding box center [452, 51] width 5 height 5
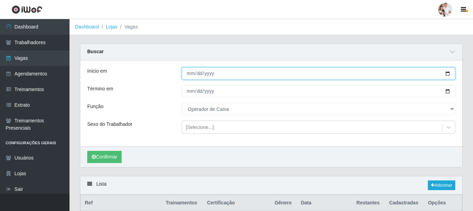
click at [447, 73] on input "[DATE]" at bounding box center [318, 73] width 273 height 12
type input "[DATE]"
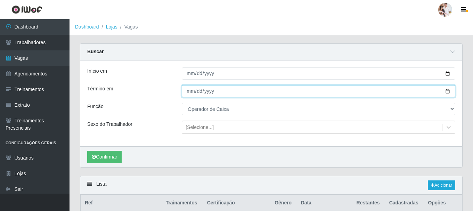
click at [449, 92] on input "[DATE]" at bounding box center [318, 91] width 273 height 12
type input "[DATE]"
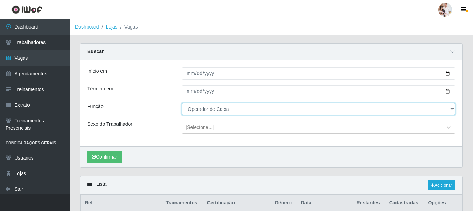
click at [452, 109] on select "[Selecione...] Balconista de Padaria Balconista de Padaria + Balconista de Pada…" at bounding box center [318, 109] width 273 height 12
select select "71"
click at [182, 103] on select "[Selecione...] Balconista de Padaria Balconista de Padaria + Balconista de Pada…" at bounding box center [318, 109] width 273 height 12
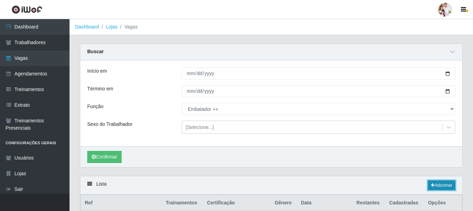
click at [452, 184] on link "Adicionar" at bounding box center [441, 185] width 27 height 10
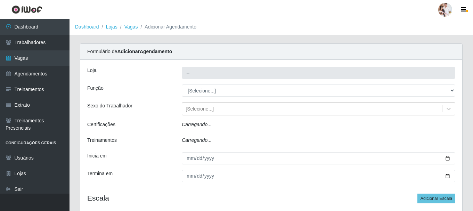
type input "SuperFácil Atacado - Rodoviária"
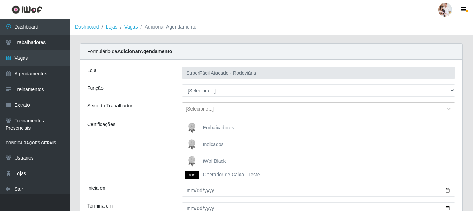
click at [193, 158] on img at bounding box center [193, 161] width 17 height 14
click at [0, 0] on input "iWof Black" at bounding box center [0, 0] width 0 height 0
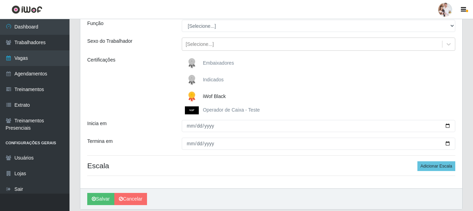
scroll to position [69, 0]
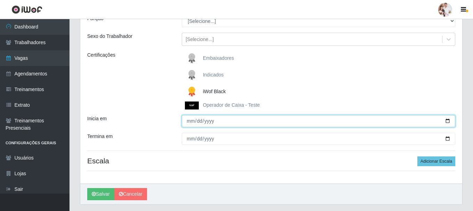
click at [447, 122] on input "Inicia em" at bounding box center [318, 121] width 273 height 12
type input "[DATE]"
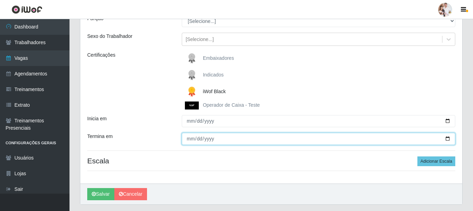
click at [447, 138] on input "Termina em" at bounding box center [318, 139] width 273 height 12
type input "[DATE]"
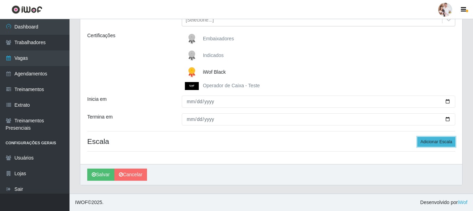
click at [426, 139] on button "Adicionar Escala" at bounding box center [436, 142] width 38 height 10
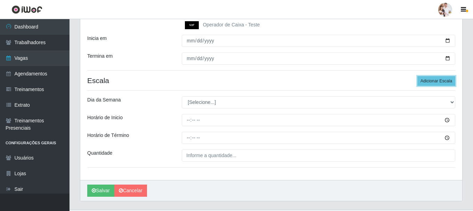
scroll to position [166, 0]
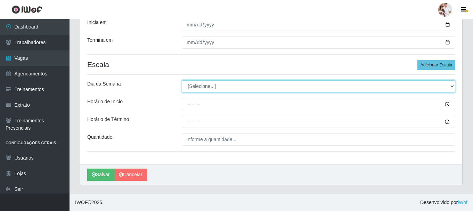
click at [448, 87] on select "[Selecione...] Segunda Terça Quarta Quinta Sexta Sábado Domingo" at bounding box center [318, 86] width 273 height 12
select select "5"
click at [182, 80] on select "[Selecione...] Segunda Terça Quarta Quinta Sexta Sábado Domingo" at bounding box center [318, 86] width 273 height 12
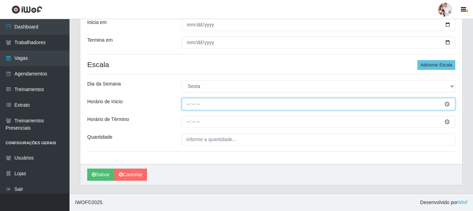
click at [206, 108] on input "Horário de Inicio" at bounding box center [318, 104] width 273 height 12
type input "08:00"
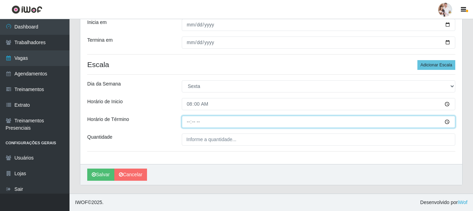
click at [200, 126] on input "Horário de Término" at bounding box center [318, 122] width 273 height 12
type input "14:00"
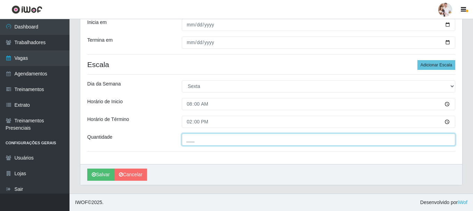
click at [195, 143] on input "___" at bounding box center [318, 139] width 273 height 12
type input "2__"
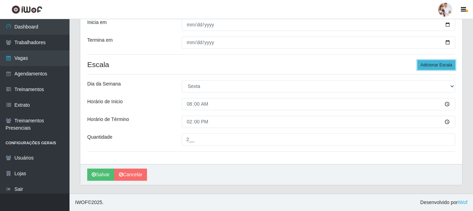
click at [445, 65] on button "Adicionar Escala" at bounding box center [436, 65] width 38 height 10
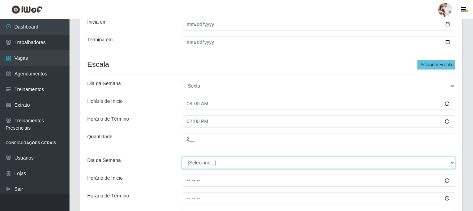
click at [449, 163] on select "[Selecione...] Segunda Terça Quarta Quinta Sexta Sábado Domingo" at bounding box center [318, 163] width 273 height 12
select select "5"
click at [182, 157] on select "[Selecione...] Segunda Terça Quarta Quinta Sexta Sábado Domingo" at bounding box center [318, 163] width 273 height 12
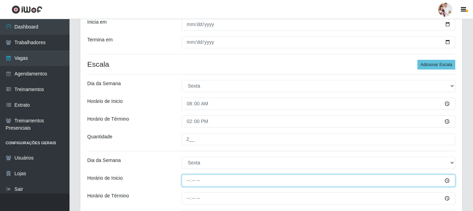
click at [208, 183] on input "Horário de Inicio" at bounding box center [318, 180] width 273 height 12
type input "11:00"
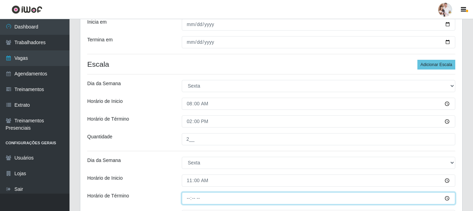
click at [200, 198] on input "Horário de Término" at bounding box center [318, 198] width 273 height 12
type input "17:00"
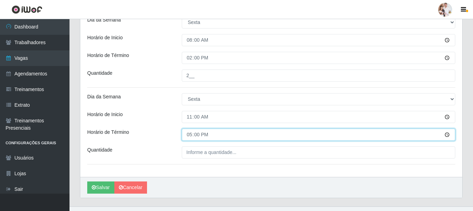
scroll to position [236, 0]
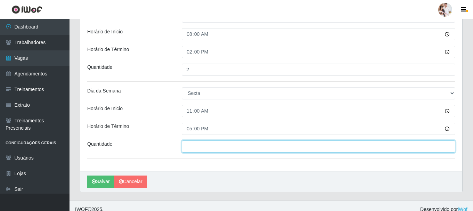
click at [192, 145] on input "___" at bounding box center [318, 146] width 273 height 12
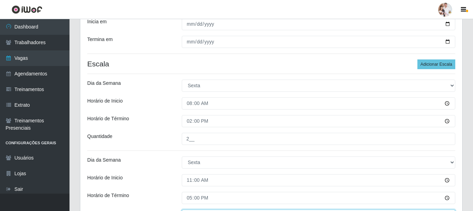
scroll to position [166, 0]
type input "2__"
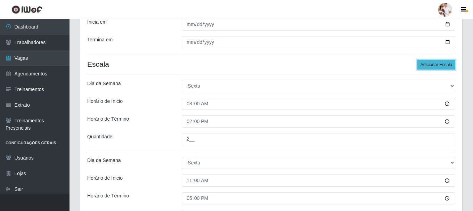
click at [434, 65] on button "Adicionar Escala" at bounding box center [436, 65] width 38 height 10
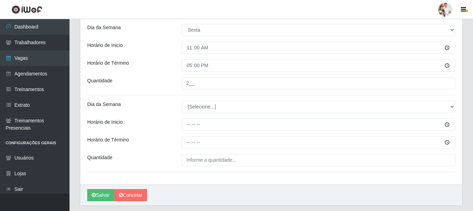
scroll to position [305, 0]
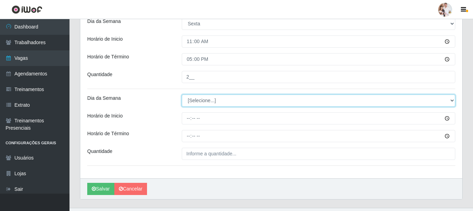
click at [451, 100] on select "[Selecione...] Segunda Terça Quarta Quinta Sexta Sábado Domingo" at bounding box center [318, 101] width 273 height 12
select select "5"
click at [182, 95] on select "[Selecione...] Segunda Terça Quarta Quinta Sexta Sábado Domingo" at bounding box center [318, 101] width 273 height 12
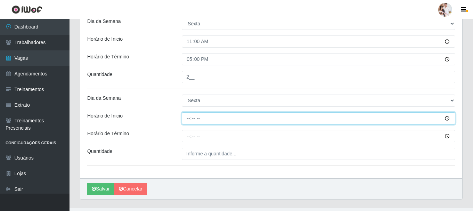
click at [187, 121] on input "Horário de Inicio" at bounding box center [318, 118] width 273 height 12
type input "15:00"
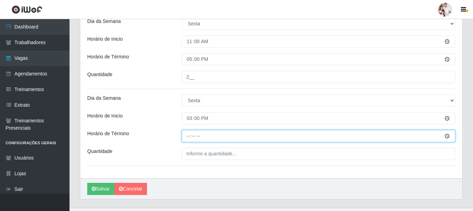
click at [187, 134] on input "Horário de Término" at bounding box center [318, 136] width 273 height 12
type input "21:00"
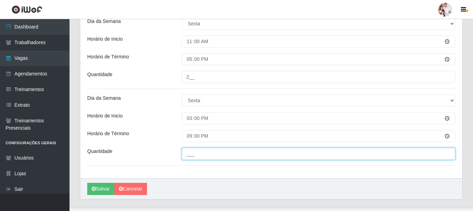
click at [207, 152] on input "___" at bounding box center [318, 154] width 273 height 12
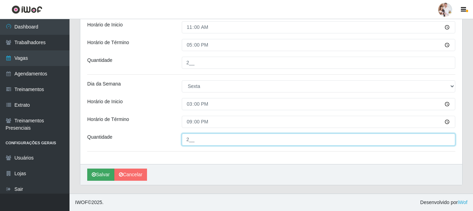
type input "2__"
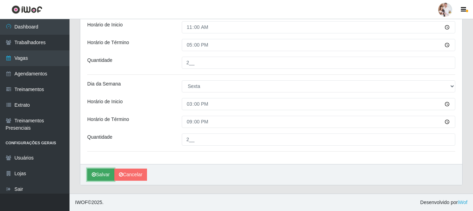
click at [104, 177] on button "Salvar" at bounding box center [100, 175] width 27 height 12
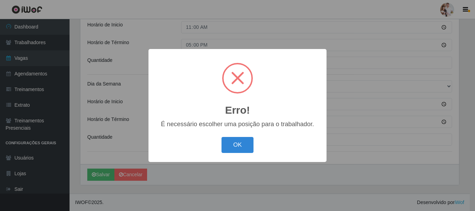
click at [420, 138] on div "Erro! × É necessário escolher uma posição para o trabalhador. OK Cancel" at bounding box center [237, 105] width 475 height 211
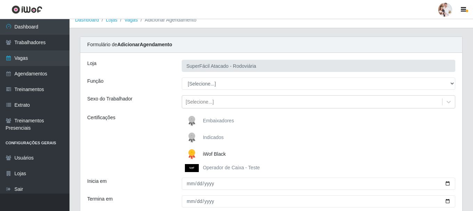
scroll to position [0, 0]
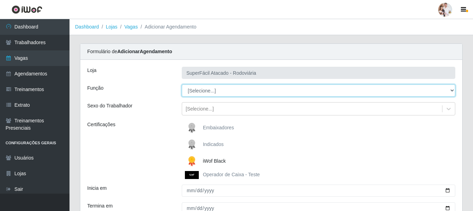
click at [451, 91] on select "[Selecione...] Balconista de Padaria Balconista de Padaria + Balconista de Pada…" at bounding box center [318, 90] width 273 height 12
select select "71"
click at [182, 84] on select "[Selecione...] Balconista de Padaria Balconista de Padaria + Balconista de Pada…" at bounding box center [318, 90] width 273 height 12
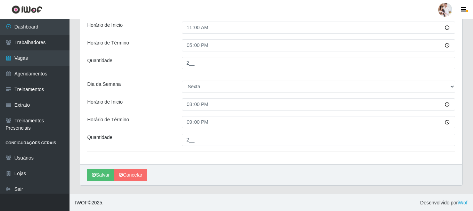
scroll to position [320, 0]
click at [100, 175] on button "Salvar" at bounding box center [100, 175] width 27 height 12
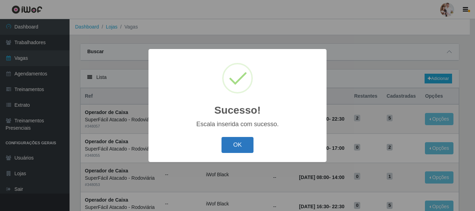
click at [245, 140] on button "OK" at bounding box center [237, 145] width 32 height 16
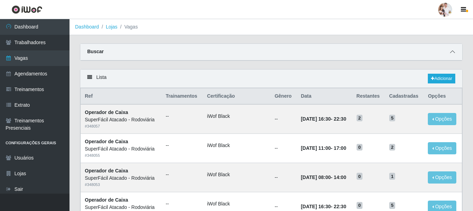
click at [454, 51] on icon at bounding box center [452, 51] width 5 height 5
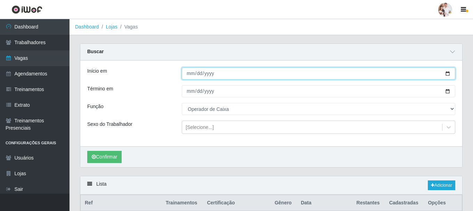
click at [447, 74] on input "[DATE]" at bounding box center [318, 73] width 273 height 12
type input "[DATE]"
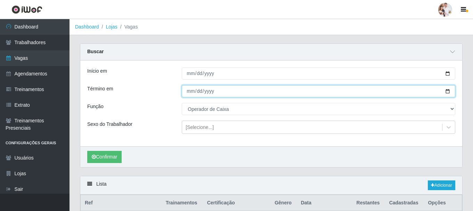
click at [447, 92] on input "[DATE]" at bounding box center [318, 91] width 273 height 12
click at [448, 90] on input "[DATE]" at bounding box center [318, 91] width 273 height 12
type input "[DATE]"
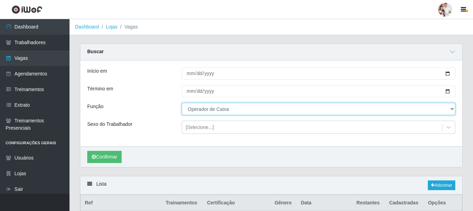
click at [452, 109] on select "[Selecione...] Balconista de Padaria Balconista de Padaria + Balconista de Pada…" at bounding box center [318, 109] width 273 height 12
select select "70"
click at [182, 103] on select "[Selecione...] Balconista de Padaria Balconista de Padaria + Balconista de Pada…" at bounding box center [318, 109] width 273 height 12
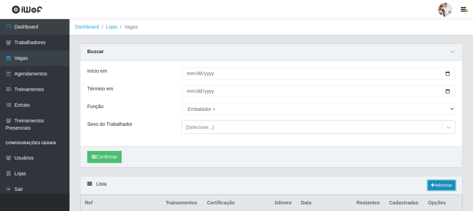
click at [444, 183] on link "Adicionar" at bounding box center [441, 185] width 27 height 10
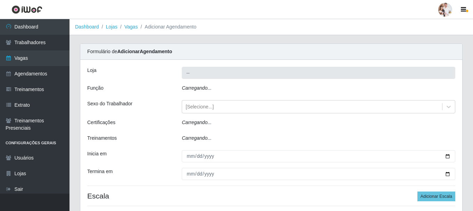
type input "SuperFácil Atacado - Rodoviária"
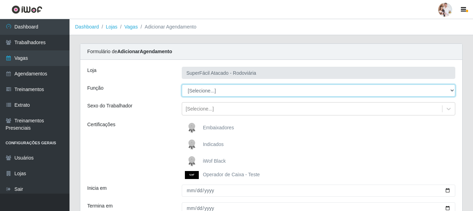
click at [452, 92] on select "[Selecione...] Balconista de Padaria Balconista de Padaria + Balconista de Pada…" at bounding box center [318, 90] width 273 height 12
select select "70"
click at [182, 84] on select "[Selecione...] Balconista de Padaria Balconista de Padaria + Balconista de Pada…" at bounding box center [318, 90] width 273 height 12
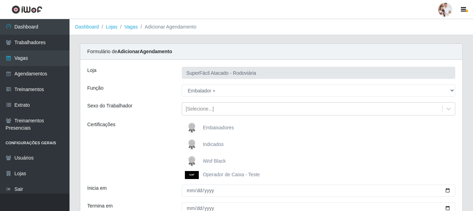
click at [194, 159] on img at bounding box center [193, 161] width 17 height 14
click at [0, 0] on input "iWof Black" at bounding box center [0, 0] width 0 height 0
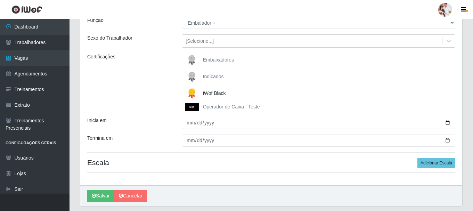
scroll to position [69, 0]
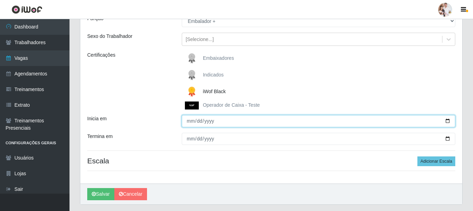
click at [445, 123] on input "Inicia em" at bounding box center [318, 121] width 273 height 12
type input "[DATE]"
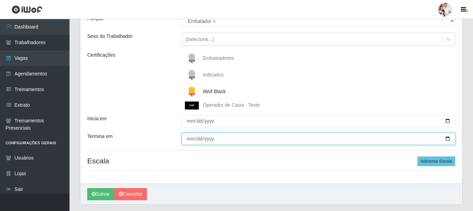
click at [447, 139] on input "Termina em" at bounding box center [318, 139] width 273 height 12
type input "[DATE]"
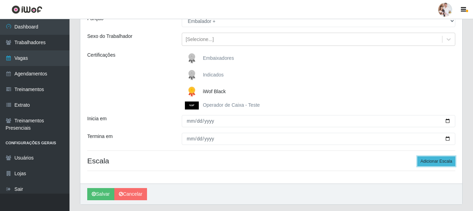
click at [447, 163] on button "Adicionar Escala" at bounding box center [436, 161] width 38 height 10
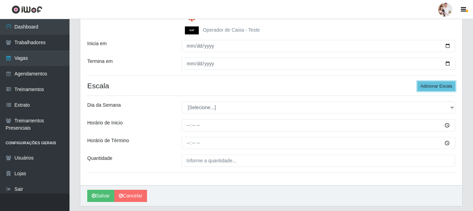
scroll to position [166, 0]
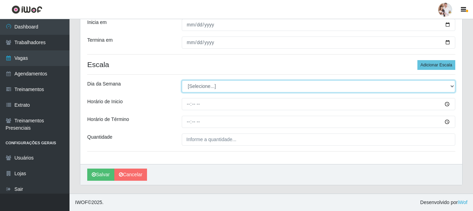
click at [450, 86] on select "[Selecione...] Segunda Terça Quarta Quinta Sexta Sábado Domingo" at bounding box center [318, 86] width 273 height 12
select select "6"
click at [182, 80] on select "[Selecione...] Segunda Terça Quarta Quinta Sexta Sábado Domingo" at bounding box center [318, 86] width 273 height 12
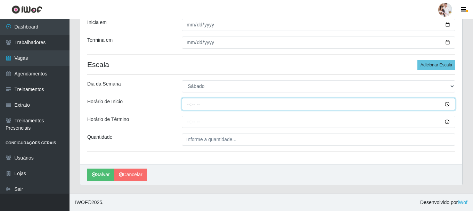
click at [186, 106] on input "Horário de Inicio" at bounding box center [318, 104] width 273 height 12
type input "07:00"
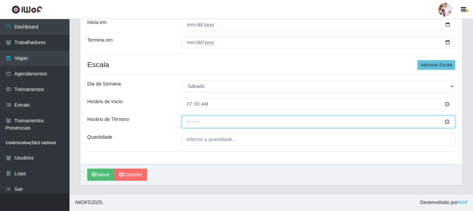
click at [186, 123] on input "Horário de Término" at bounding box center [318, 122] width 273 height 12
type input "13:00"
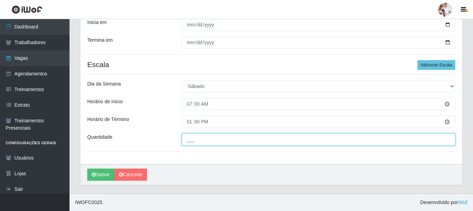
click at [186, 138] on input "___" at bounding box center [318, 139] width 273 height 12
type input "2__"
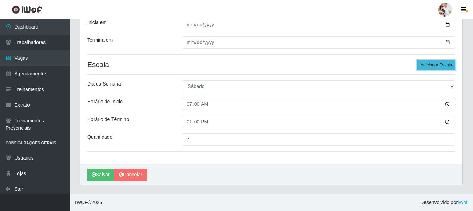
click at [450, 60] on button "Adicionar Escala" at bounding box center [436, 65] width 38 height 10
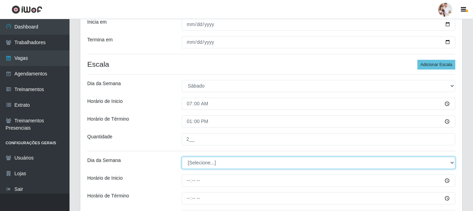
click at [453, 163] on select "[Selecione...] Segunda Terça Quarta Quinta Sexta Sábado Domingo" at bounding box center [318, 163] width 273 height 12
select select "6"
click at [182, 157] on select "[Selecione...] Segunda Terça Quarta Quinta Sexta Sábado Domingo" at bounding box center [318, 163] width 273 height 12
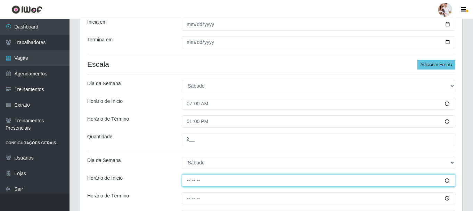
click at [190, 181] on input "Horário de Inicio" at bounding box center [318, 180] width 273 height 12
type input "08:00"
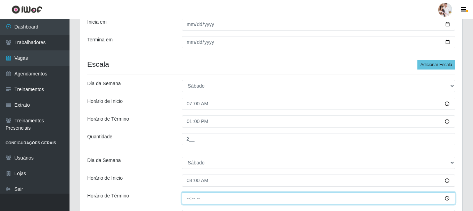
click at [188, 200] on input "Horário de Término" at bounding box center [318, 198] width 273 height 12
type input "14:00"
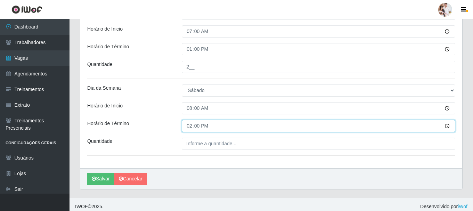
scroll to position [243, 0]
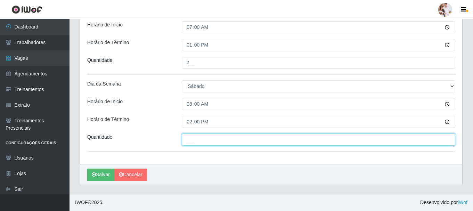
click at [221, 139] on input "___" at bounding box center [318, 139] width 273 height 12
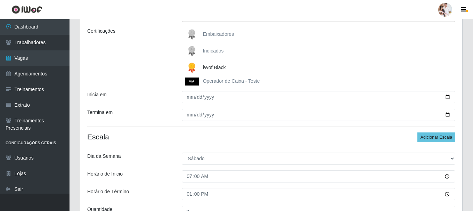
scroll to position [69, 0]
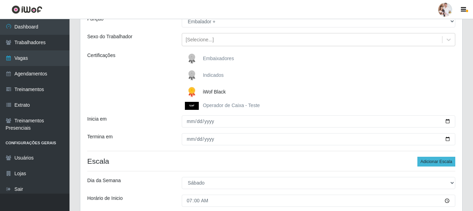
type input "2__"
click at [444, 160] on button "Adicionar Escala" at bounding box center [436, 162] width 38 height 10
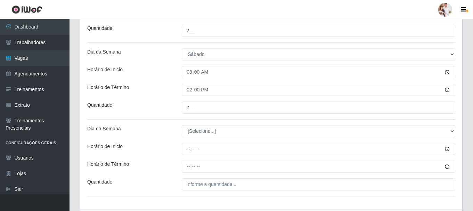
scroll to position [278, 0]
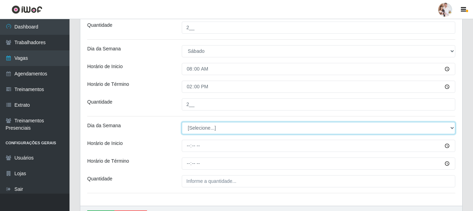
click at [451, 129] on select "[Selecione...] Segunda Terça Quarta Quinta Sexta Sábado Domingo" at bounding box center [318, 128] width 273 height 12
select select "6"
click at [182, 122] on select "[Selecione...] Segunda Terça Quarta Quinta Sexta Sábado Domingo" at bounding box center [318, 128] width 273 height 12
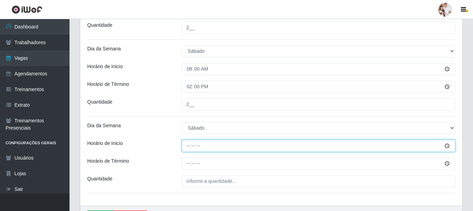
click at [187, 147] on input "Horário de Inicio" at bounding box center [318, 146] width 273 height 12
type input "15:00"
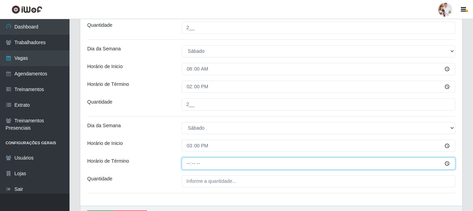
click at [187, 166] on input "Horário de Término" at bounding box center [318, 163] width 273 height 12
type input "21:00"
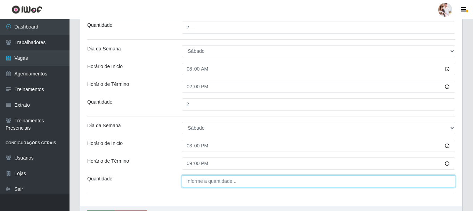
type input "___"
click at [188, 181] on input "___" at bounding box center [318, 181] width 273 height 12
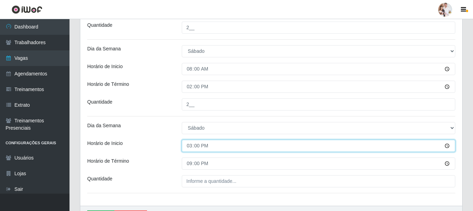
click at [187, 147] on input "15:00" at bounding box center [318, 146] width 273 height 12
type input "16:30"
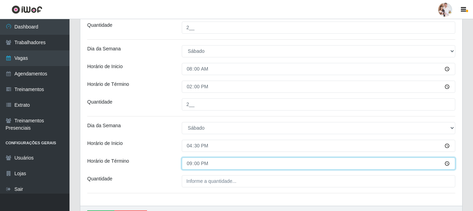
click at [185, 164] on input "21:00" at bounding box center [318, 163] width 273 height 12
type input "22:30"
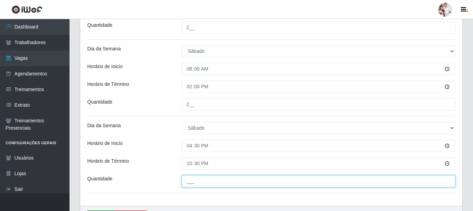
click at [201, 182] on input "___" at bounding box center [318, 181] width 273 height 12
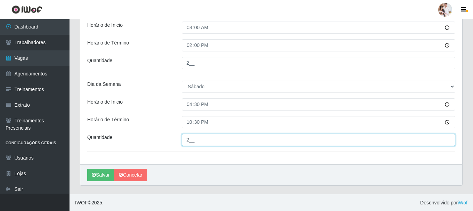
scroll to position [320, 0]
type input "2__"
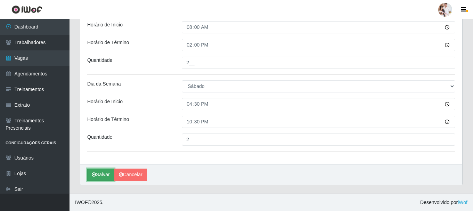
click at [100, 175] on button "Salvar" at bounding box center [100, 175] width 27 height 12
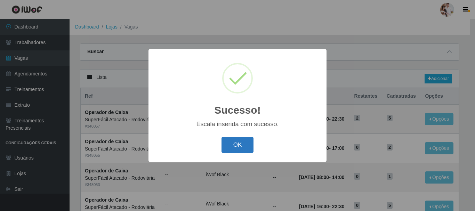
click at [240, 145] on button "OK" at bounding box center [237, 145] width 32 height 16
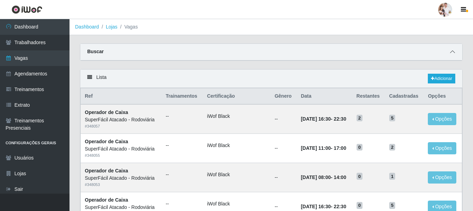
click at [452, 51] on icon at bounding box center [452, 51] width 5 height 5
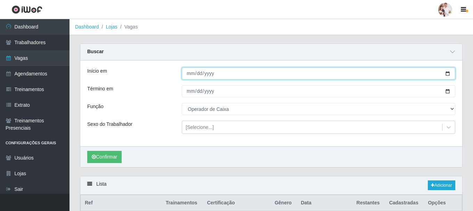
click at [448, 75] on input "[DATE]" at bounding box center [318, 73] width 273 height 12
type input "[DATE]"
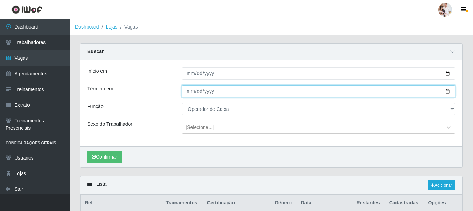
click at [448, 94] on input "[DATE]" at bounding box center [318, 91] width 273 height 12
type input "[DATE]"
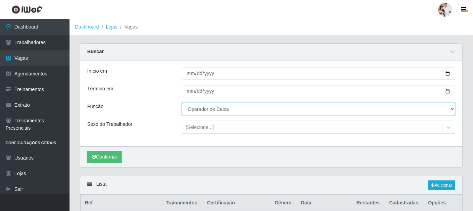
click at [453, 107] on select "[Selecione...] Balconista de Padaria Balconista de Padaria + Balconista de Pada…" at bounding box center [318, 109] width 273 height 12
select select "70"
click at [182, 103] on select "[Selecione...] Balconista de Padaria Balconista de Padaria + Balconista de Pada…" at bounding box center [318, 109] width 273 height 12
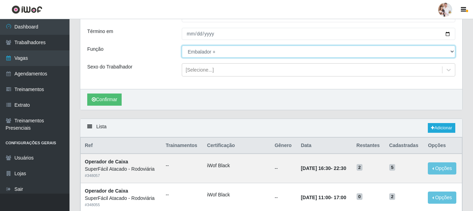
scroll to position [69, 0]
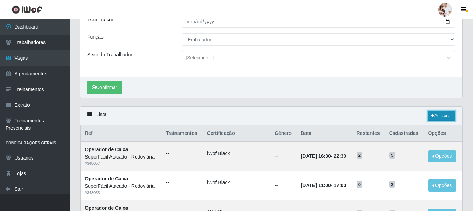
click at [435, 115] on link "Adicionar" at bounding box center [441, 116] width 27 height 10
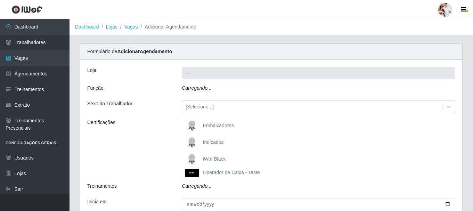
type input "SuperFácil Atacado - Rodoviária"
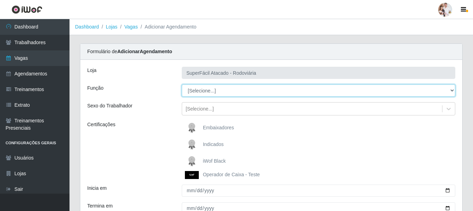
click at [450, 89] on select "[Selecione...] Balconista de Padaria Balconista de Padaria + Balconista de Pada…" at bounding box center [318, 90] width 273 height 12
select select "70"
click at [182, 84] on select "[Selecione...] Balconista de Padaria Balconista de Padaria + Balconista de Pada…" at bounding box center [318, 90] width 273 height 12
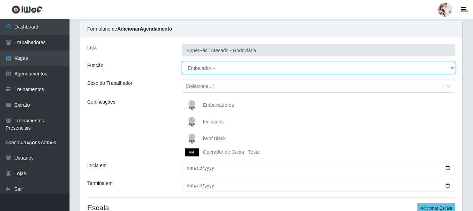
scroll to position [35, 0]
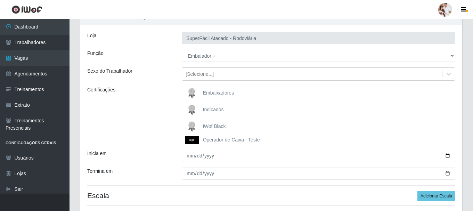
click at [189, 123] on img at bounding box center [193, 127] width 17 height 14
click at [0, 0] on input "iWof Black" at bounding box center [0, 0] width 0 height 0
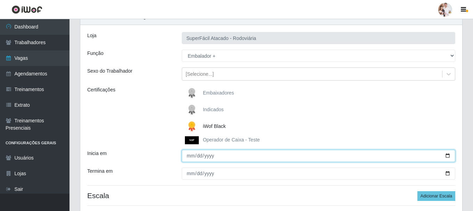
click at [447, 156] on input "Inicia em" at bounding box center [318, 156] width 273 height 12
type input "[DATE]"
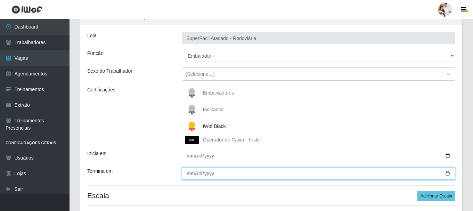
click at [448, 173] on input "Termina em" at bounding box center [318, 173] width 273 height 12
type input "[DATE]"
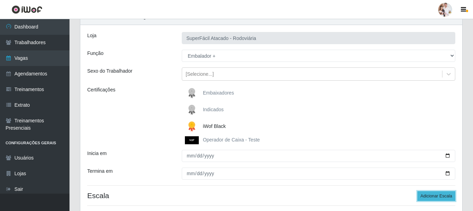
click at [430, 194] on button "Adicionar Escala" at bounding box center [436, 196] width 38 height 10
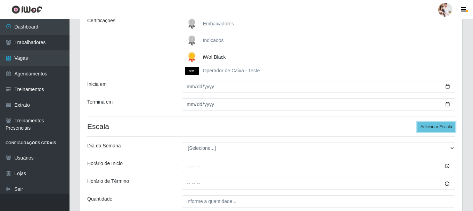
scroll to position [104, 0]
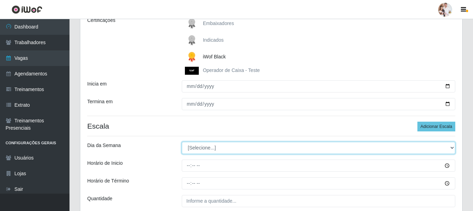
click at [452, 147] on select "[Selecione...] Segunda Terça Quarta Quinta Sexta Sábado Domingo" at bounding box center [318, 148] width 273 height 12
select select "0"
click at [182, 142] on select "[Selecione...] Segunda Terça Quarta Quinta Sexta Sábado Domingo" at bounding box center [318, 148] width 273 height 12
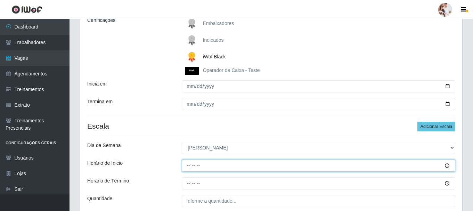
click at [188, 167] on input "Horário de Inicio" at bounding box center [318, 165] width 273 height 12
type input "07:00"
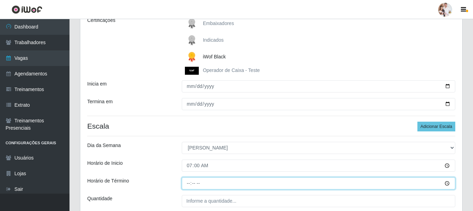
click at [187, 183] on input "Horário de Término" at bounding box center [318, 183] width 273 height 12
type input "13:00"
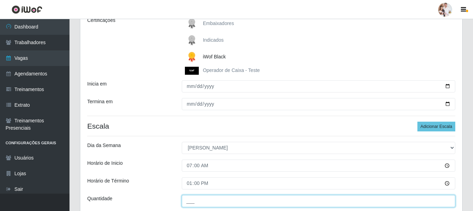
click at [186, 202] on input "___" at bounding box center [318, 201] width 273 height 12
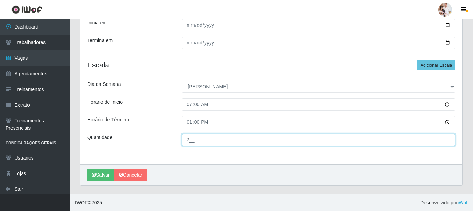
scroll to position [166, 0]
type input "2__"
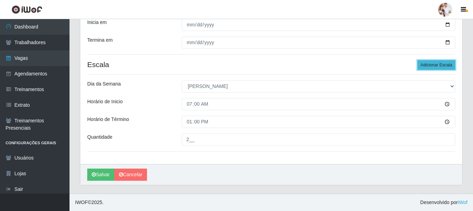
click at [426, 62] on button "Adicionar Escala" at bounding box center [436, 65] width 38 height 10
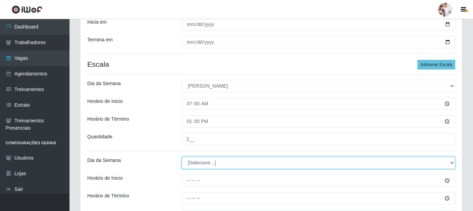
click at [449, 161] on select "[Selecione...] Segunda Terça Quarta Quinta Sexta Sábado Domingo" at bounding box center [318, 163] width 273 height 12
select select "0"
click at [182, 157] on select "[Selecione...] Segunda Terça Quarta Quinta Sexta Sábado Domingo" at bounding box center [318, 163] width 273 height 12
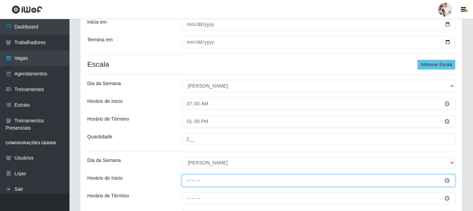
click at [188, 182] on input "Horário de Inicio" at bounding box center [318, 180] width 273 height 12
type input "08:00"
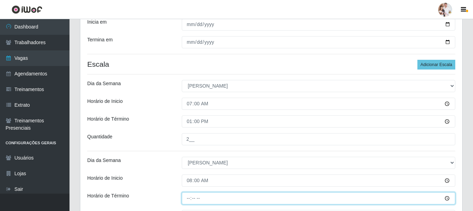
click at [186, 200] on input "Horário de Término" at bounding box center [318, 198] width 273 height 12
type input "14:00"
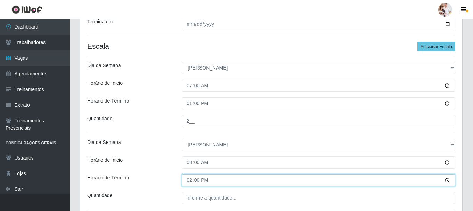
scroll to position [201, 0]
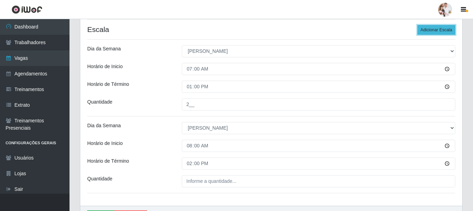
click at [438, 30] on button "Adicionar Escala" at bounding box center [436, 30] width 38 height 10
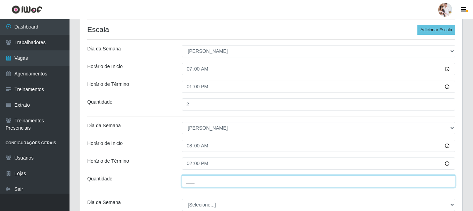
click at [207, 183] on input "___" at bounding box center [318, 181] width 273 height 12
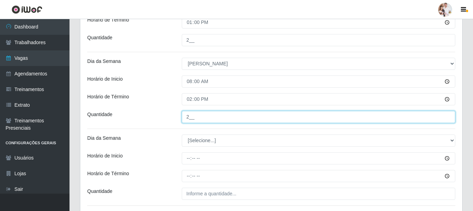
scroll to position [270, 0]
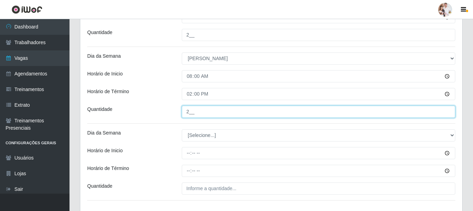
type input "2__"
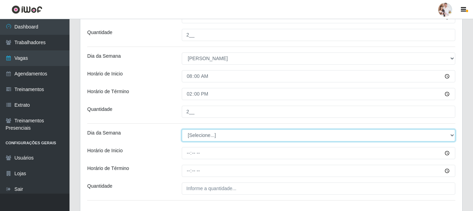
click at [450, 137] on select "[Selecione...] Segunda Terça Quarta Quinta Sexta Sábado Domingo" at bounding box center [318, 135] width 273 height 12
select select "0"
click at [182, 129] on select "[Selecione...] Segunda Terça Quarta Quinta Sexta Sábado Domingo" at bounding box center [318, 135] width 273 height 12
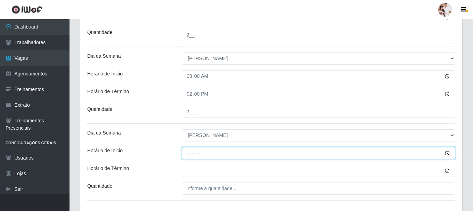
click at [183, 157] on input "Horário de Inicio" at bounding box center [318, 153] width 273 height 12
type input "15:00"
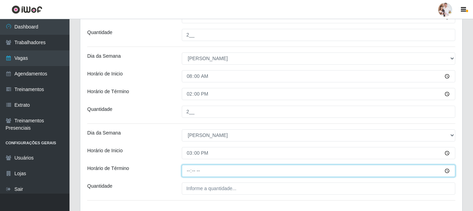
click at [189, 169] on input "Horário de Término" at bounding box center [318, 171] width 273 height 12
type input "21:00"
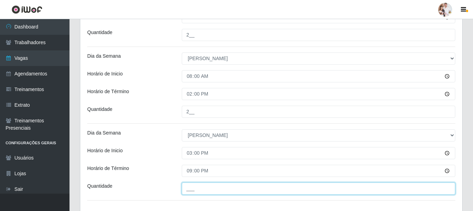
click at [187, 191] on input "___" at bounding box center [318, 188] width 273 height 12
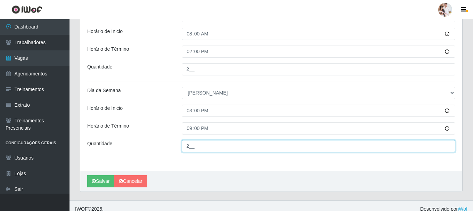
scroll to position [320, 0]
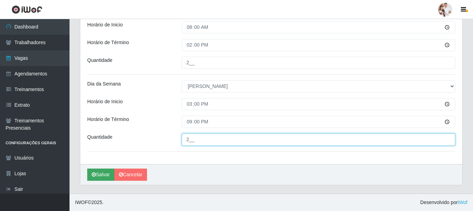
type input "2__"
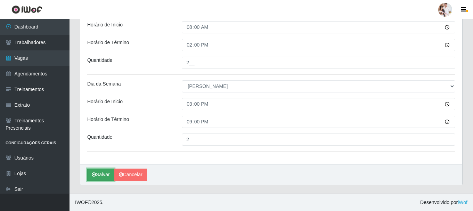
click at [101, 175] on button "Salvar" at bounding box center [100, 175] width 27 height 12
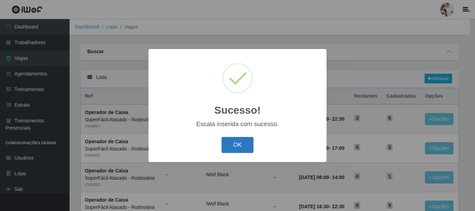
click at [245, 142] on button "OK" at bounding box center [237, 145] width 32 height 16
